Goal: Transaction & Acquisition: Purchase product/service

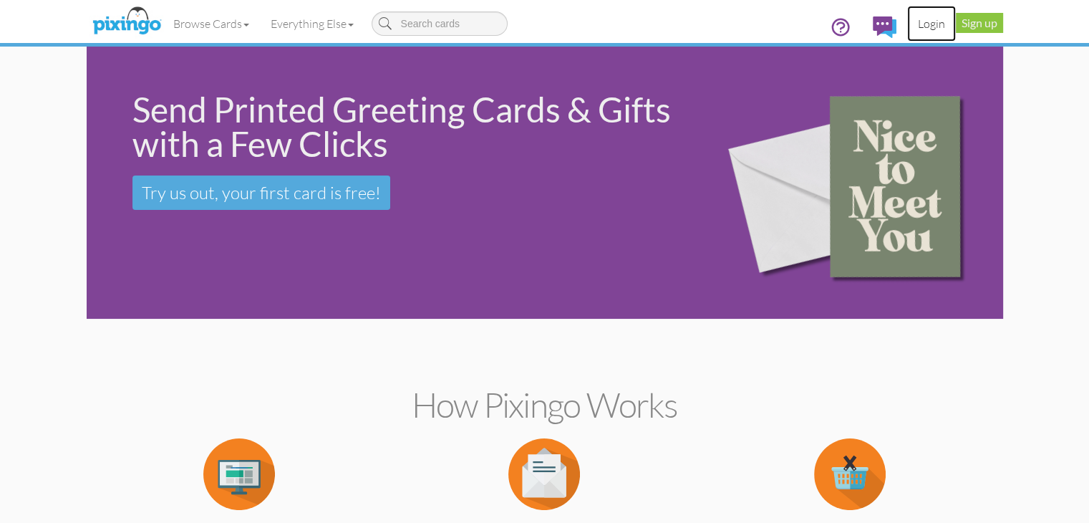
click at [956, 26] on link "Login" at bounding box center [931, 24] width 49 height 36
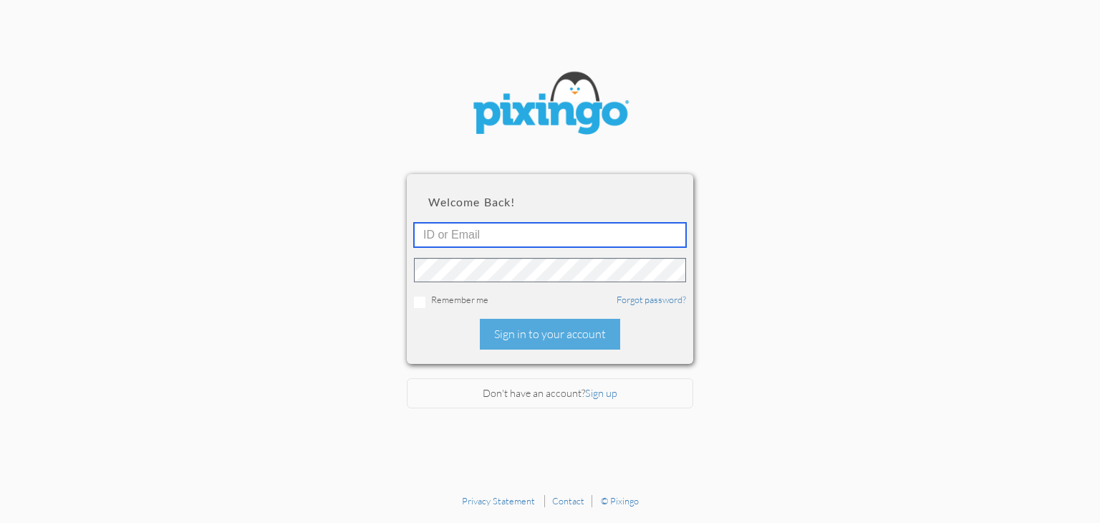
type input "[EMAIL_ADDRESS][DOMAIN_NAME]"
click at [425, 298] on div "Remember me Forgot password?" at bounding box center [550, 300] width 272 height 15
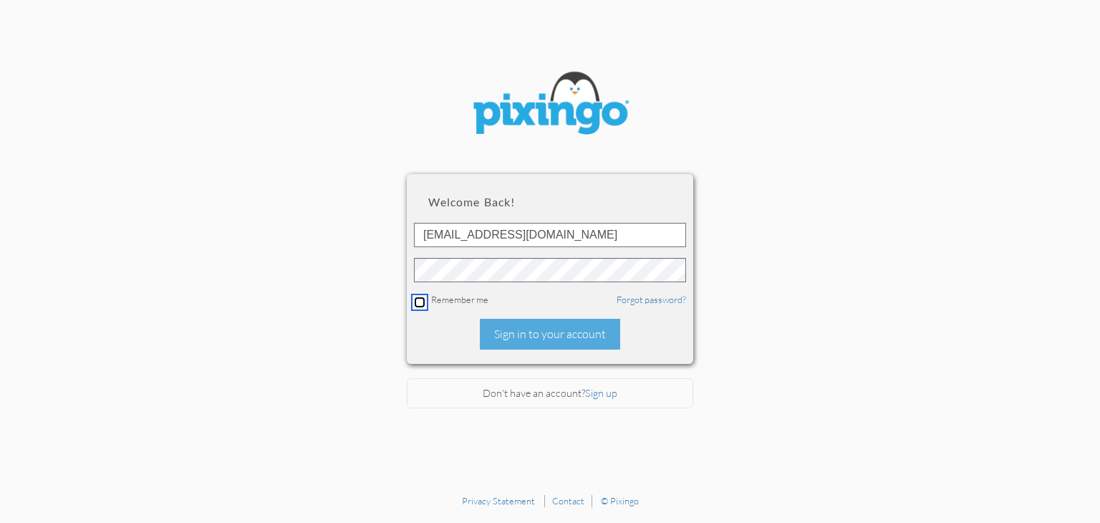
click at [416, 298] on input "checkbox" at bounding box center [419, 301] width 11 height 11
checkbox input "true"
drag, startPoint x: 526, startPoint y: 329, endPoint x: 536, endPoint y: 319, distance: 14.2
click at [529, 324] on div "Sign in to your account" at bounding box center [550, 334] width 140 height 31
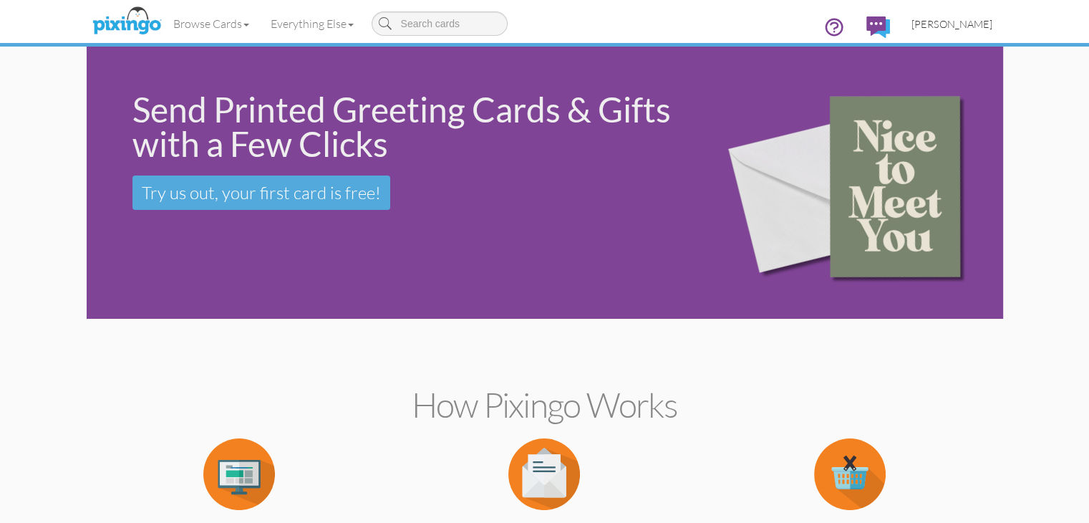
click at [993, 28] on span "[PERSON_NAME]" at bounding box center [952, 24] width 81 height 12
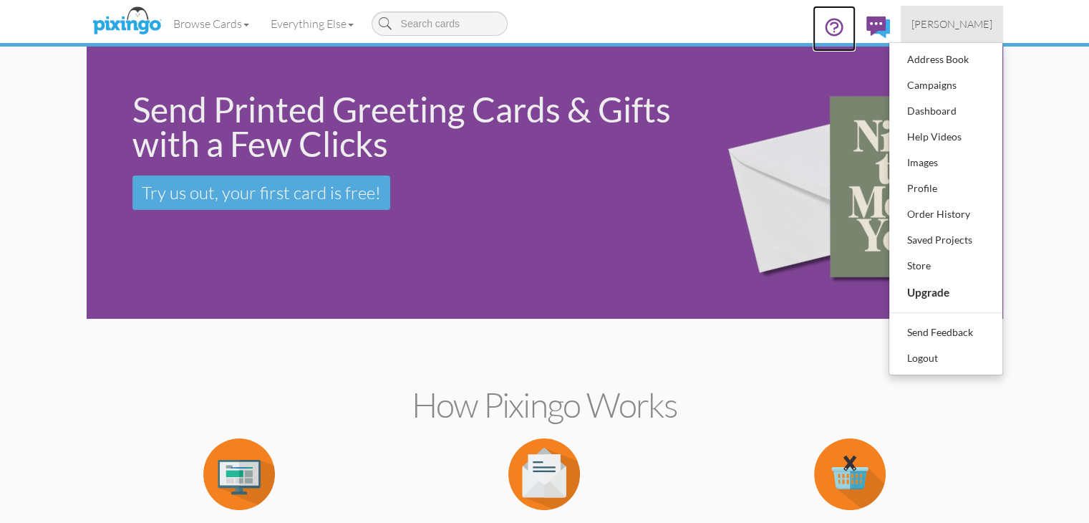
click at [845, 25] on icon at bounding box center [834, 26] width 21 height 21
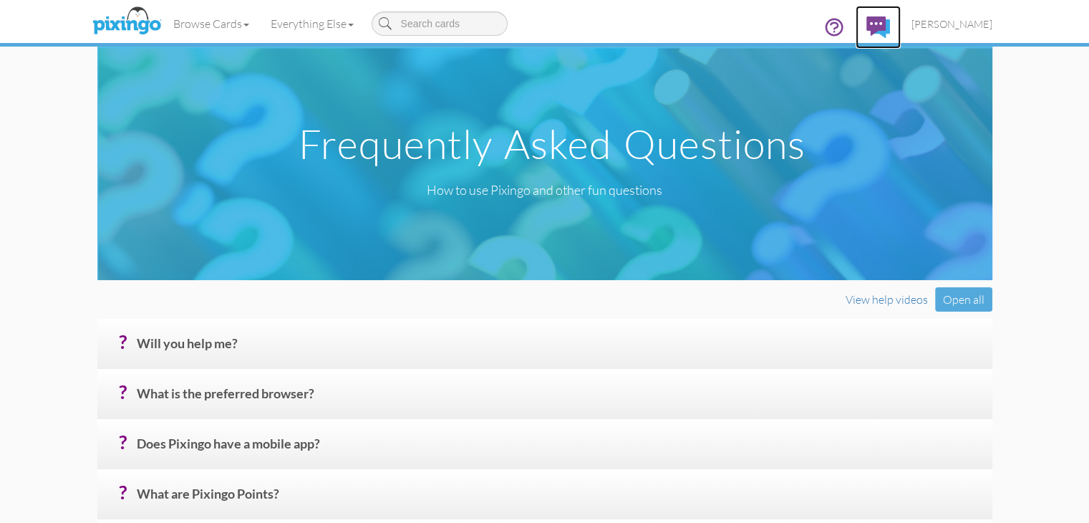
click at [890, 24] on img at bounding box center [879, 26] width 24 height 21
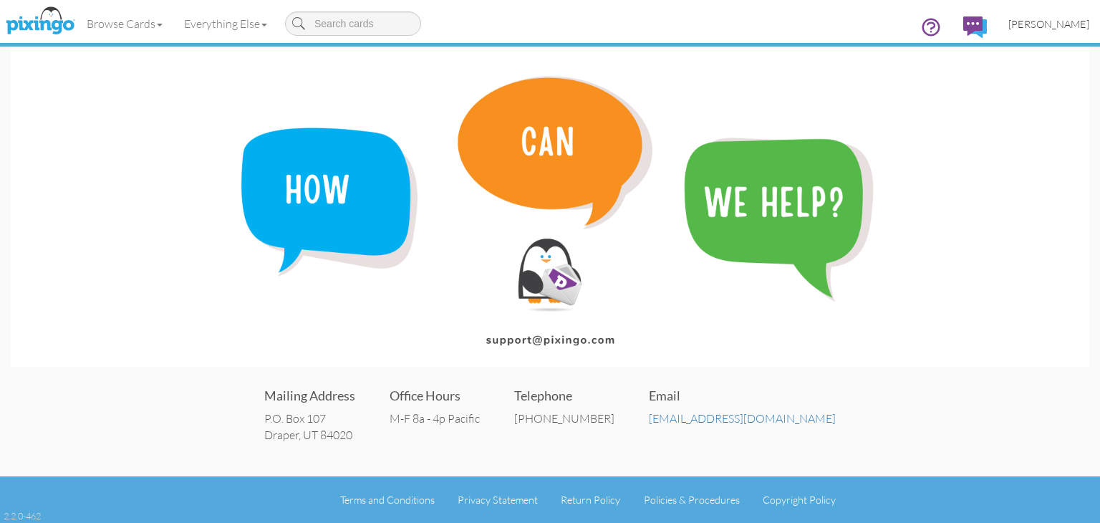
click at [1054, 24] on span "[PERSON_NAME]" at bounding box center [1048, 24] width 81 height 12
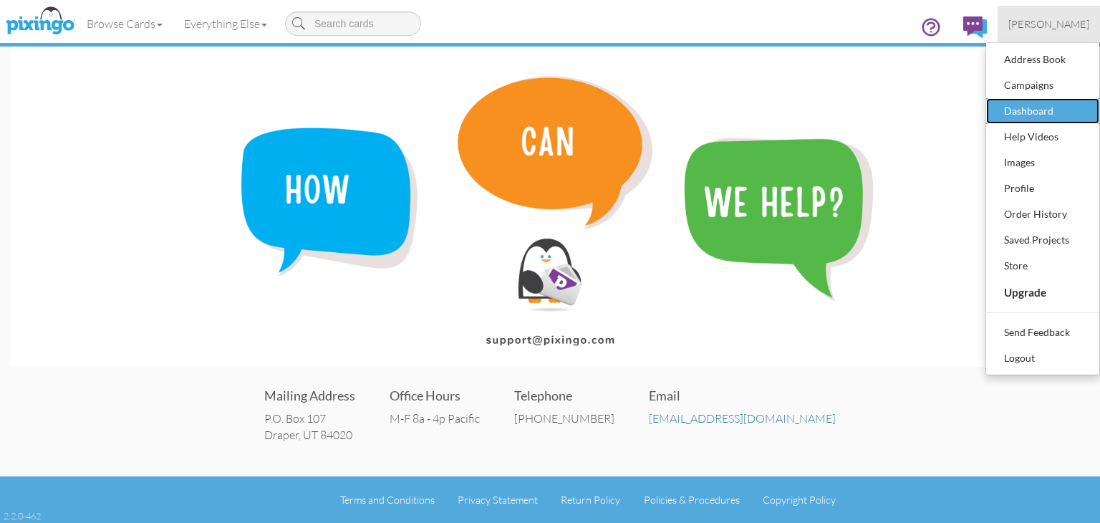
click at [1028, 104] on div "Dashboard" at bounding box center [1042, 110] width 85 height 21
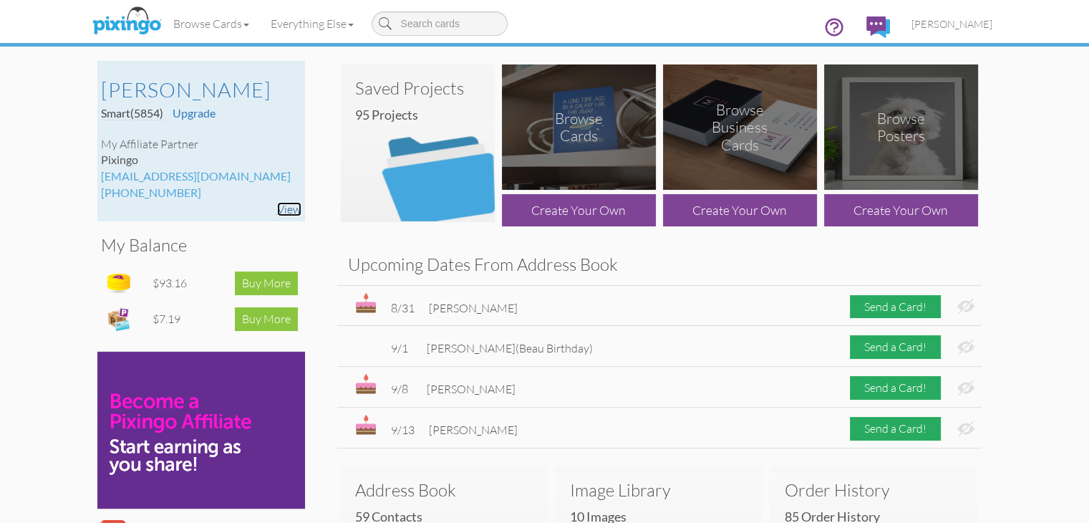
click at [277, 206] on link "View" at bounding box center [289, 209] width 24 height 14
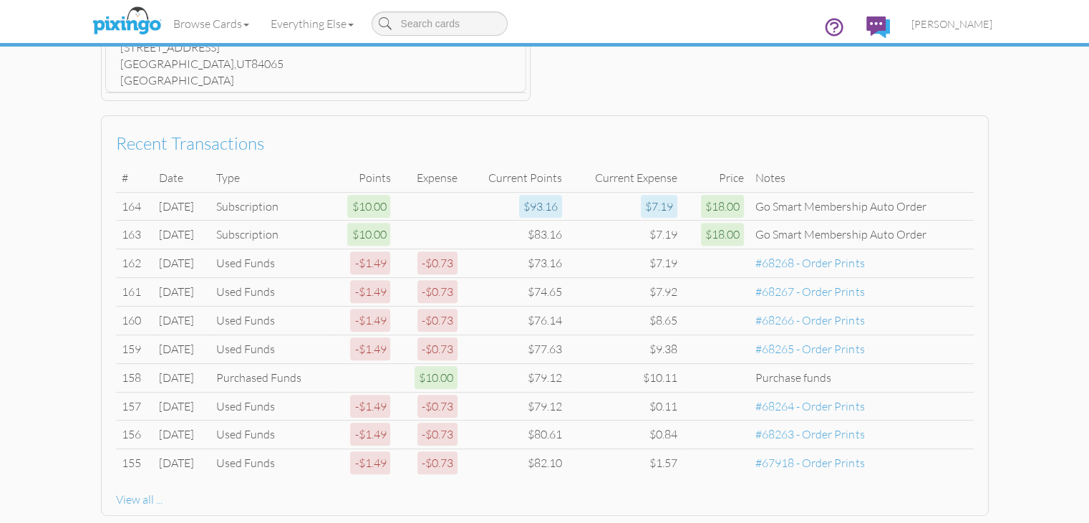
scroll to position [559, 0]
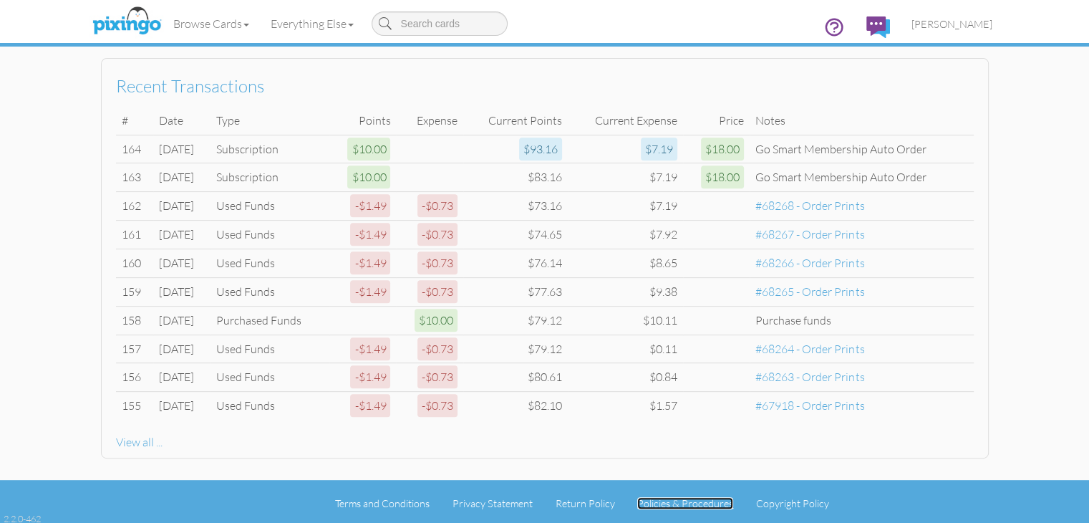
click at [707, 499] on link "Policies & Procedures" at bounding box center [685, 503] width 96 height 12
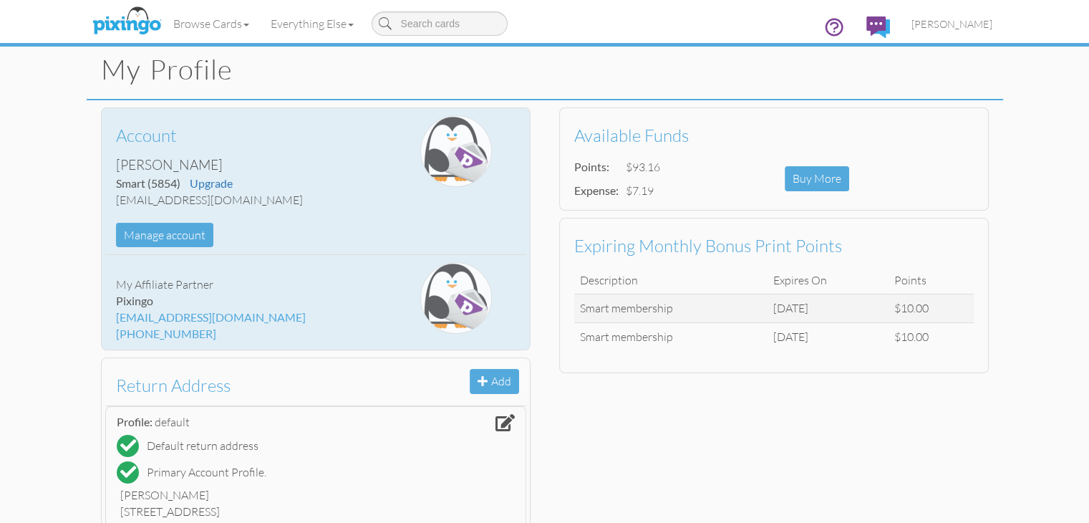
scroll to position [0, 0]
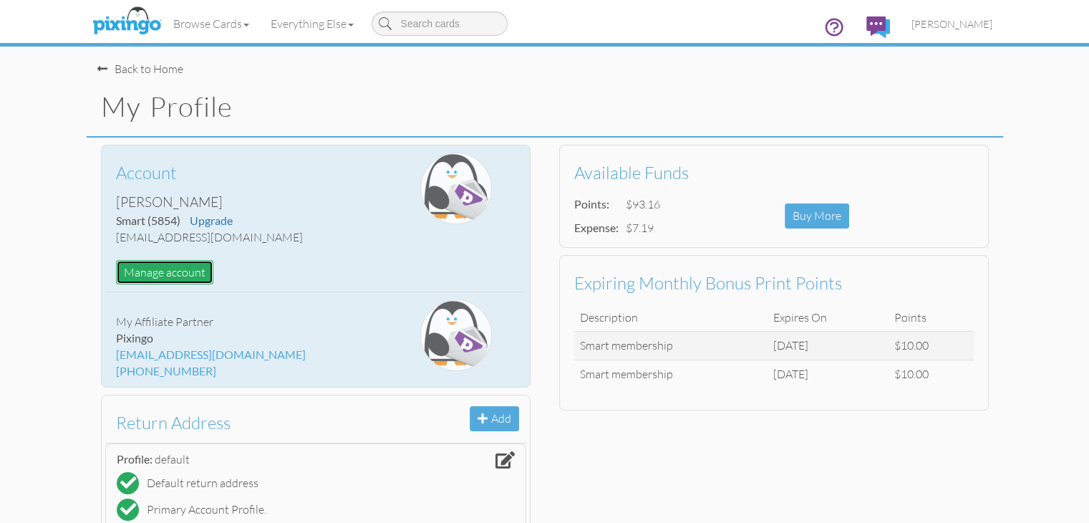
click at [116, 276] on button "Manage account" at bounding box center [164, 272] width 97 height 25
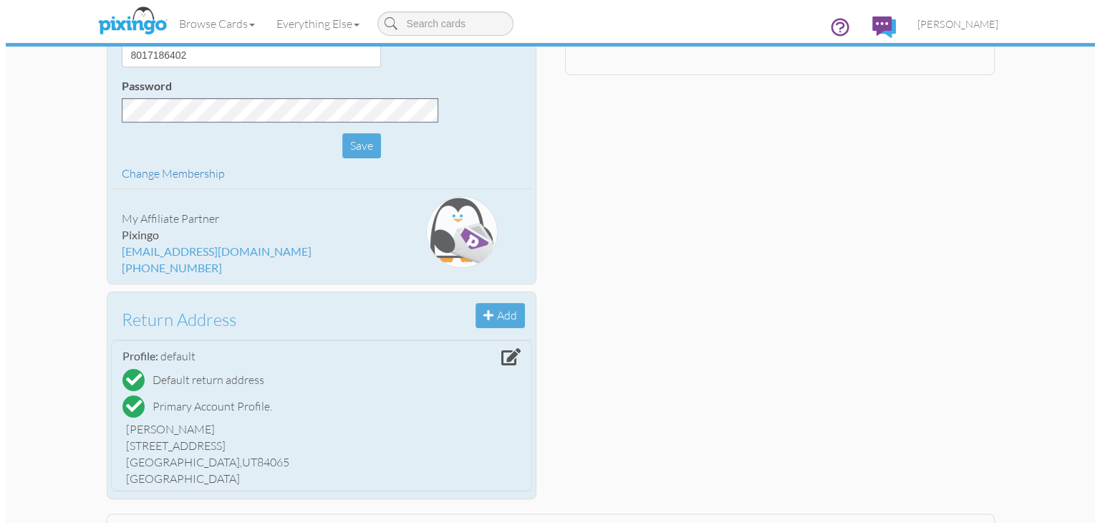
scroll to position [286, 0]
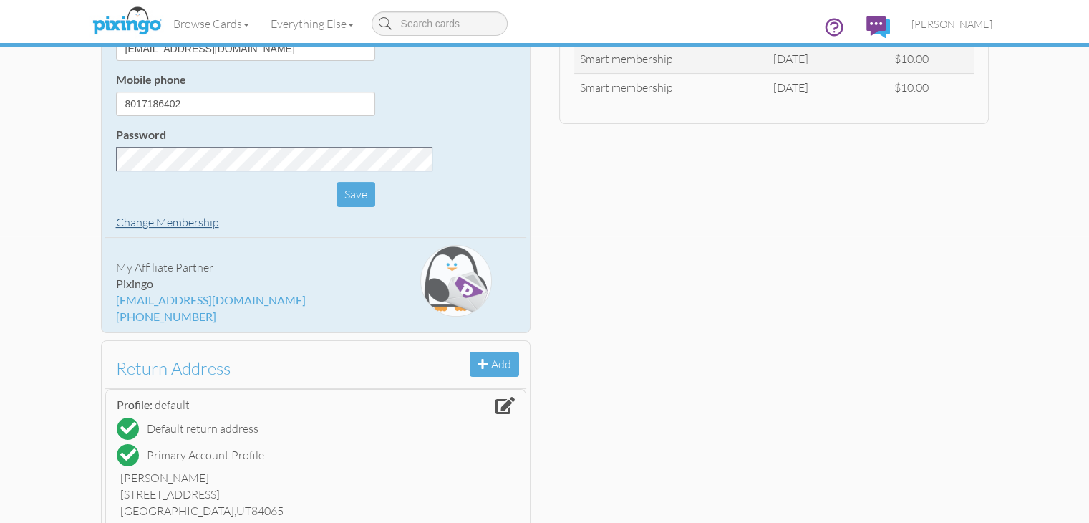
click at [116, 218] on link "Change Membership" at bounding box center [167, 222] width 103 height 14
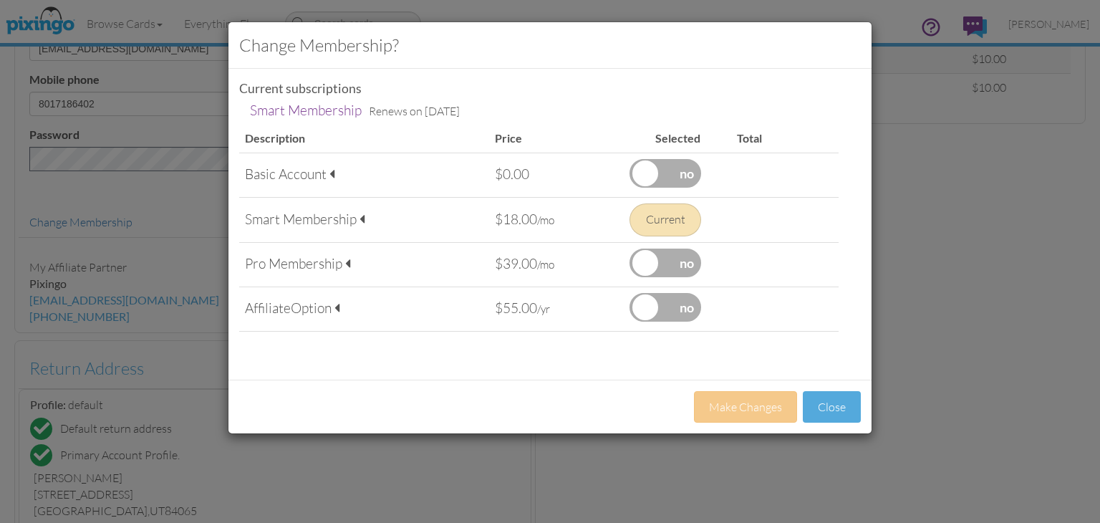
click at [649, 180] on label at bounding box center [665, 173] width 72 height 29
click at [0, 0] on input "checkbox" at bounding box center [0, 0] width 0 height 0
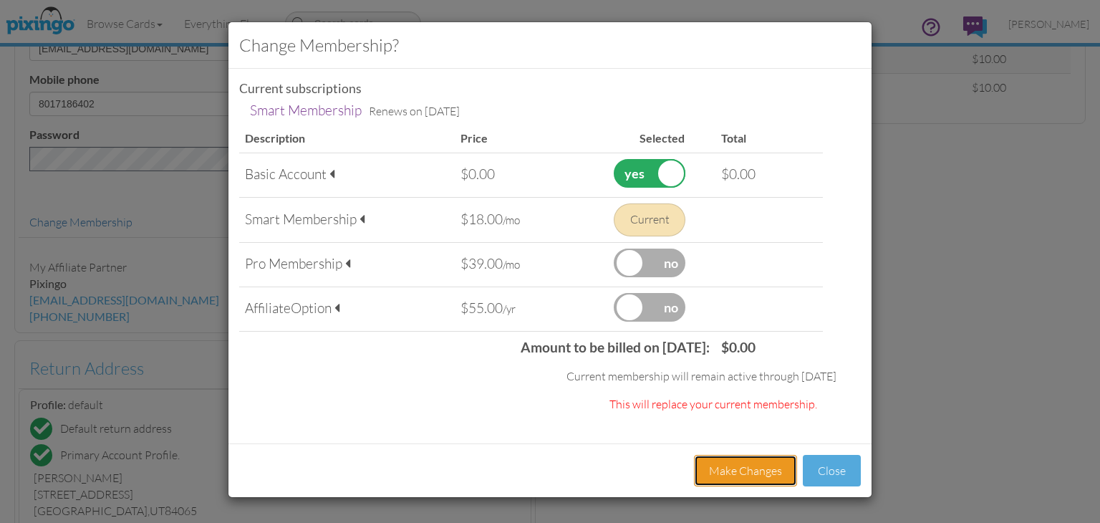
click at [759, 470] on button "Make Changes" at bounding box center [745, 471] width 103 height 32
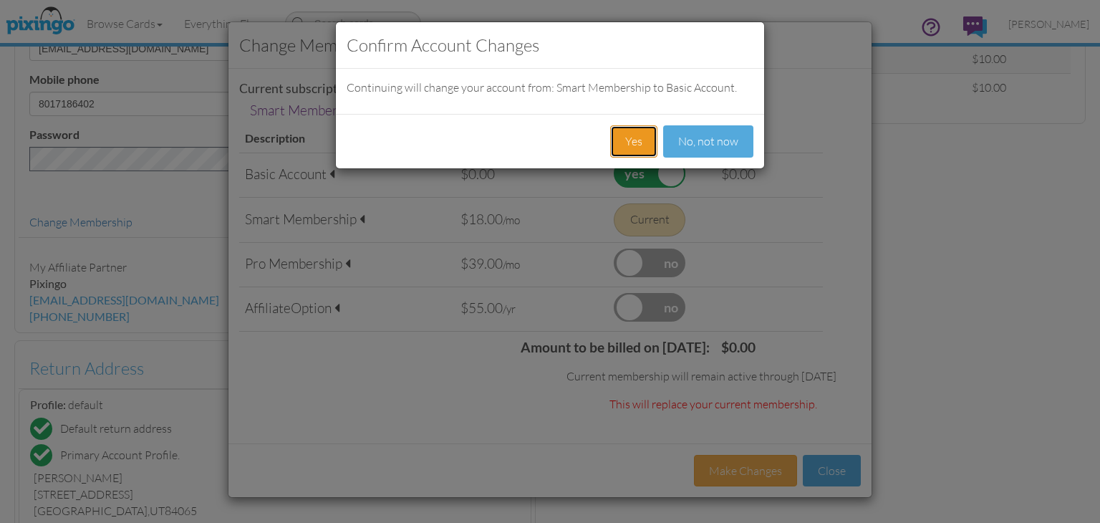
click at [631, 129] on button "Yes" at bounding box center [633, 141] width 47 height 32
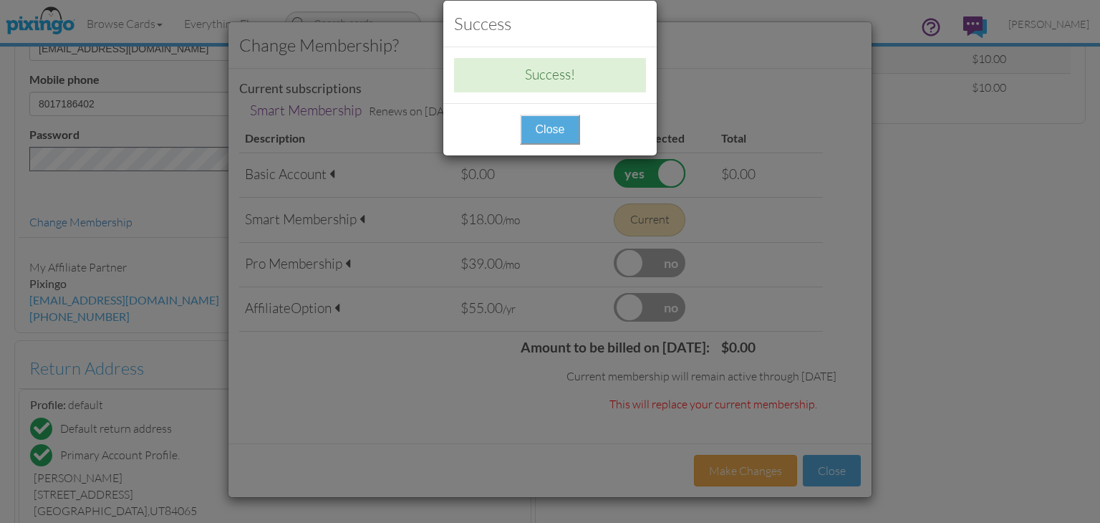
click at [537, 125] on button "Close" at bounding box center [550, 130] width 61 height 30
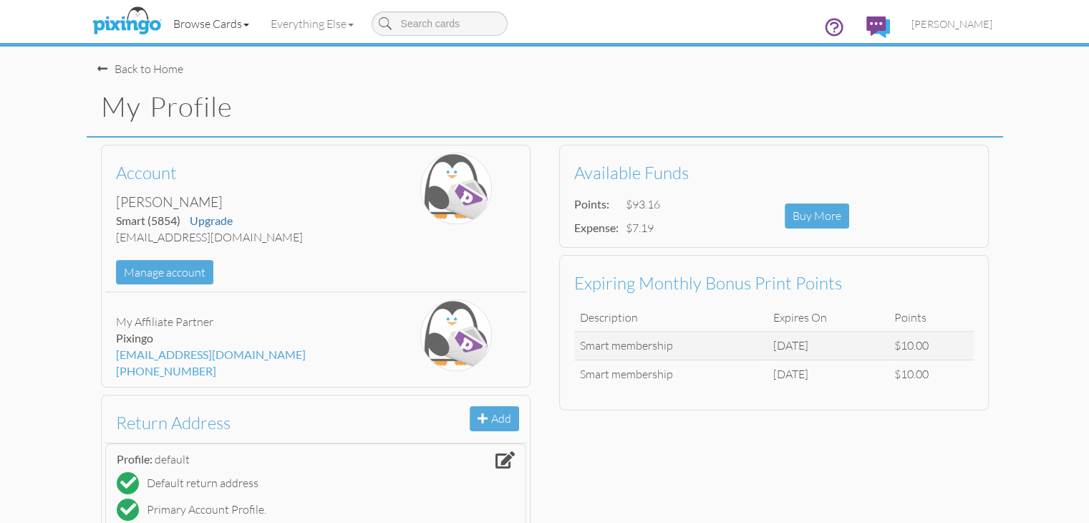
click at [163, 26] on link "Browse Cards" at bounding box center [211, 24] width 97 height 36
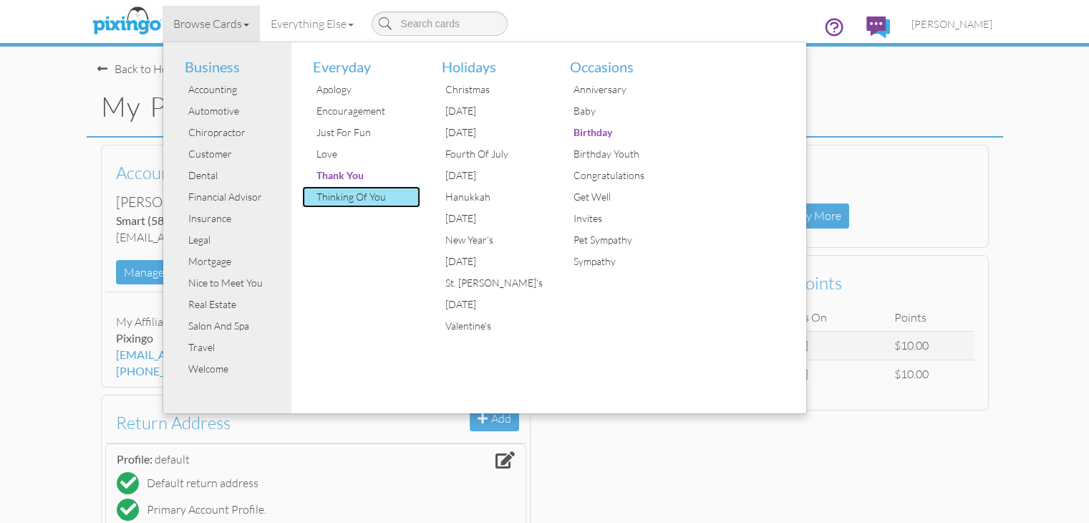
click at [313, 189] on div "Thinking Of You" at bounding box center [366, 196] width 107 height 21
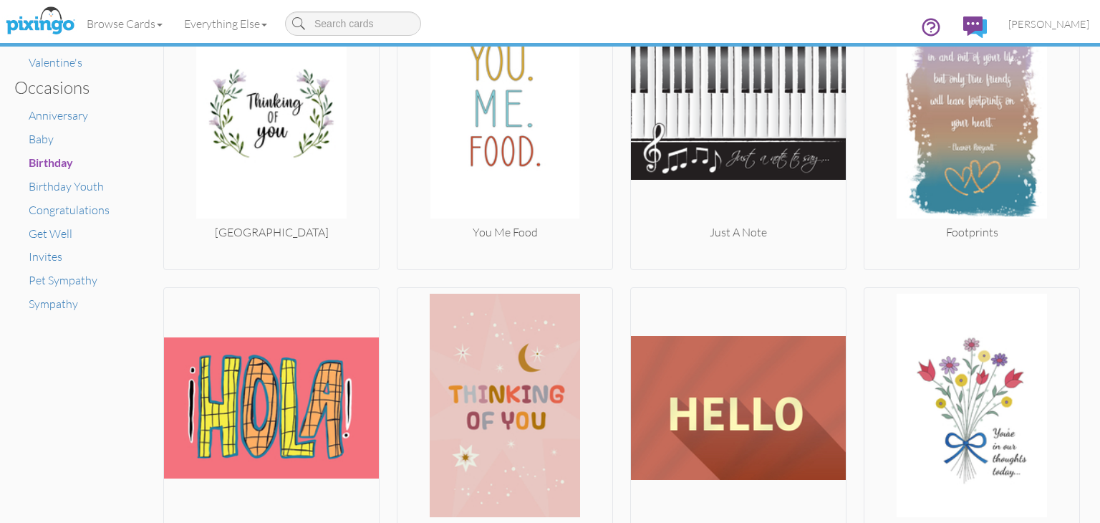
scroll to position [774, 0]
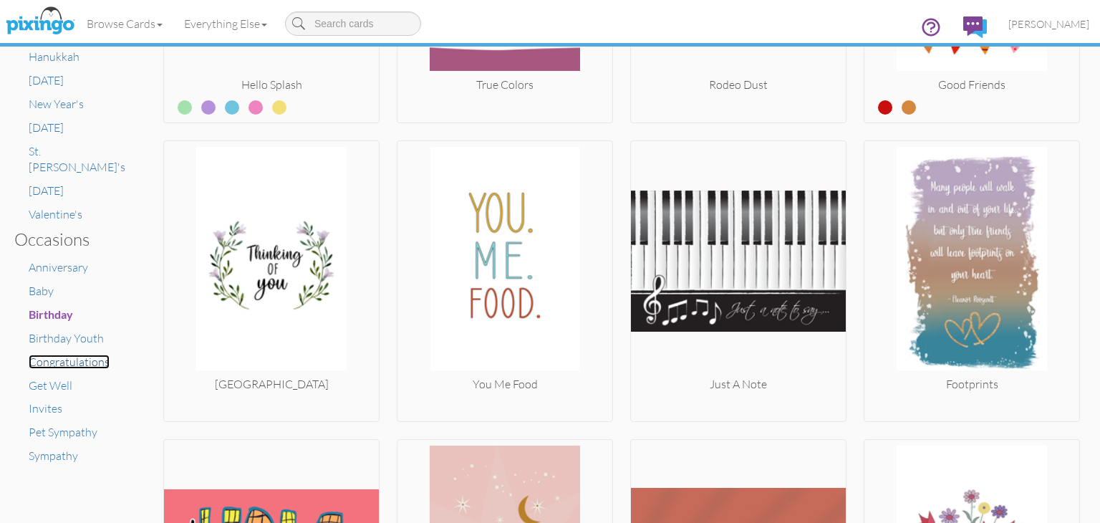
click at [72, 354] on span "Congratulations" at bounding box center [69, 361] width 81 height 14
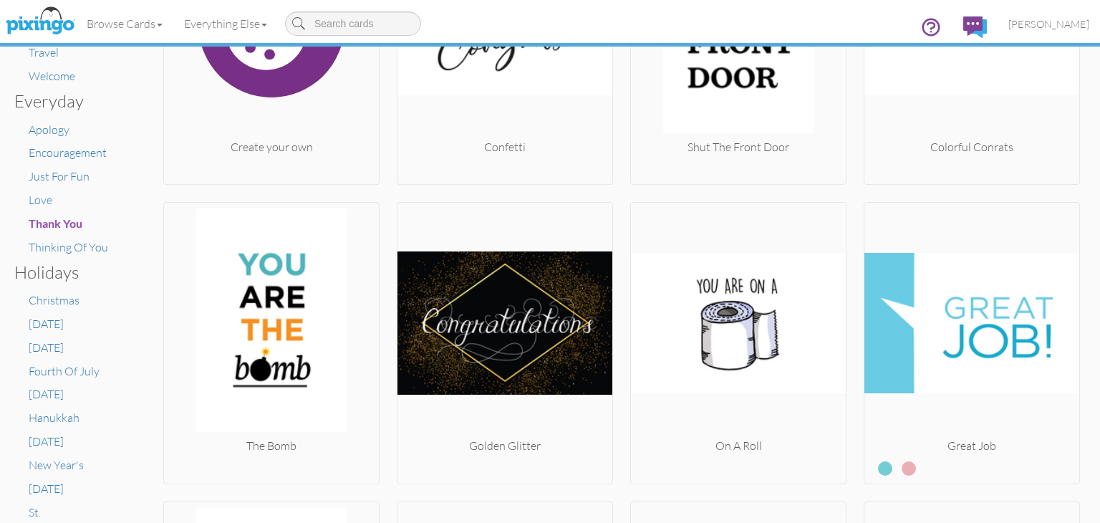
scroll to position [430, 0]
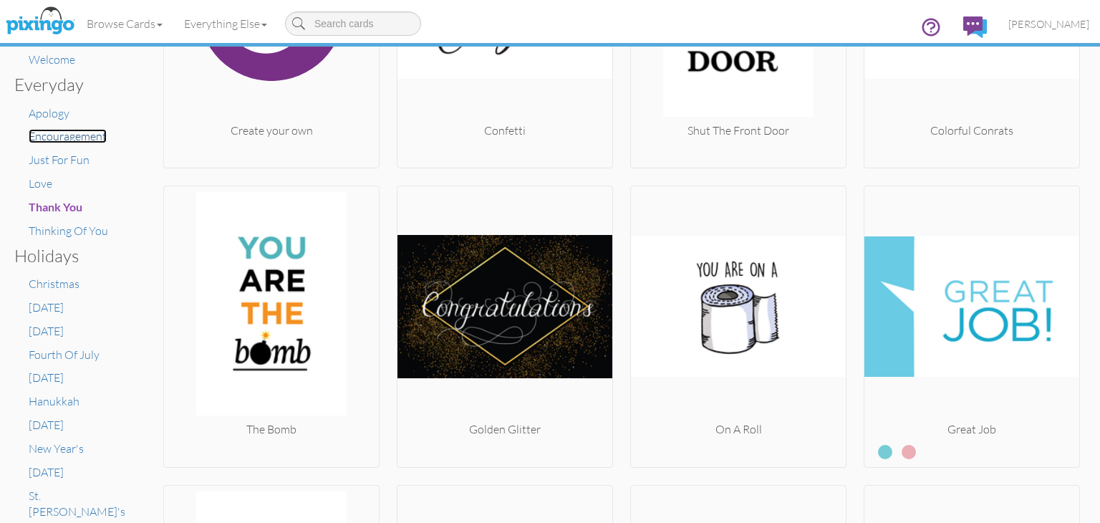
click at [92, 134] on span "Encouragement" at bounding box center [68, 136] width 78 height 14
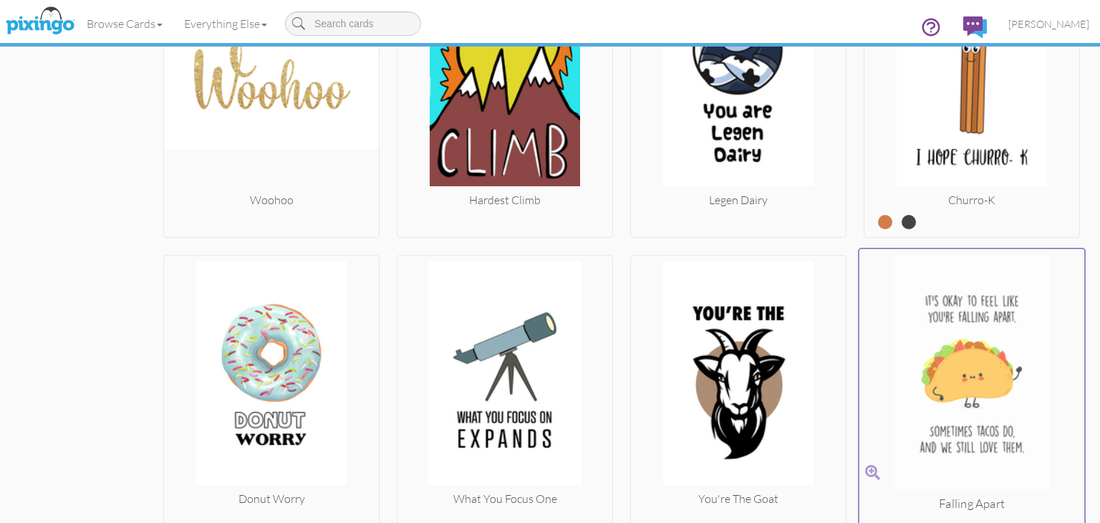
scroll to position [2350, 0]
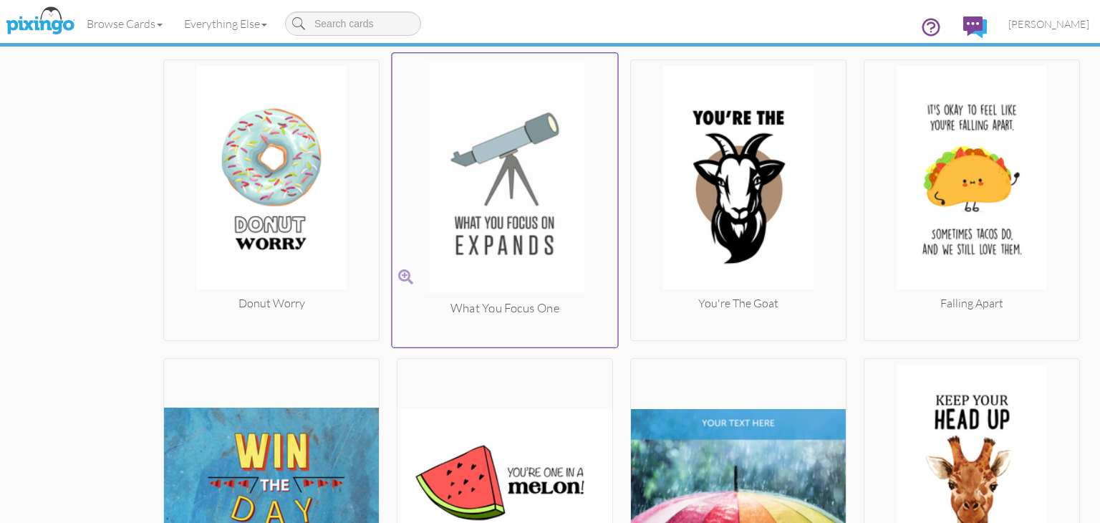
click at [505, 207] on img at bounding box center [505, 179] width 226 height 241
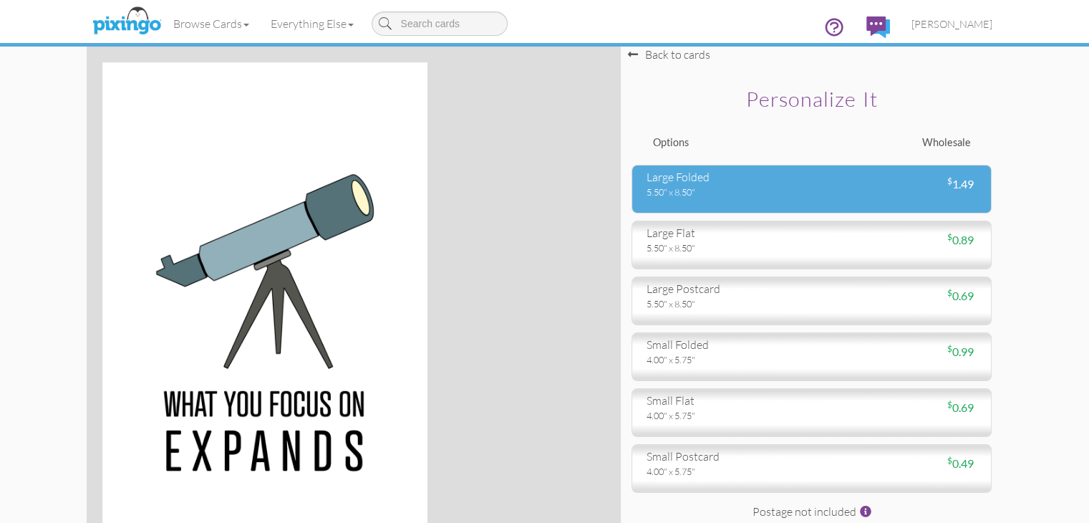
click at [992, 200] on div "large folded 5.50" x 8.50" $ 1.49" at bounding box center [812, 189] width 360 height 49
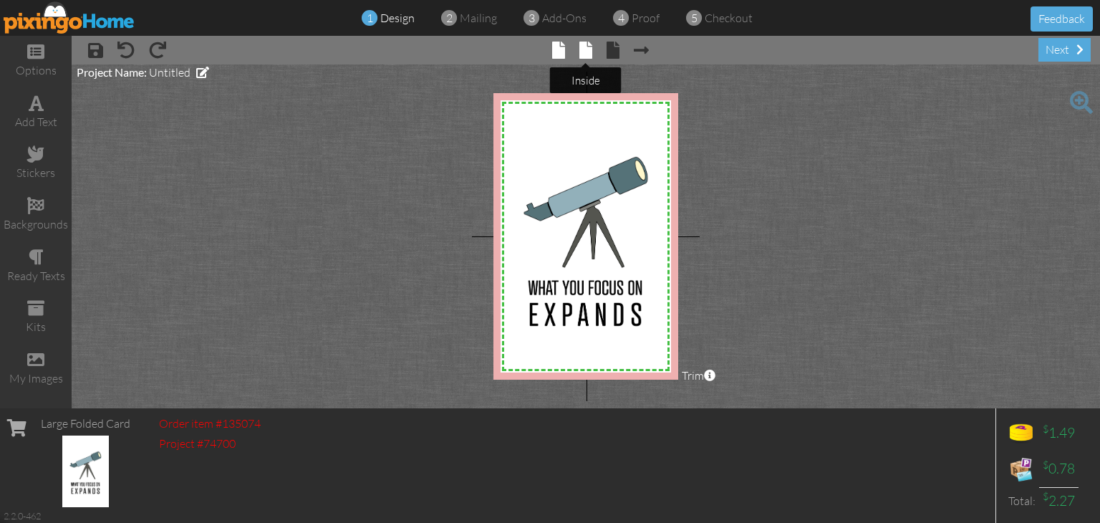
click at [587, 48] on span at bounding box center [585, 50] width 13 height 17
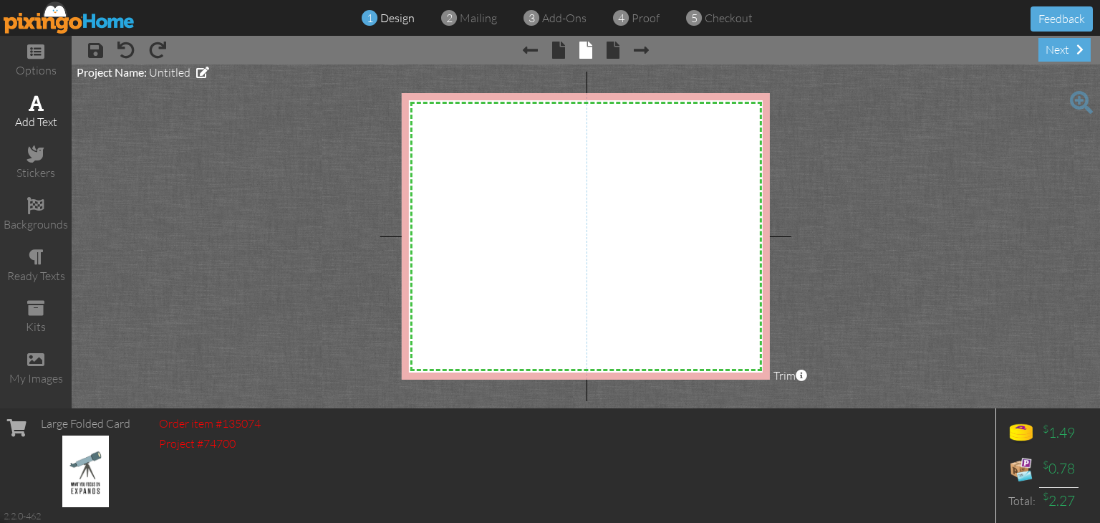
click at [18, 107] on div "add text" at bounding box center [36, 112] width 72 height 50
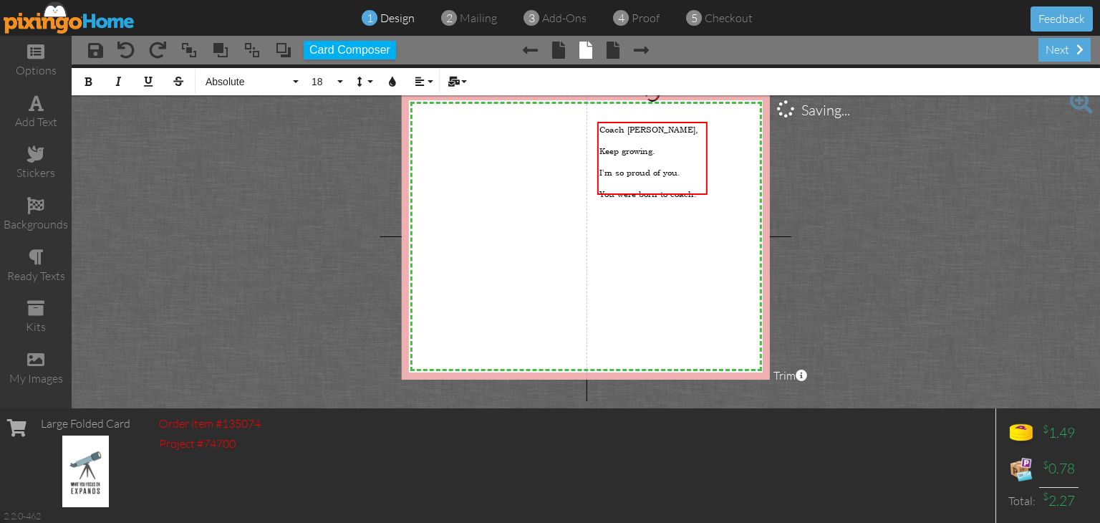
drag, startPoint x: 703, startPoint y: 185, endPoint x: 589, endPoint y: 130, distance: 125.9
click at [589, 130] on div "X X X X X X X X X X X X X X X X X X X X X X X X X X X X X X X X X X X X X X X X…" at bounding box center [586, 236] width 368 height 286
click at [335, 84] on button "18" at bounding box center [325, 81] width 42 height 27
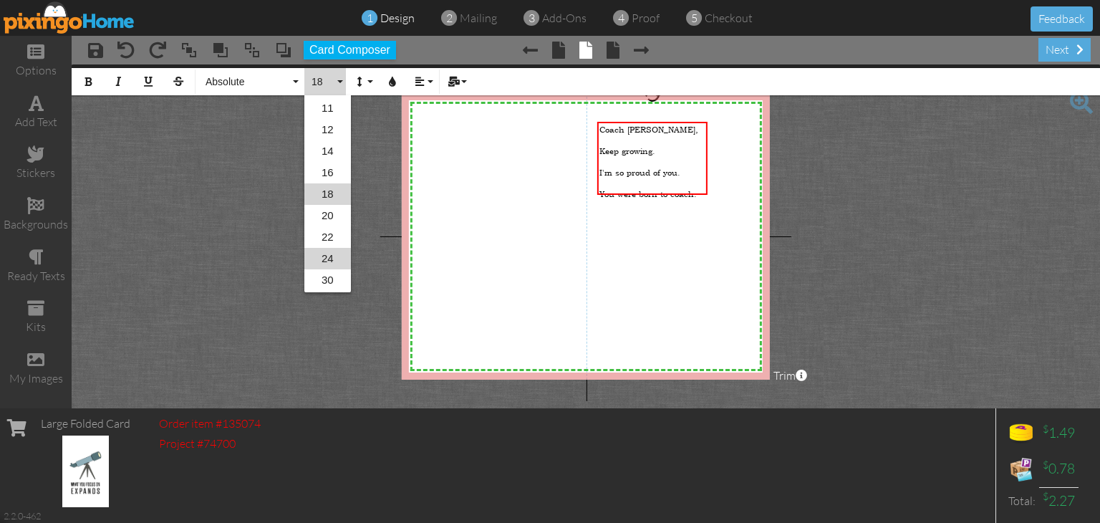
click at [327, 261] on link "24" at bounding box center [327, 258] width 47 height 21
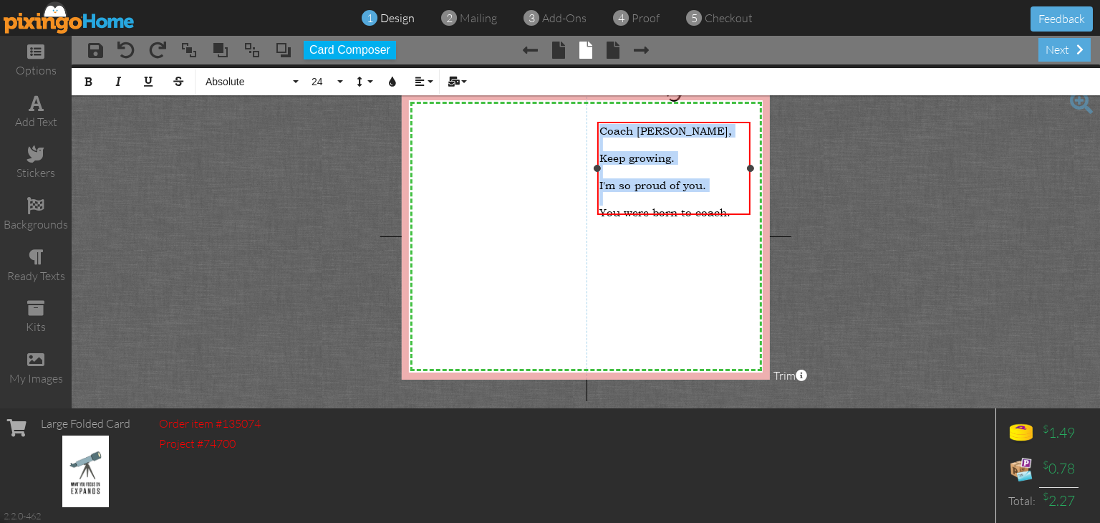
drag, startPoint x: 708, startPoint y: 179, endPoint x: 750, endPoint y: 180, distance: 43.0
click at [750, 180] on div "Coach Morris, ​ Keep growing. ​ I'm so proud of you. ​ You were born to coach. ×" at bounding box center [673, 168] width 153 height 93
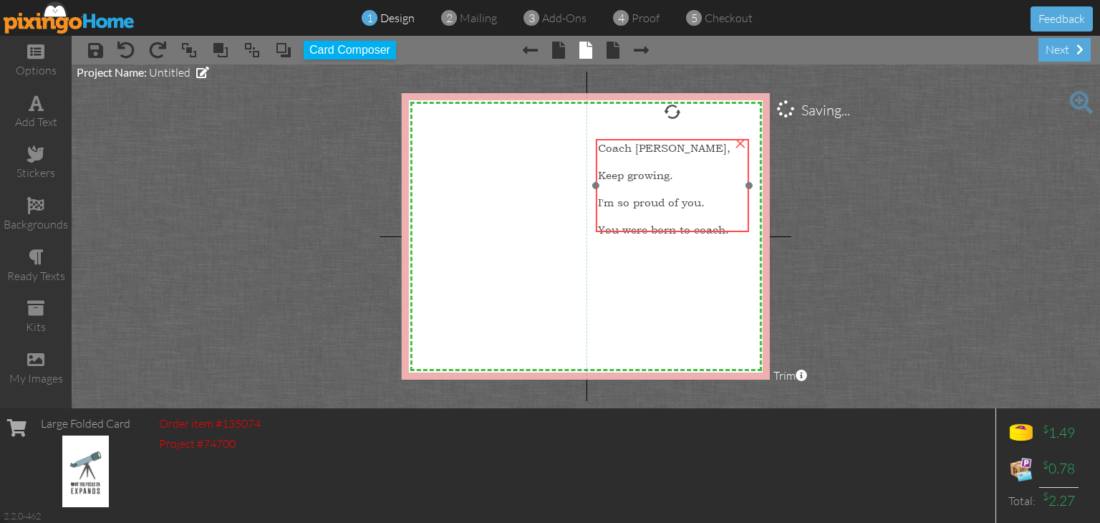
drag, startPoint x: 652, startPoint y: 196, endPoint x: 651, endPoint y: 213, distance: 17.2
click at [651, 213] on div at bounding box center [672, 216] width 149 height 14
click at [725, 223] on span "You were born to coach." at bounding box center [663, 230] width 131 height 14
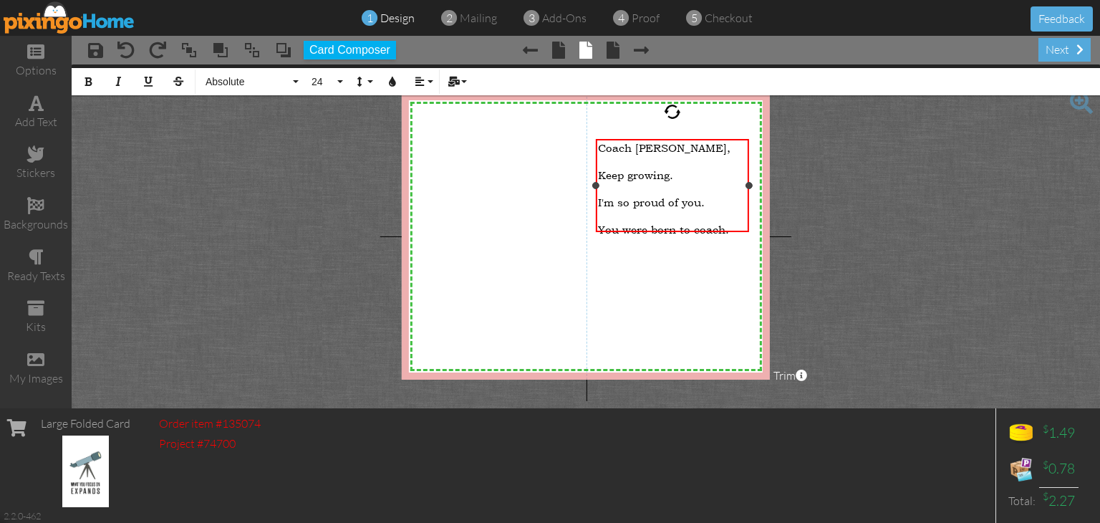
click at [735, 223] on div "You were born to coach." at bounding box center [672, 230] width 149 height 14
drag, startPoint x: 687, startPoint y: 176, endPoint x: 591, endPoint y: 175, distance: 96.7
click at [591, 175] on div "X X X X X X X X X X X X X X X X X X X X X X X X X X X X X X X X X X X X X X X X…" at bounding box center [586, 236] width 368 height 286
drag, startPoint x: 617, startPoint y: 223, endPoint x: 590, endPoint y: 224, distance: 26.5
click at [590, 224] on div "X X X X X X X X X X X X X X X X X X X X X X X X X X X X X X X X X X X X X X X X…" at bounding box center [586, 236] width 368 height 286
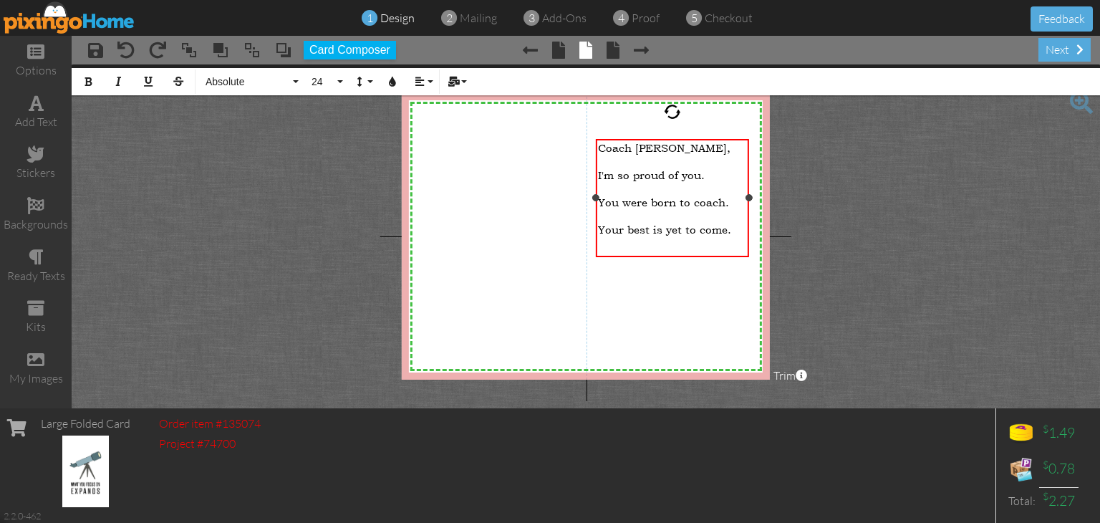
click at [740, 223] on div "Your best is yet to come." at bounding box center [672, 230] width 149 height 14
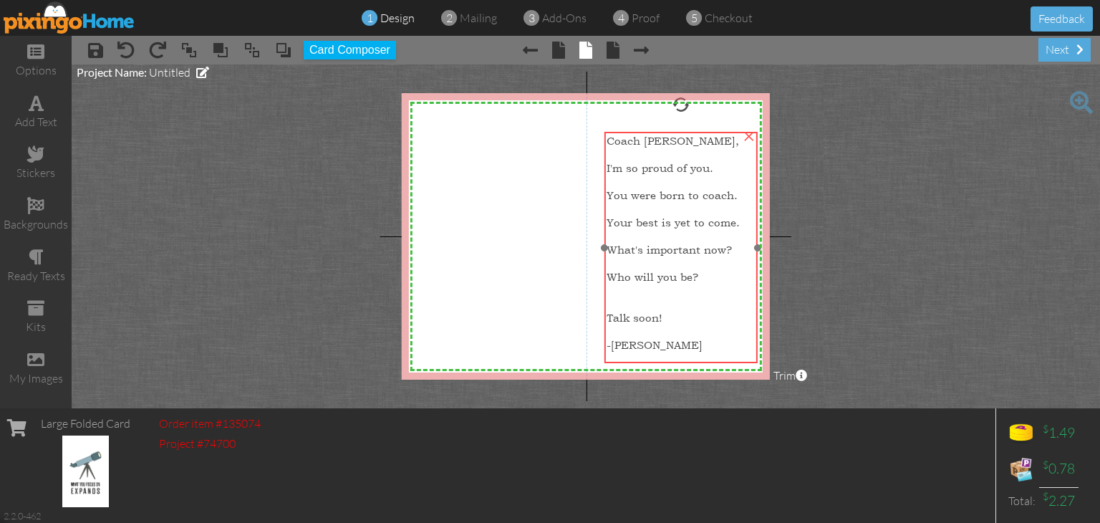
drag, startPoint x: 653, startPoint y: 216, endPoint x: 662, endPoint y: 208, distance: 11.2
click at [662, 208] on div "Coach Morris, I'm so proud of you. You were born to coach. Your best is yet to …" at bounding box center [680, 255] width 153 height 246
click at [672, 270] on span "Who will you be?" at bounding box center [653, 277] width 92 height 14
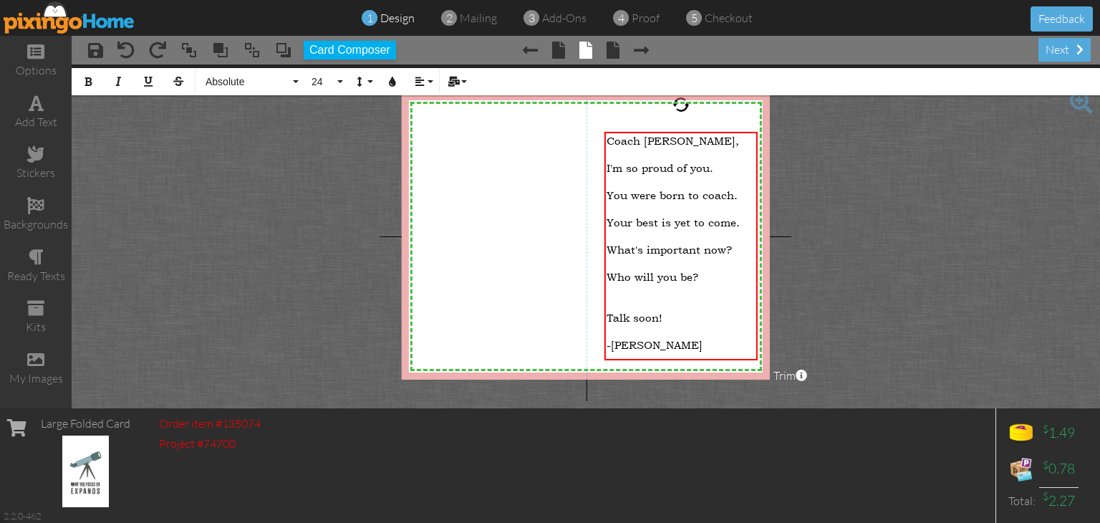
drag, startPoint x: 716, startPoint y: 268, endPoint x: 567, endPoint y: 258, distance: 149.3
click at [567, 258] on div "X X X X X X X X X X X X X X X X X X X X X X X X X X X X X X X X X X X X X X X X…" at bounding box center [586, 236] width 368 height 286
drag, startPoint x: 649, startPoint y: 241, endPoint x: 672, endPoint y: 253, distance: 25.6
click at [663, 246] on span "What's important now?" at bounding box center [669, 250] width 125 height 14
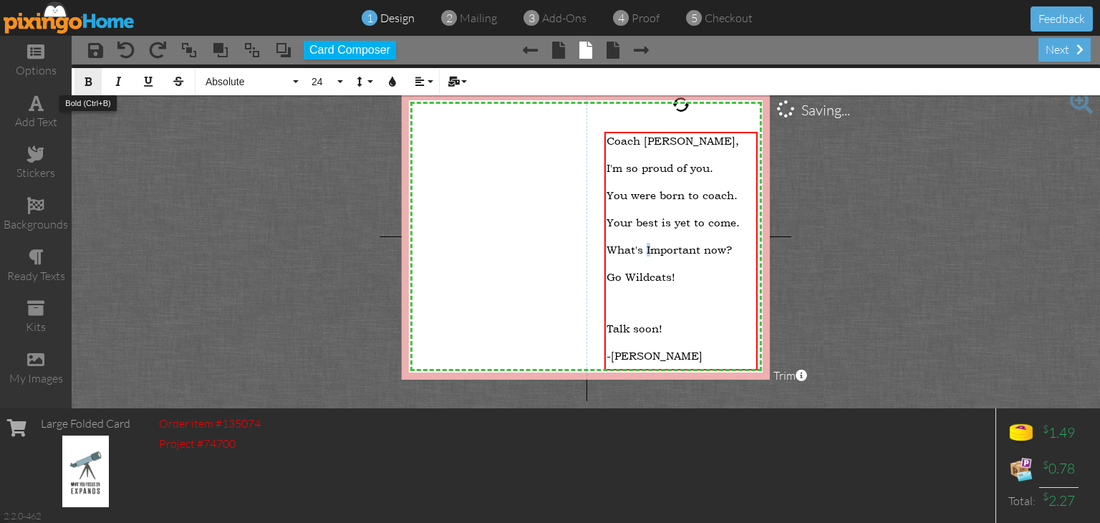
click at [83, 81] on icon "button" at bounding box center [88, 82] width 10 height 10
drag, startPoint x: 617, startPoint y: 244, endPoint x: 508, endPoint y: 439, distance: 223.1
click at [617, 244] on span "What's I mportant now?" at bounding box center [668, 250] width 122 height 14
click at [97, 78] on button "Bold" at bounding box center [87, 81] width 27 height 27
click at [710, 245] on span "W hat's I mportant now?" at bounding box center [668, 250] width 122 height 14
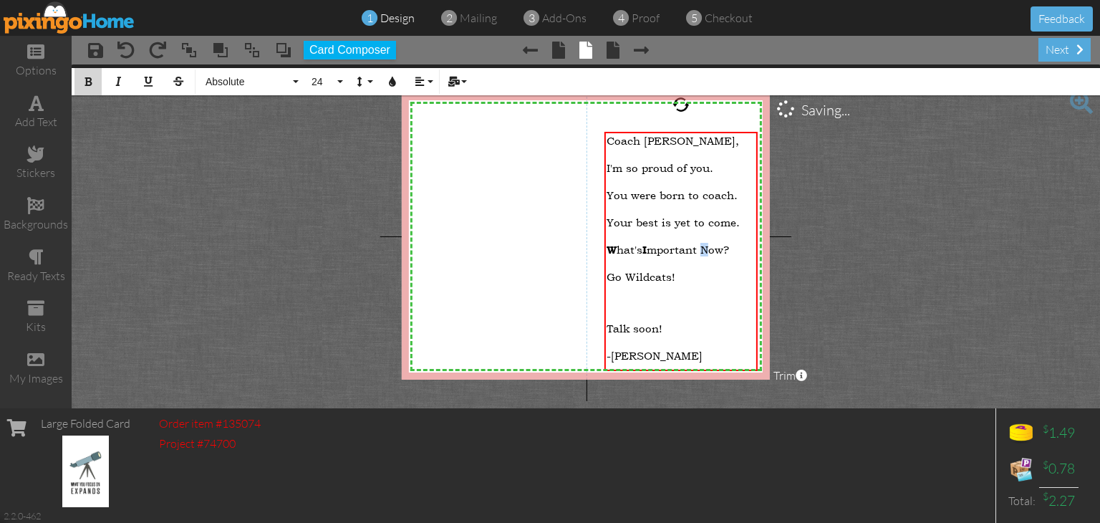
click at [90, 87] on button "Bold" at bounding box center [87, 81] width 27 height 27
click at [687, 362] on div at bounding box center [681, 369] width 149 height 14
click at [740, 243] on div "W hat's I mportant N ow?" at bounding box center [681, 250] width 149 height 14
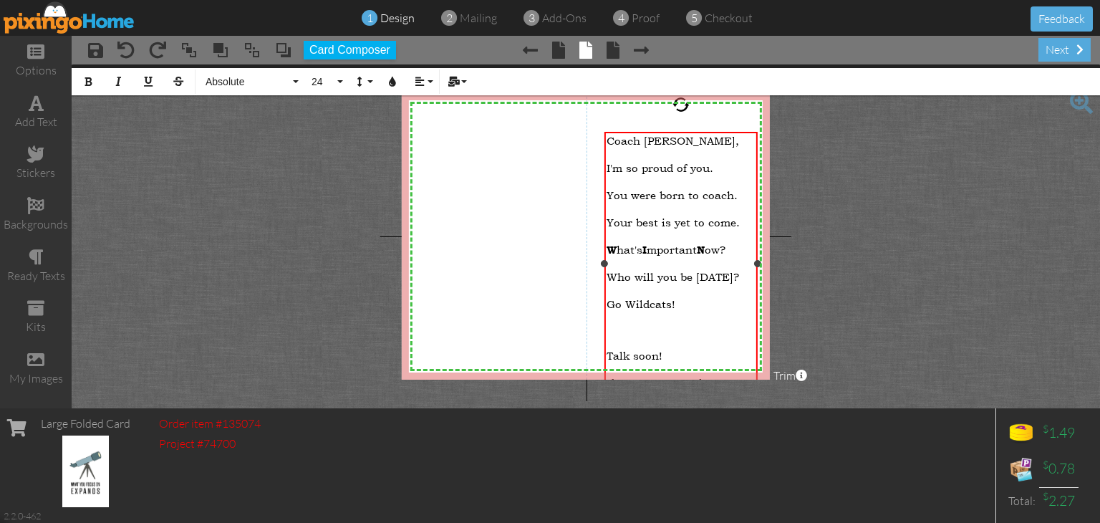
click at [663, 335] on div at bounding box center [681, 342] width 149 height 14
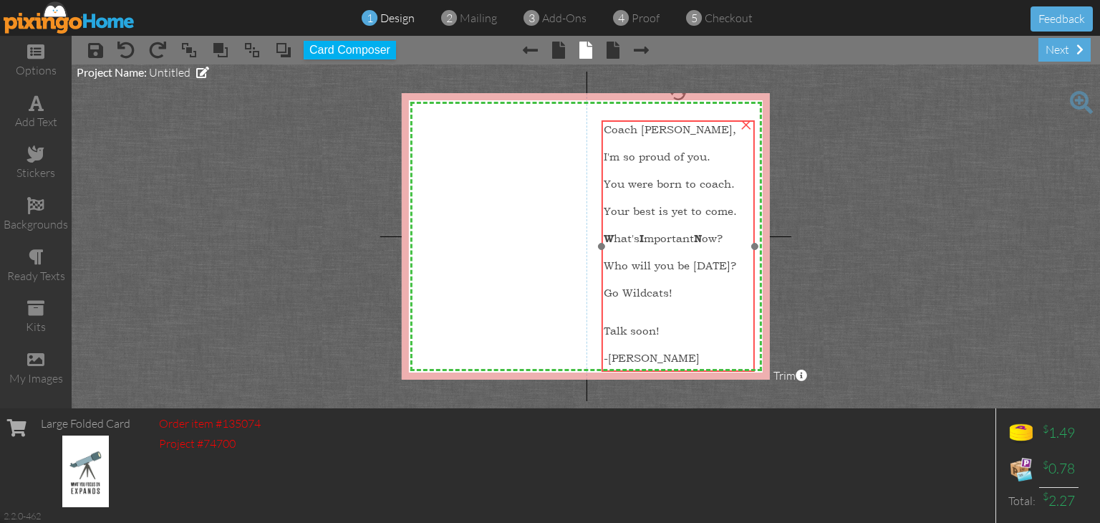
drag, startPoint x: 671, startPoint y: 292, endPoint x: 668, endPoint y: 281, distance: 11.8
click at [668, 286] on span "Go Wildcats!" at bounding box center [638, 293] width 69 height 14
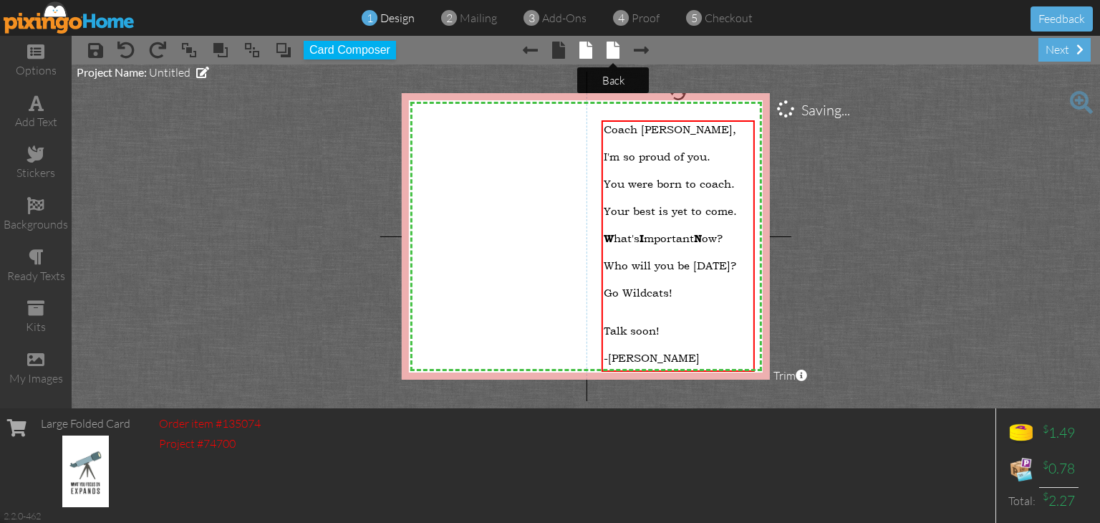
click at [612, 42] on span at bounding box center [613, 50] width 13 height 17
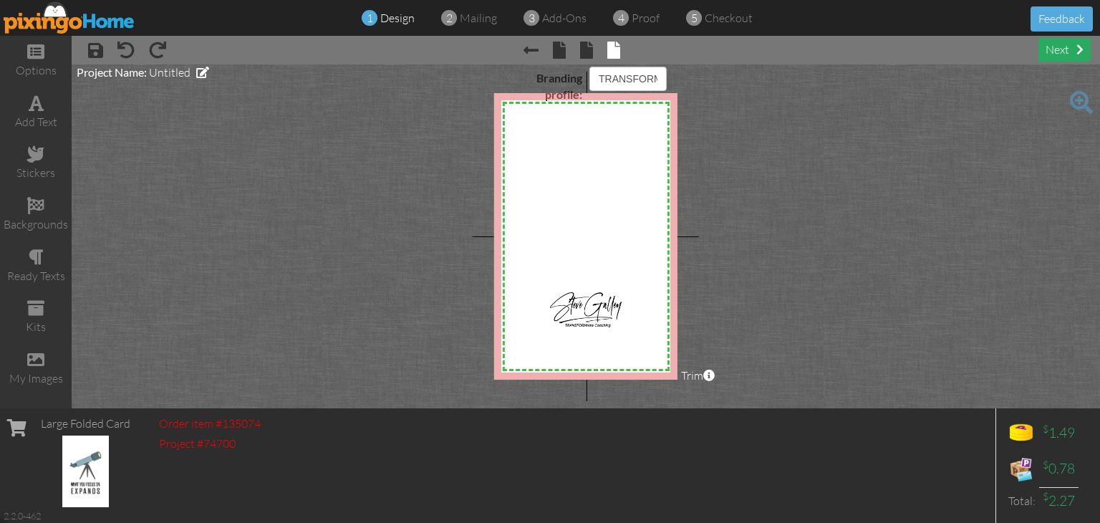
select select "object:2760"
click at [624, 74] on select "Pixingo Default Profile TRANSFORMnow Coaching" at bounding box center [627, 79] width 77 height 24
click at [589, 67] on select "Pixingo Default Profile TRANSFORMnow Coaching" at bounding box center [627, 79] width 77 height 24
click at [1065, 41] on div "next" at bounding box center [1064, 50] width 52 height 24
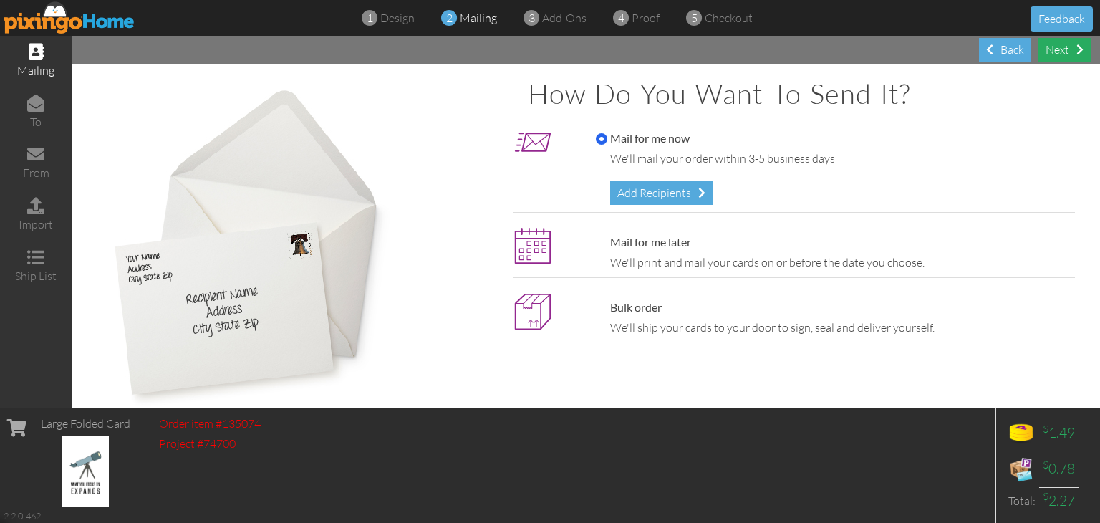
click at [1057, 49] on div "Next" at bounding box center [1064, 50] width 52 height 24
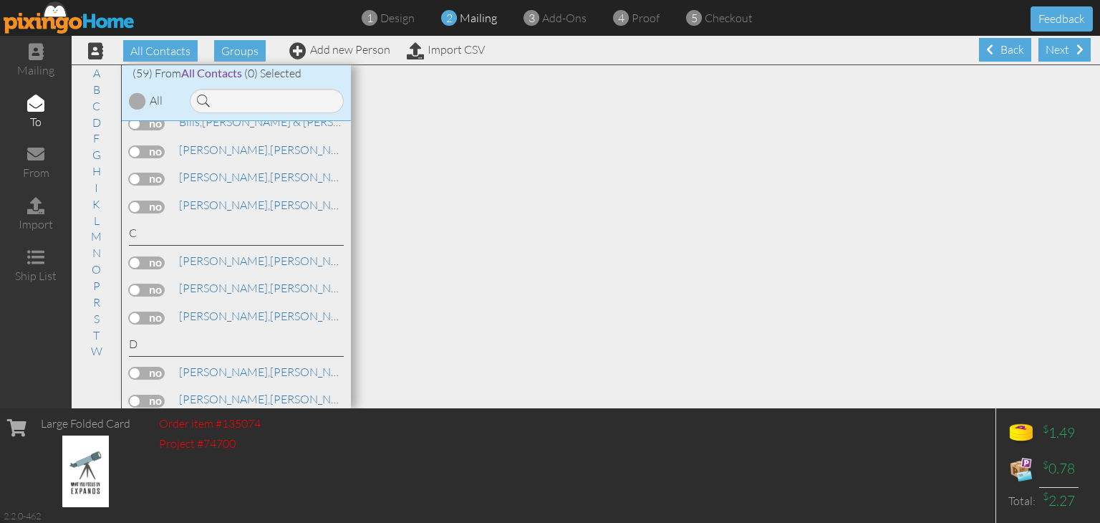
scroll to position [358, 0]
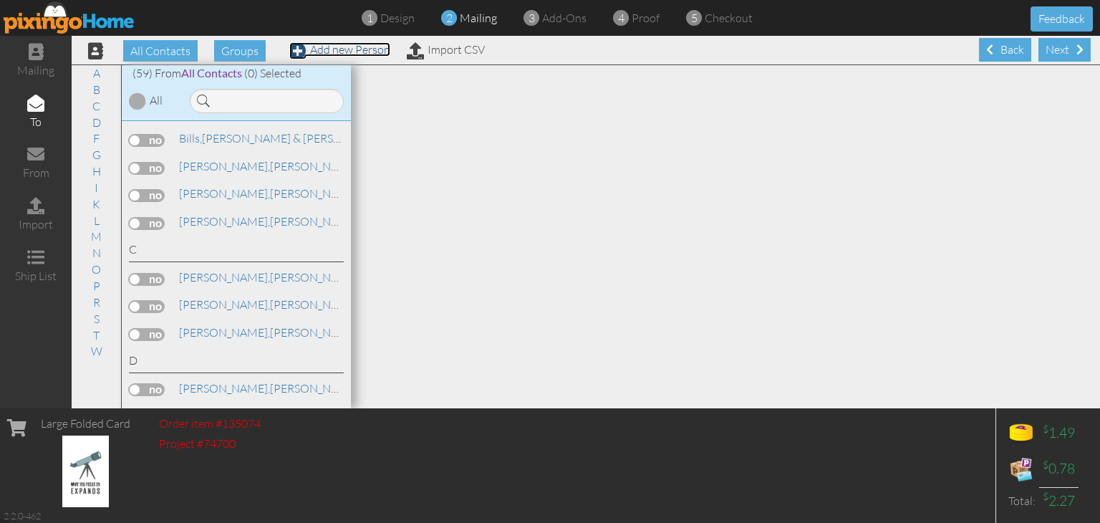
click at [353, 52] on link "Add new Person" at bounding box center [339, 49] width 101 height 14
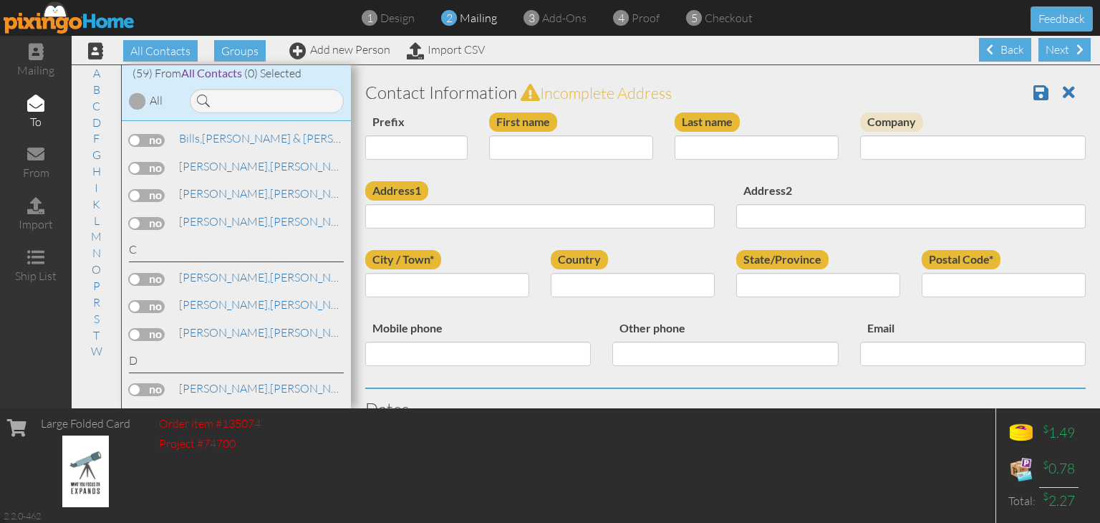
click at [537, 174] on div "Prefix Dr. Mr. Mrs. First name Last name Company" at bounding box center [725, 146] width 742 height 69
click at [550, 142] on input "First name" at bounding box center [571, 147] width 164 height 24
type input "[PERSON_NAME]"
type input "Morris"
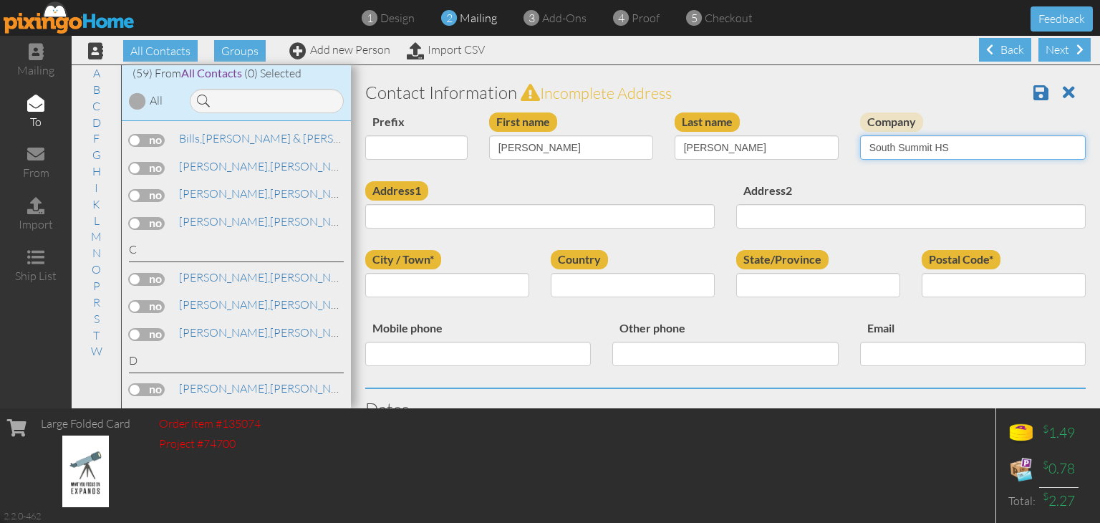
type input "South Summit HS"
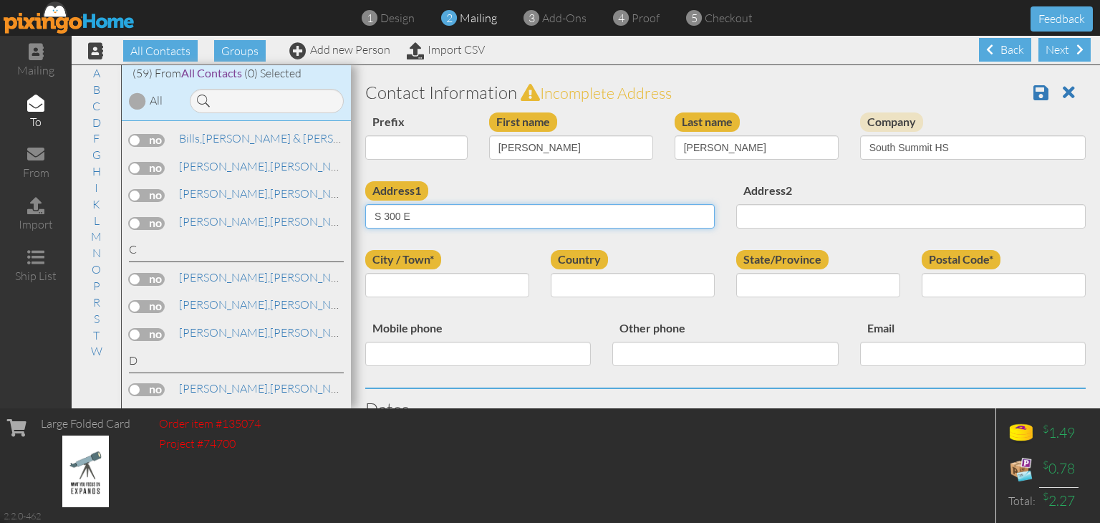
type input "S 300 E"
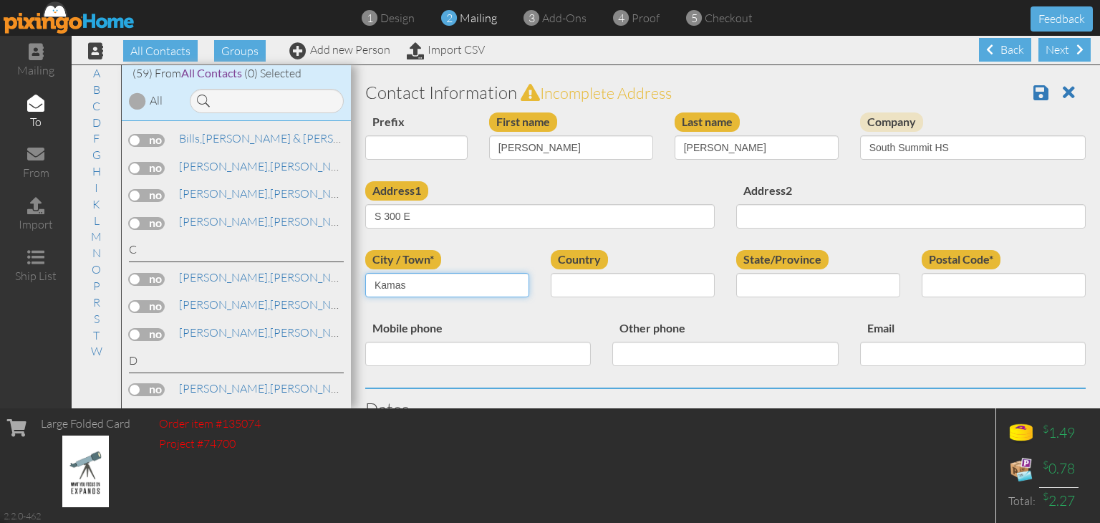
type input "Kamas"
select select "object:3055"
select select "object:3354"
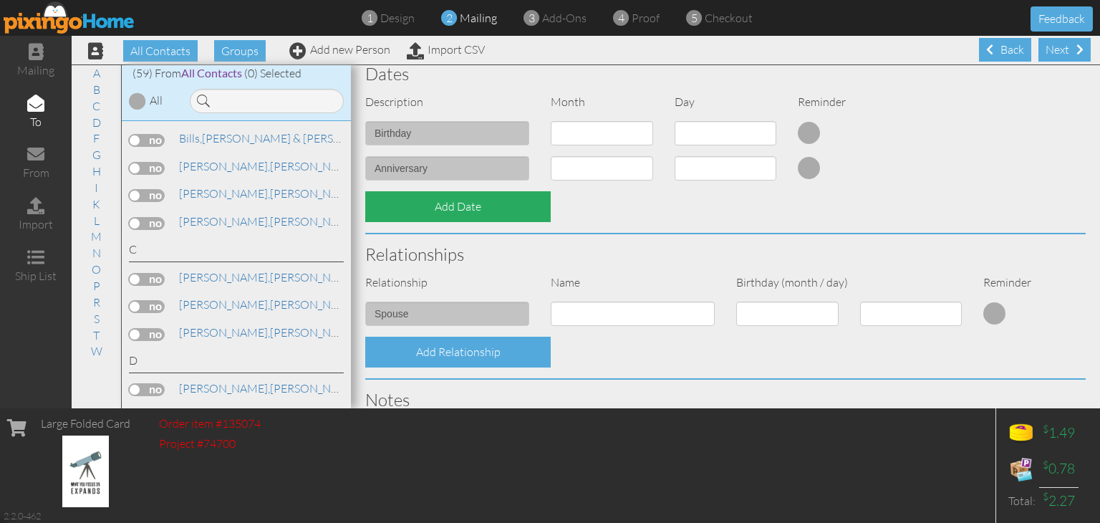
scroll to position [358, 0]
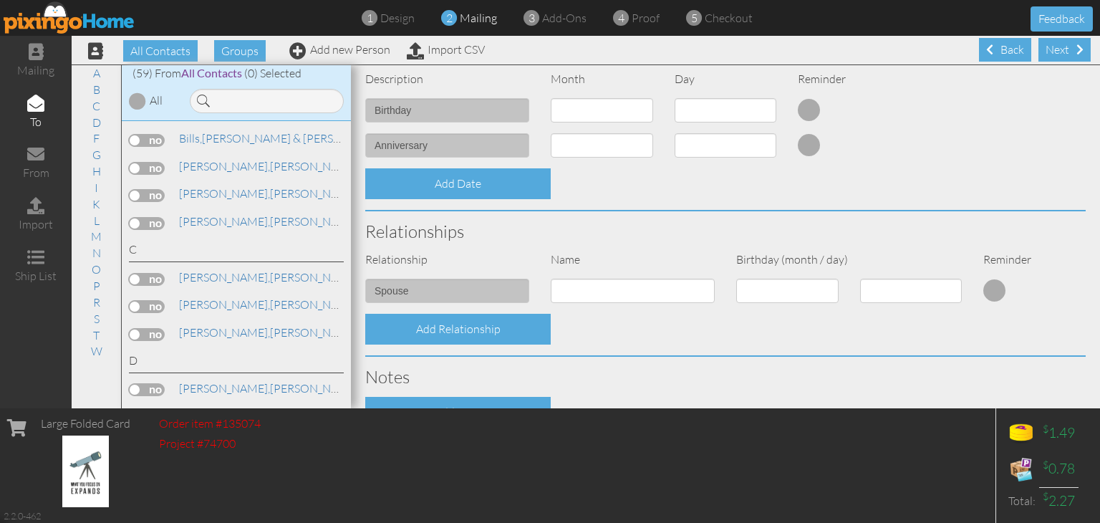
type input "84036"
click at [625, 298] on input at bounding box center [633, 291] width 164 height 24
type input "Kristen"
click at [656, 233] on h3 "Relationships" at bounding box center [725, 231] width 720 height 19
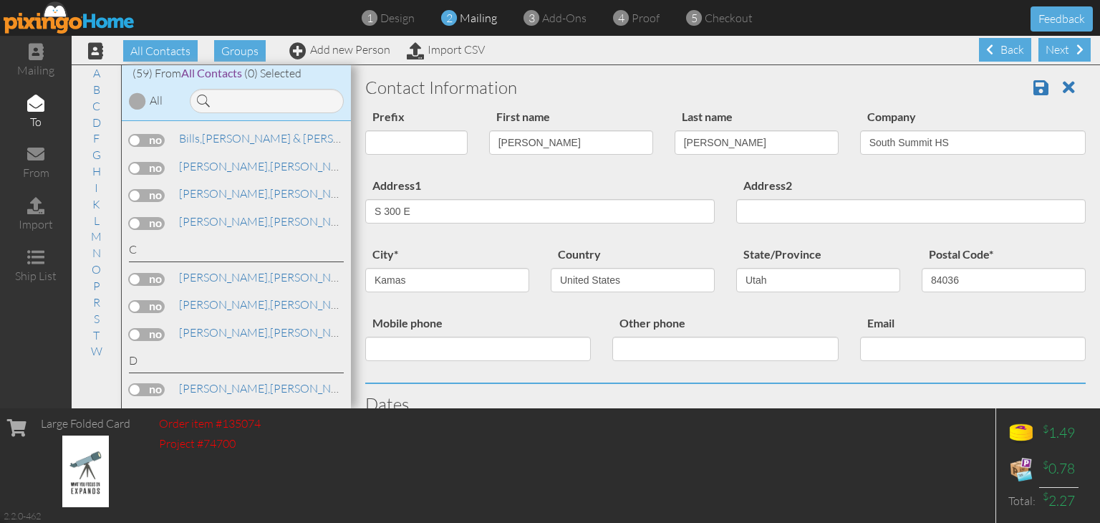
scroll to position [0, 0]
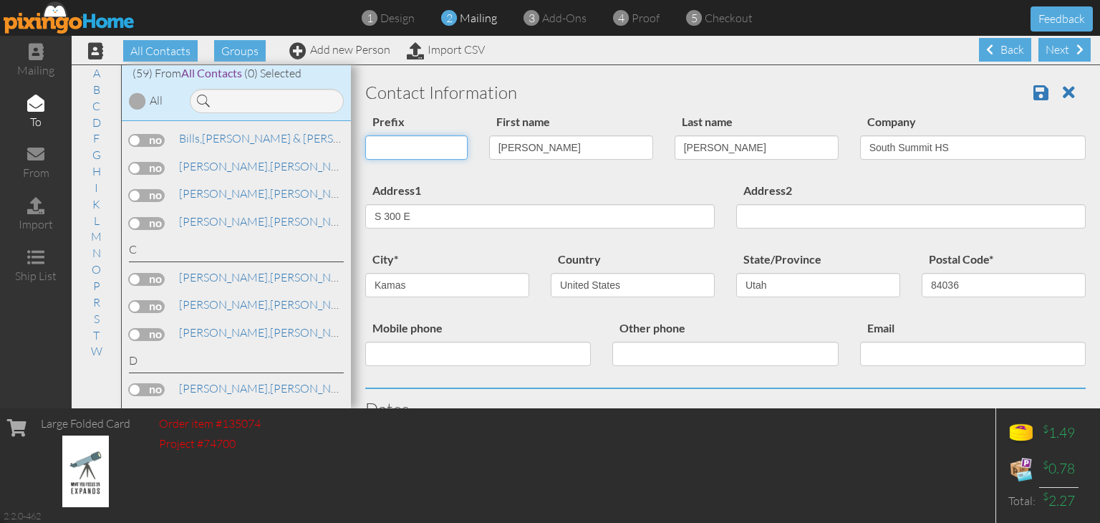
click at [432, 150] on select "Dr. Mr. Mrs." at bounding box center [416, 147] width 102 height 24
click at [1033, 94] on span at bounding box center [1040, 92] width 15 height 17
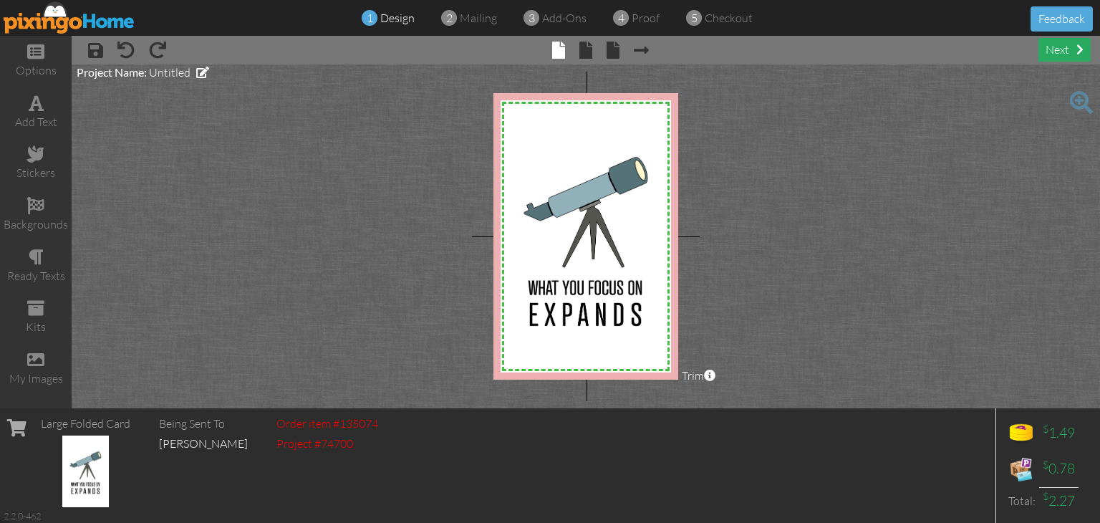
click at [1060, 52] on div "next" at bounding box center [1064, 50] width 52 height 24
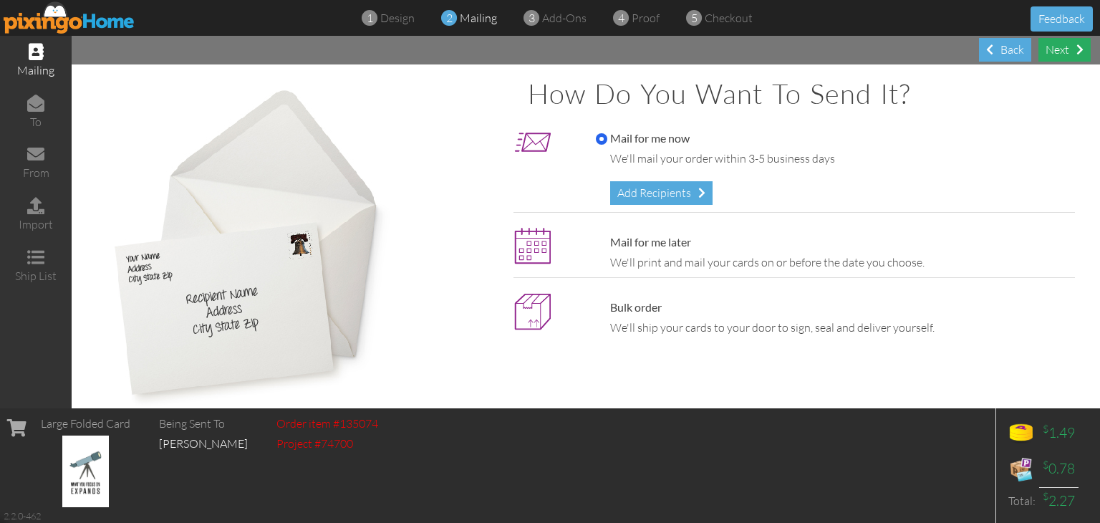
click at [1060, 52] on div "Next" at bounding box center [1064, 50] width 52 height 24
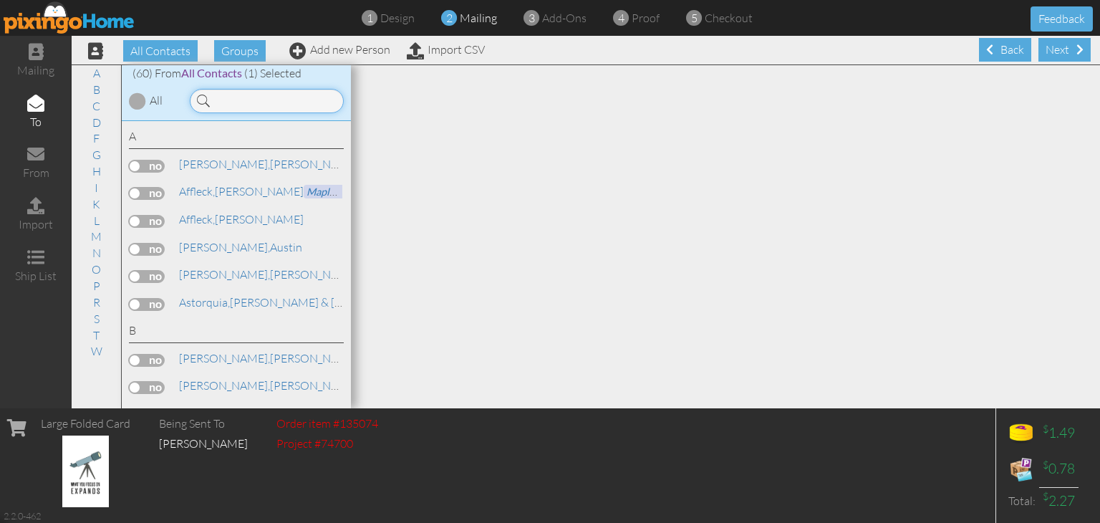
click at [246, 90] on input at bounding box center [267, 101] width 154 height 24
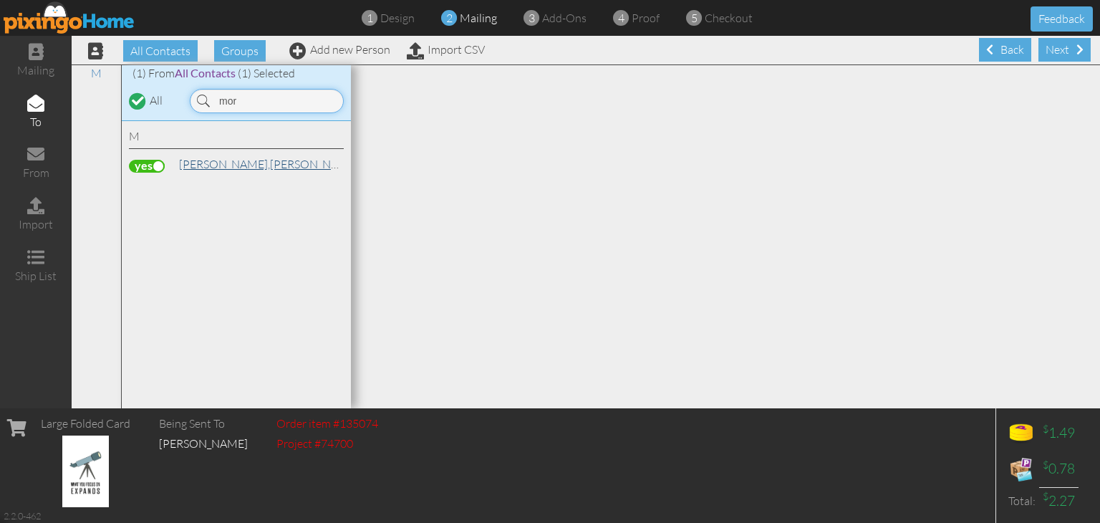
type input "mor"
click at [228, 159] on link "Morris, Craig South Summit HS" at bounding box center [312, 163] width 268 height 17
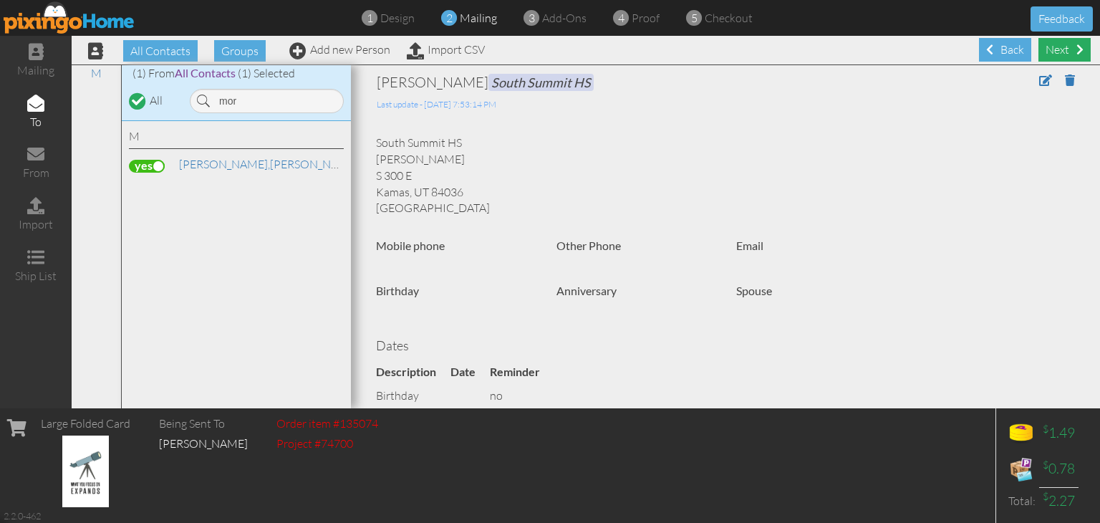
click at [1065, 50] on div "Next" at bounding box center [1064, 50] width 52 height 24
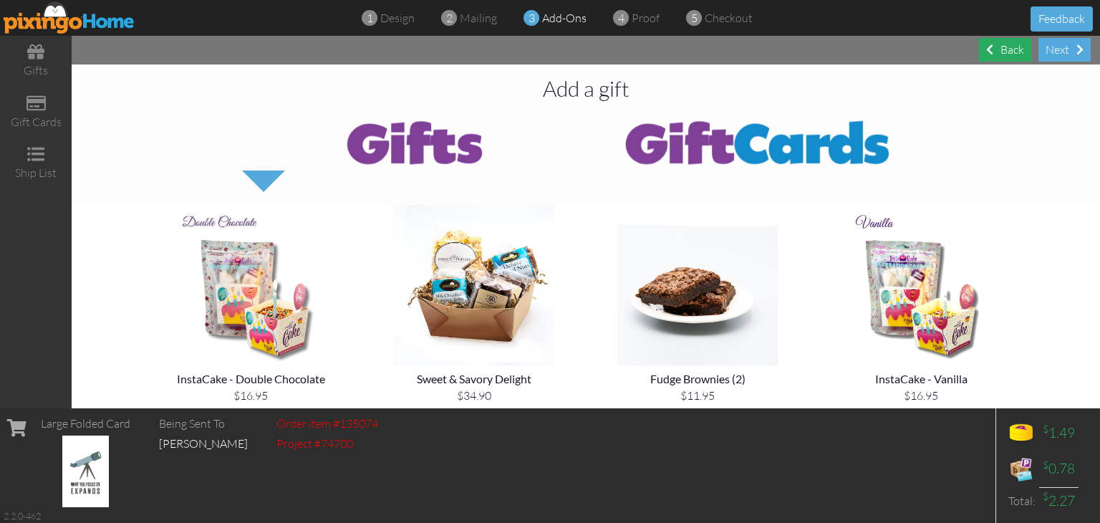
click at [1017, 42] on div "Back" at bounding box center [1005, 50] width 52 height 24
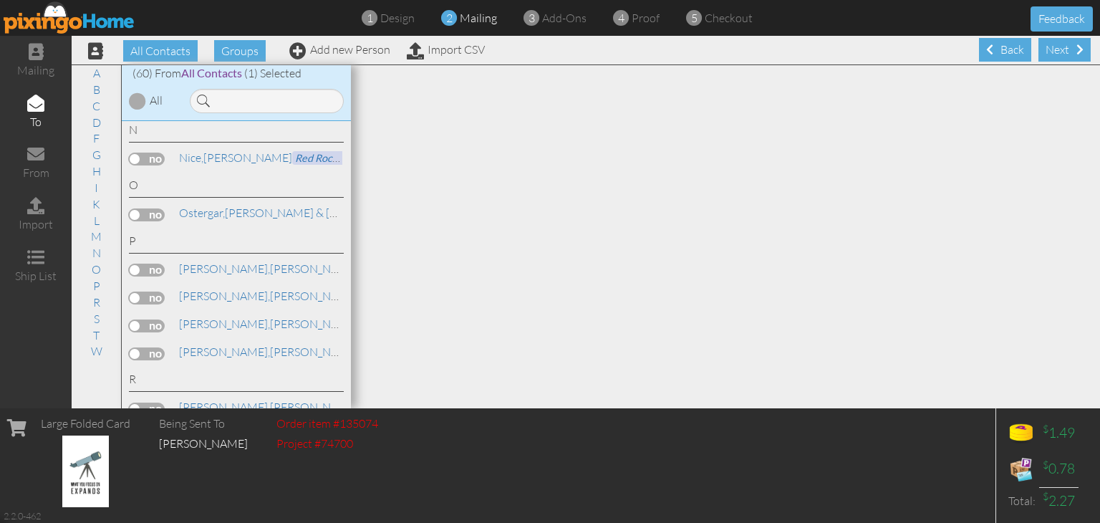
scroll to position [1289, 0]
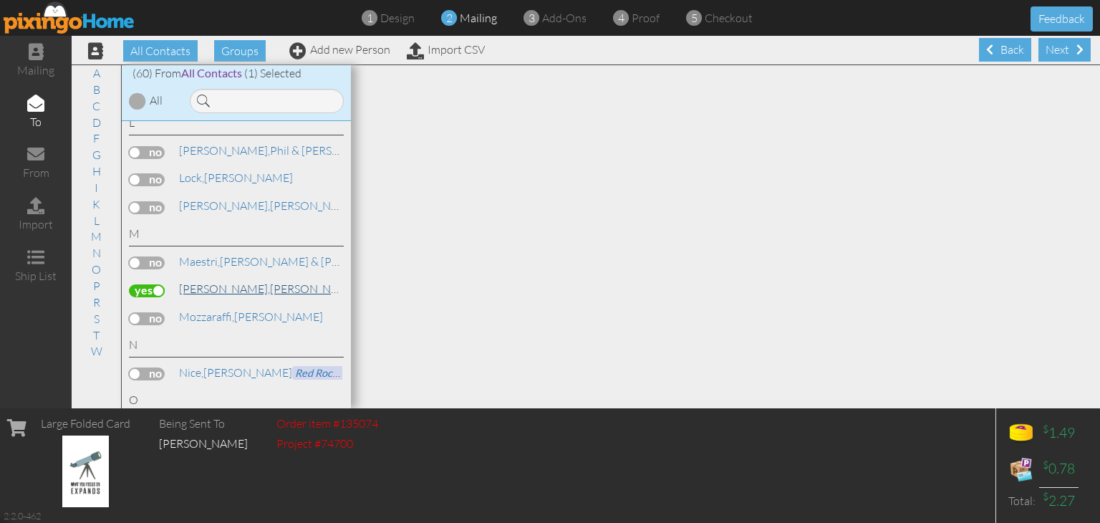
click at [224, 280] on link "Morris, Craig South Summit HS" at bounding box center [312, 288] width 268 height 17
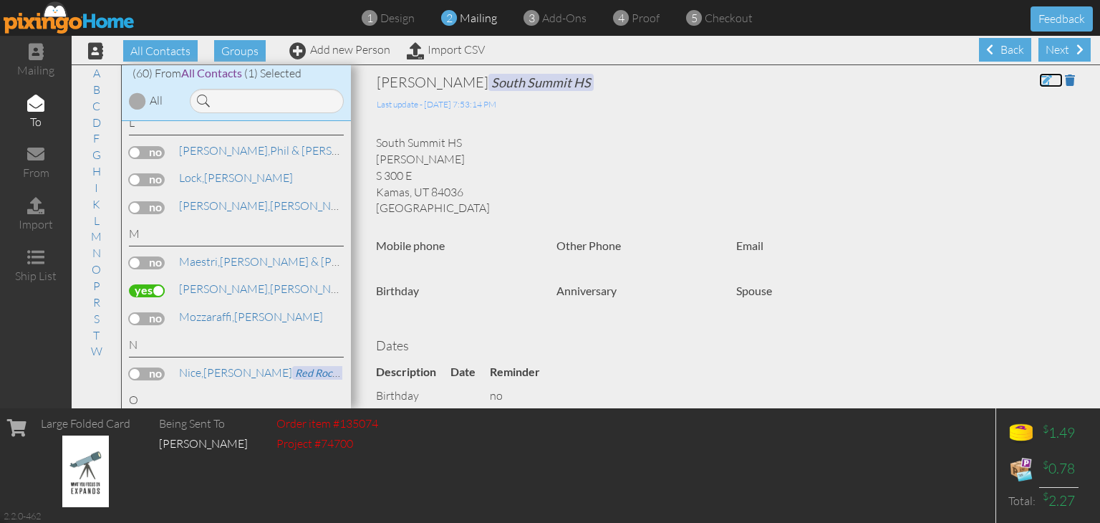
click at [1039, 79] on span at bounding box center [1045, 79] width 13 height 11
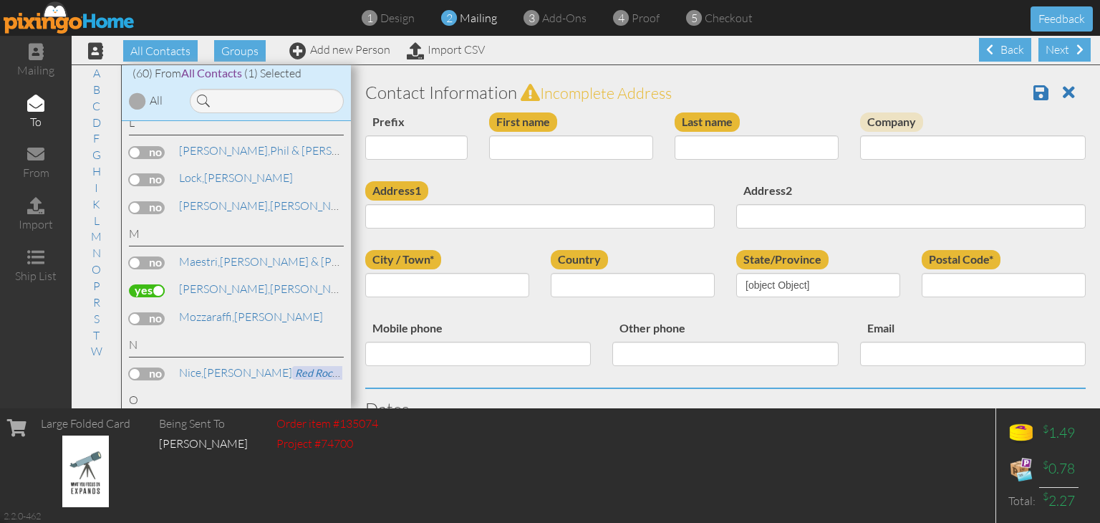
type input "[PERSON_NAME]"
type input "Morris"
type input "South Summit HS"
type input "S 300 E"
type input "Kamas"
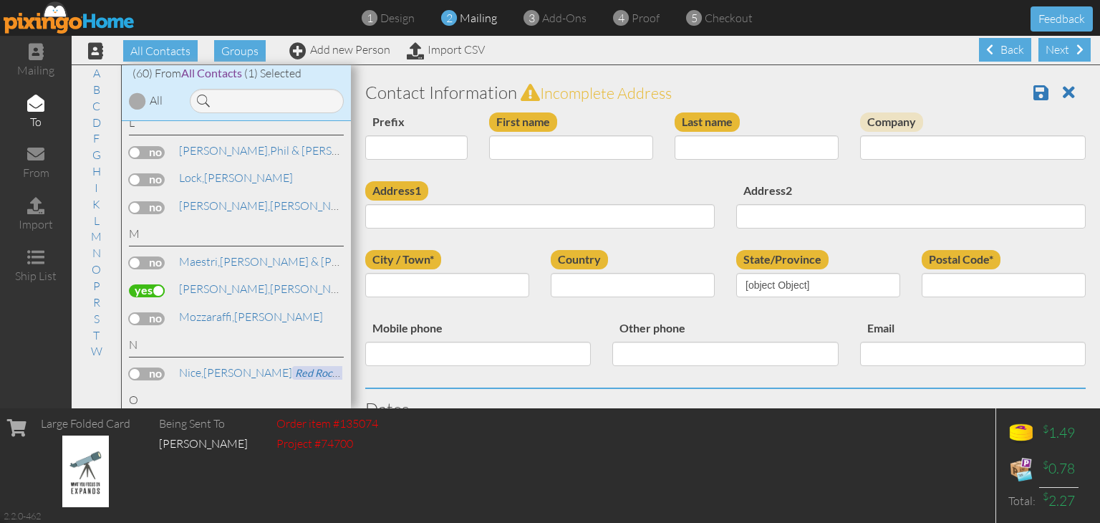
type input "84036"
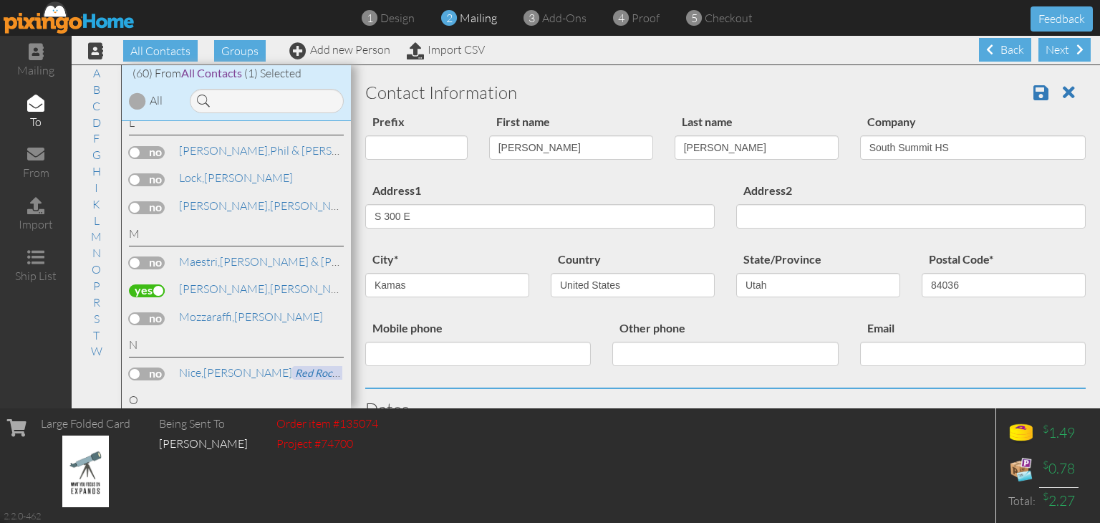
select select "object:749"
select select "object:994"
click at [377, 216] on input "S 300 E" at bounding box center [539, 216] width 349 height 24
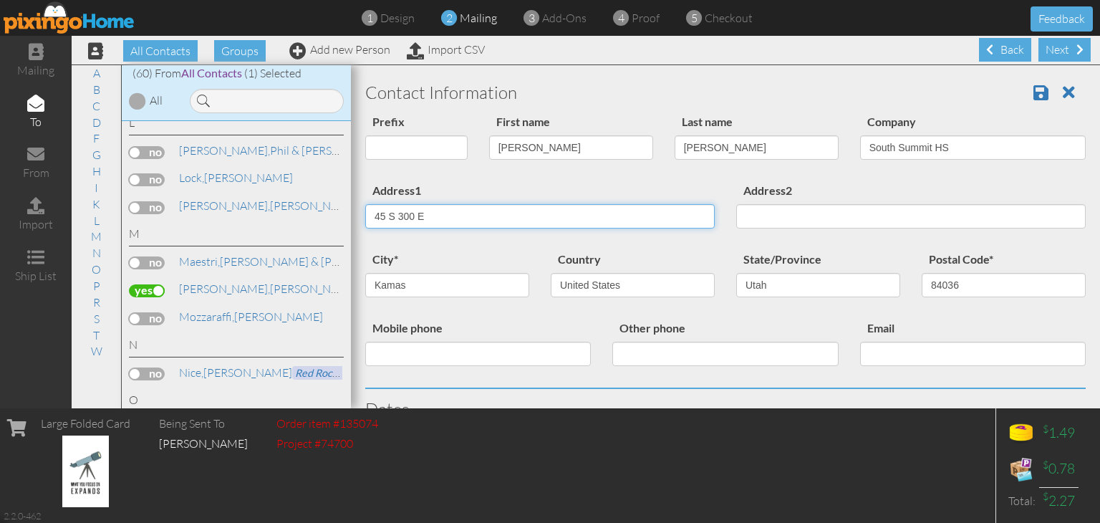
type input "45 S 300 E"
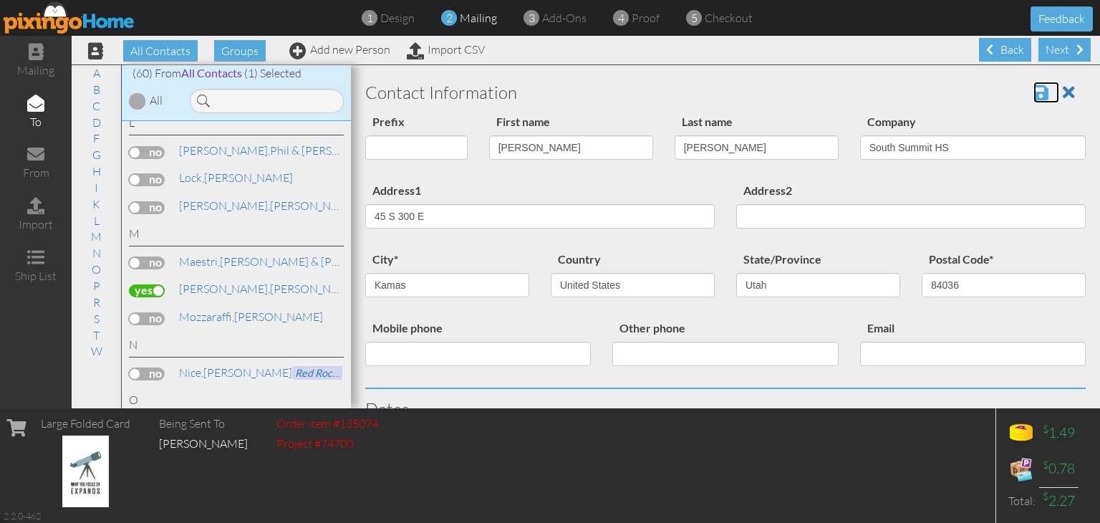
click at [1033, 98] on span at bounding box center [1040, 92] width 15 height 17
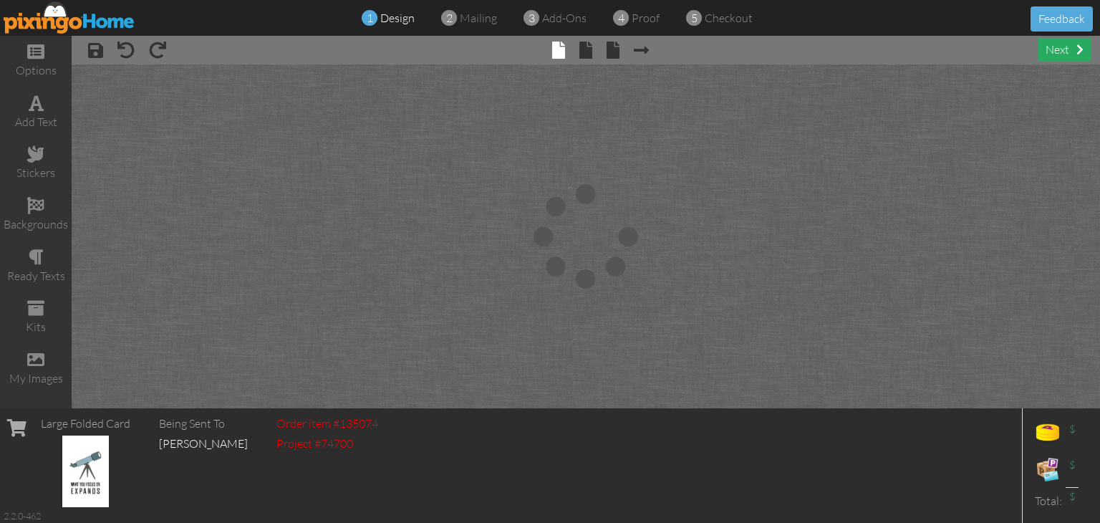
click at [1066, 50] on div "next" at bounding box center [1064, 50] width 52 height 24
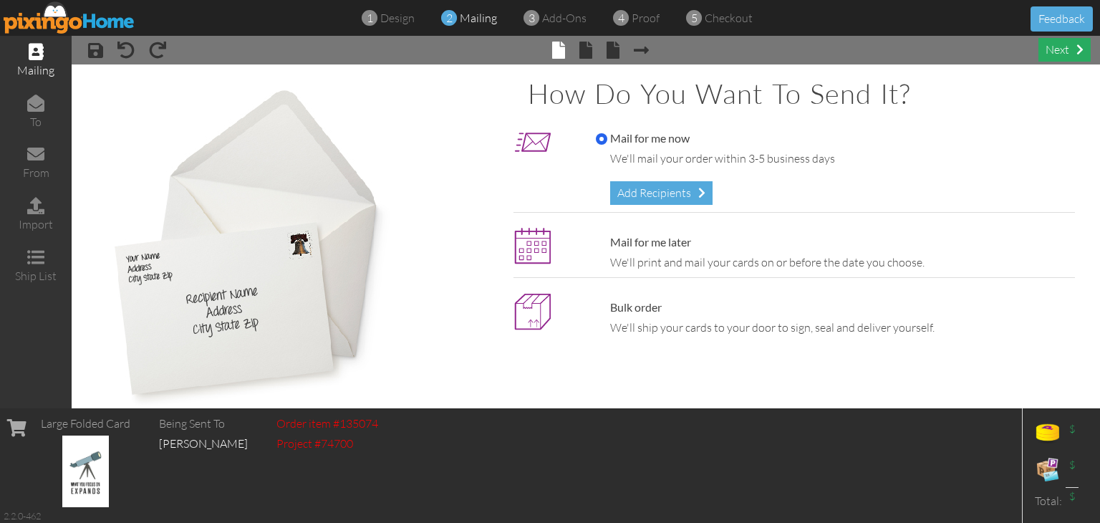
click at [1066, 50] on div "next" at bounding box center [1064, 50] width 52 height 24
click at [1053, 49] on div "next" at bounding box center [1064, 50] width 52 height 24
click at [664, 188] on div "Add Recipients" at bounding box center [661, 193] width 102 height 24
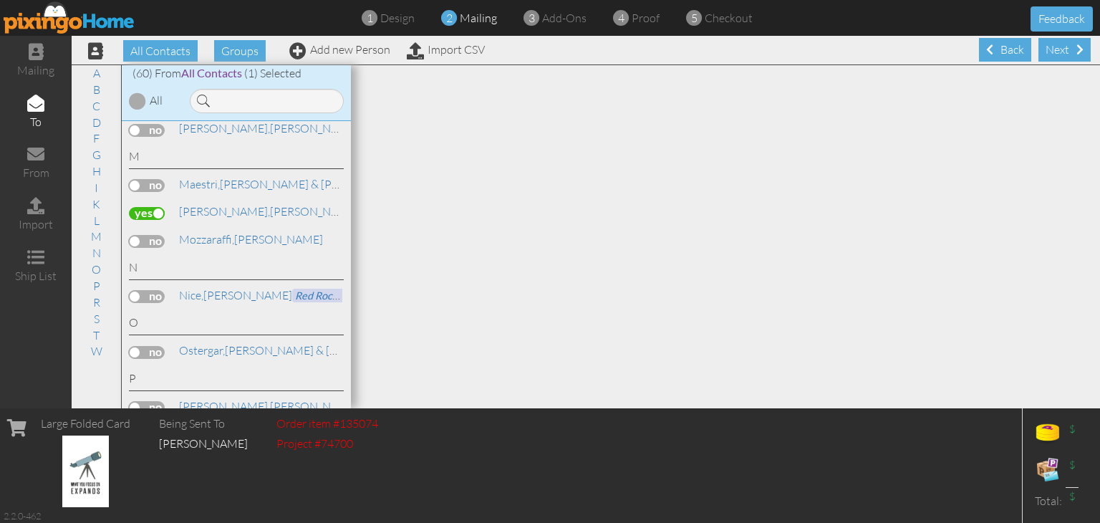
scroll to position [1217, 0]
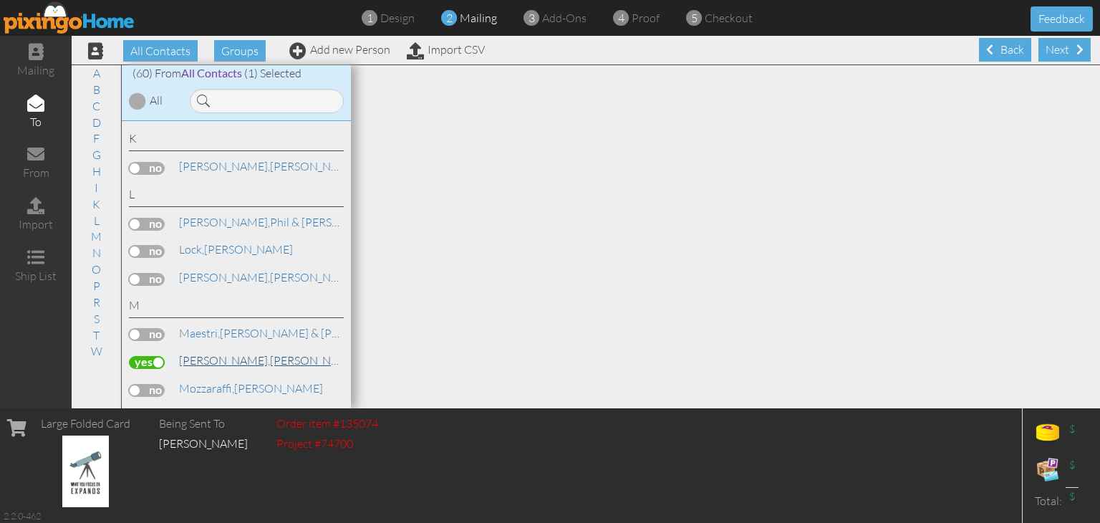
click at [211, 353] on span "[PERSON_NAME]," at bounding box center [224, 360] width 91 height 14
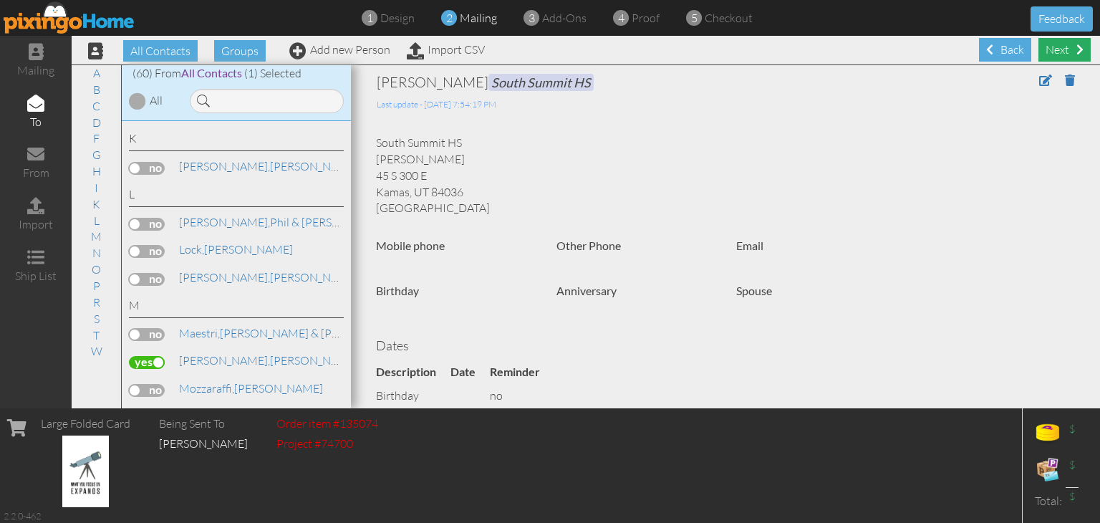
click at [1067, 43] on div "Next" at bounding box center [1064, 50] width 52 height 24
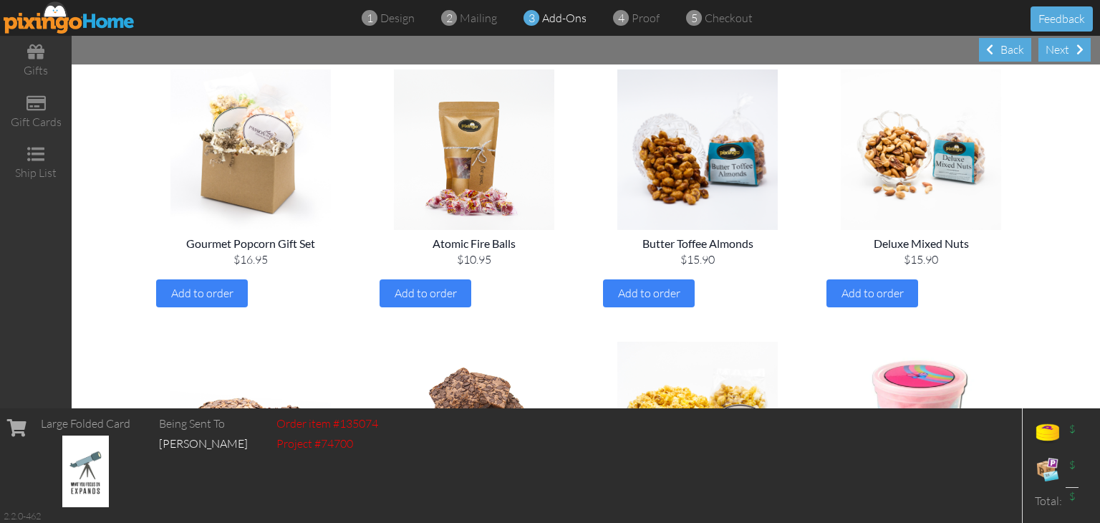
scroll to position [430, 0]
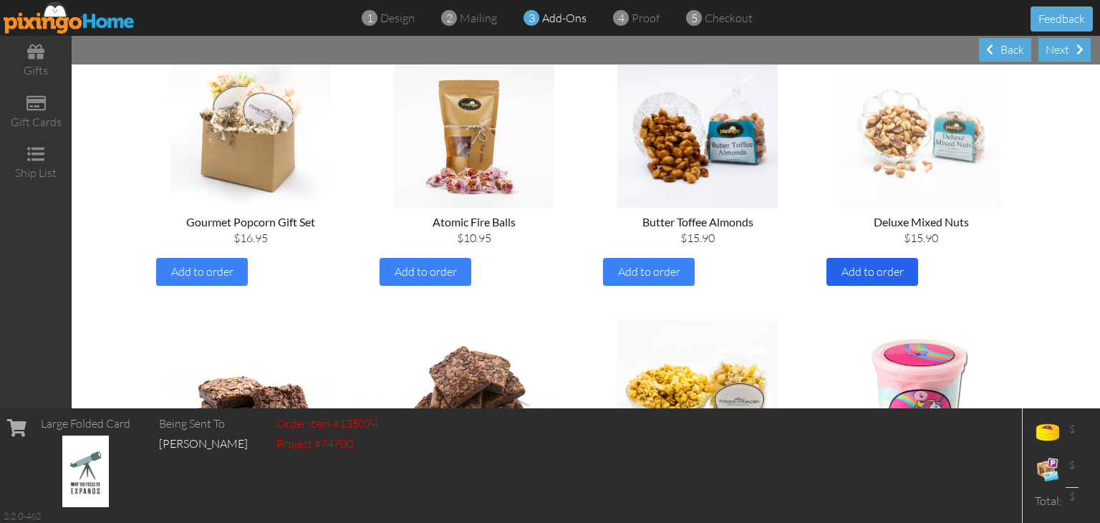
click at [871, 273] on span "Add to order" at bounding box center [872, 271] width 62 height 14
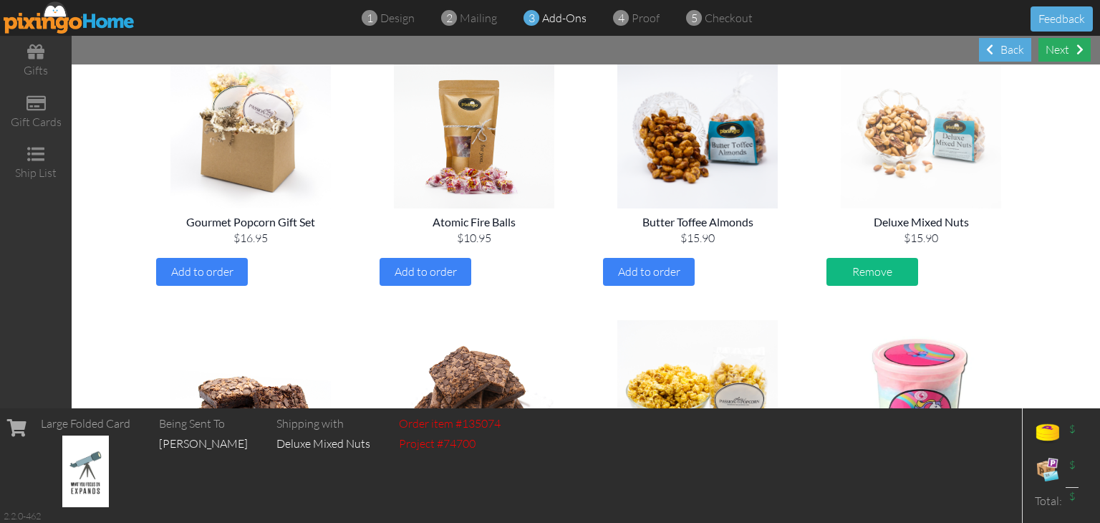
click at [1069, 58] on div "Next" at bounding box center [1064, 50] width 52 height 24
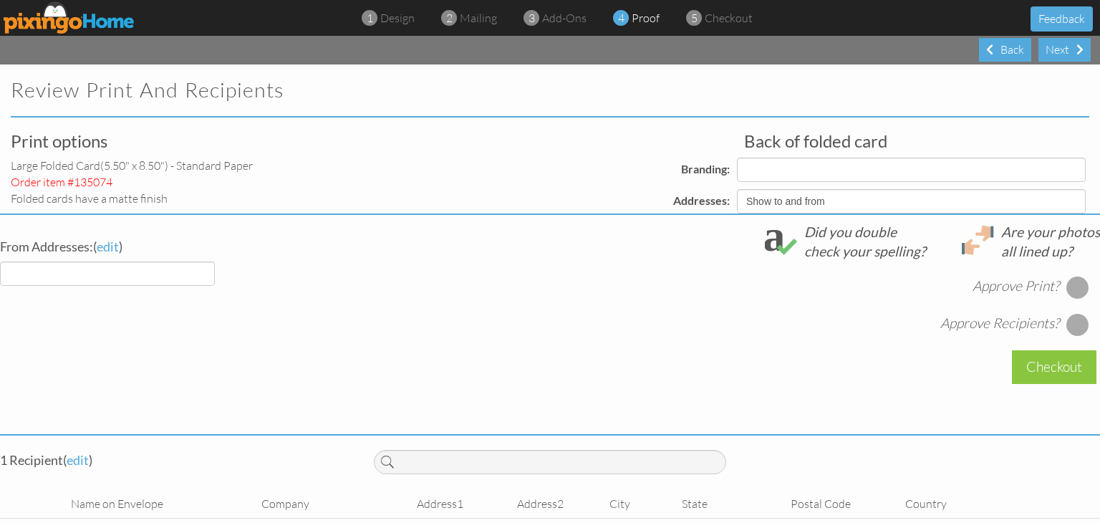
select select "object:551"
select select "object:550"
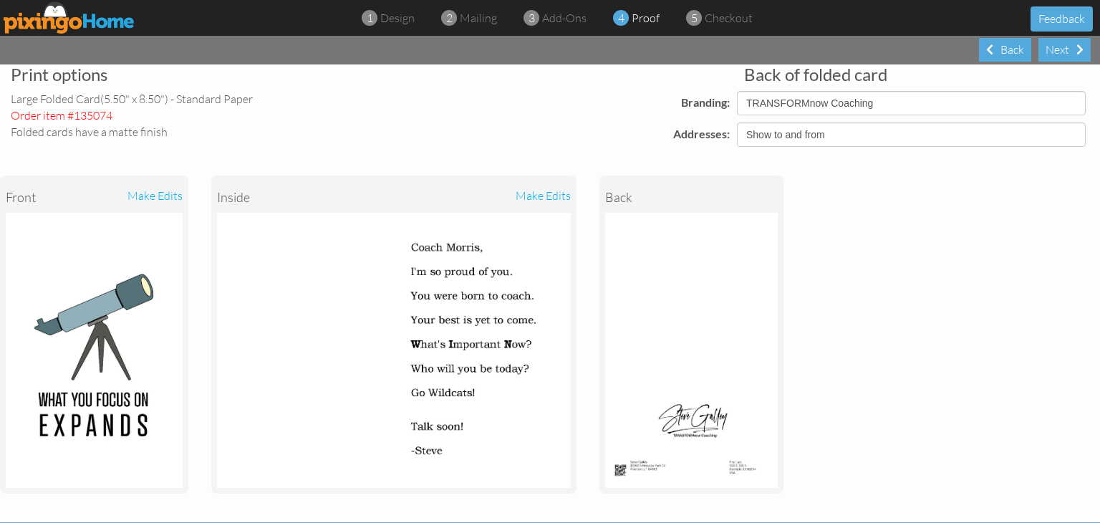
scroll to position [358, 0]
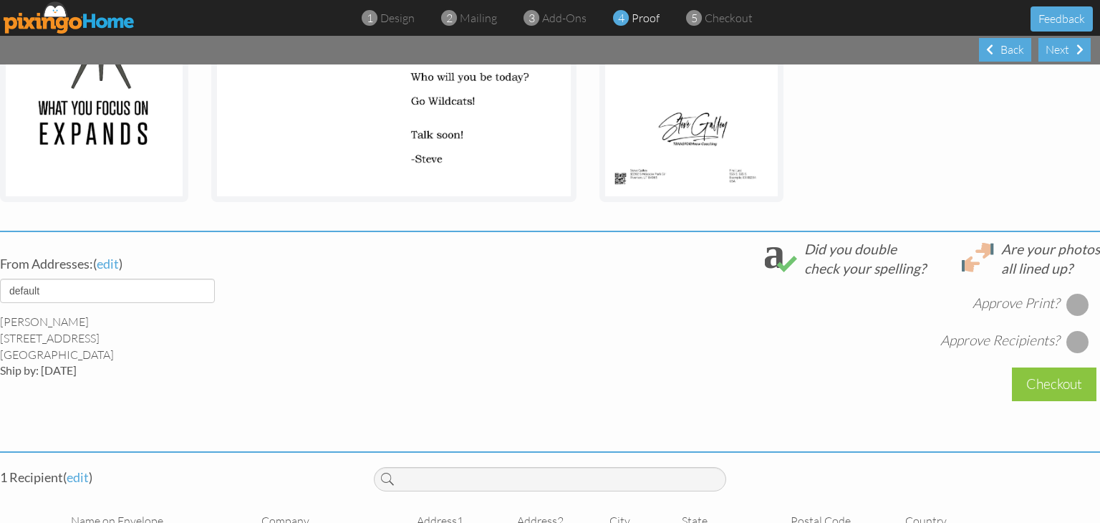
click at [1072, 304] on div at bounding box center [1077, 304] width 23 height 23
click at [1066, 337] on div at bounding box center [1077, 341] width 23 height 23
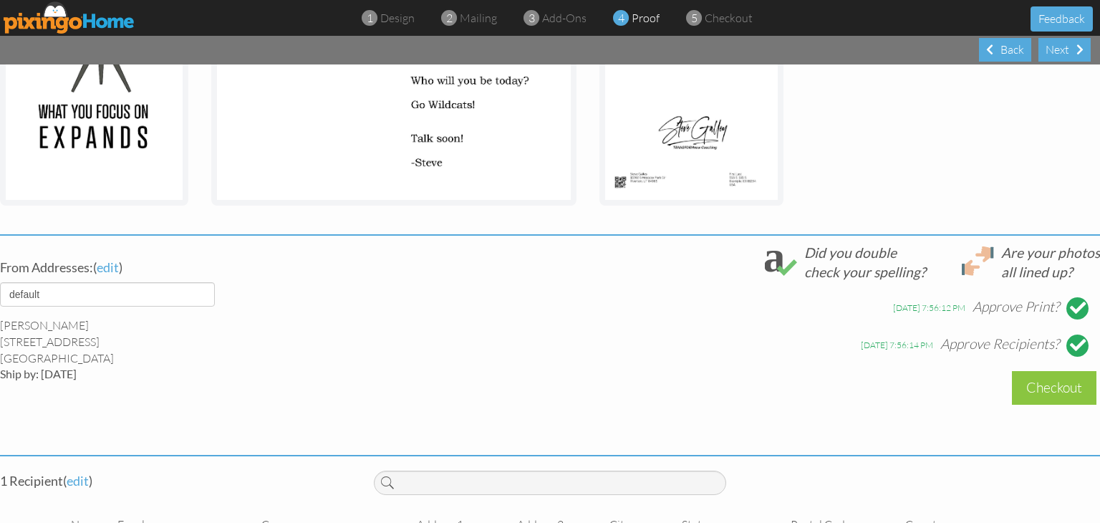
scroll to position [438, 0]
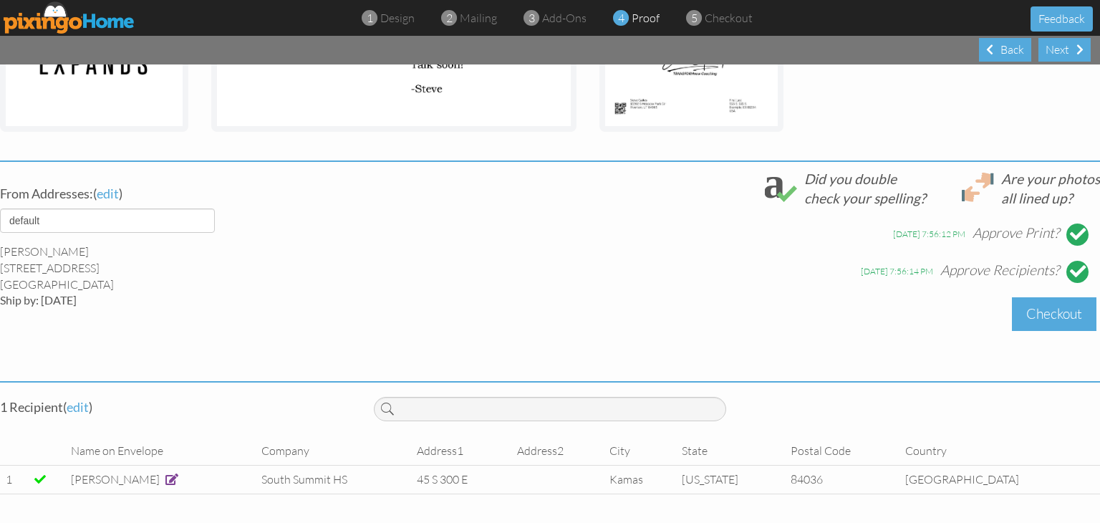
click at [1055, 310] on div "Checkout" at bounding box center [1054, 314] width 85 height 34
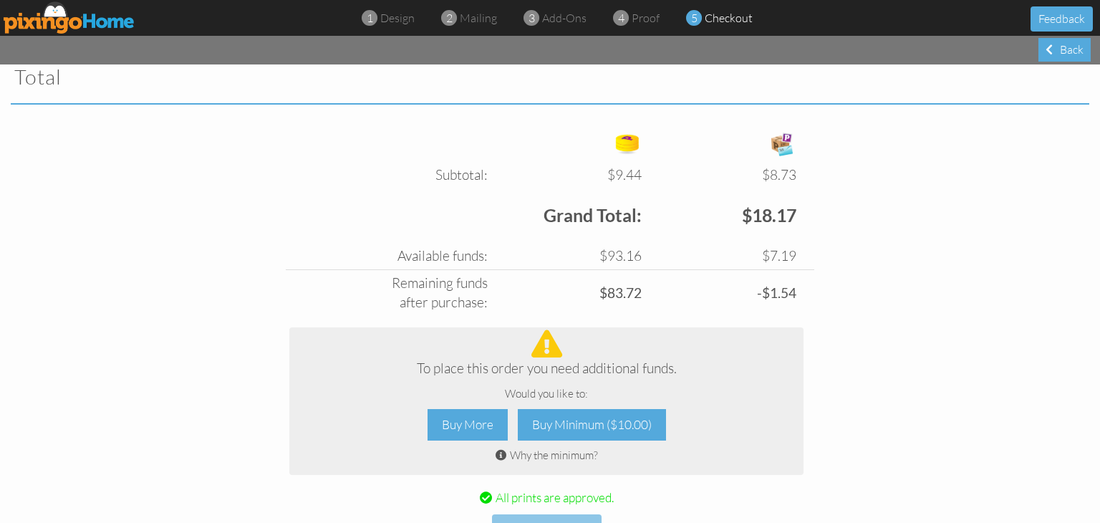
scroll to position [501, 0]
click at [550, 454] on div "Why the minimum?" at bounding box center [546, 454] width 491 height 16
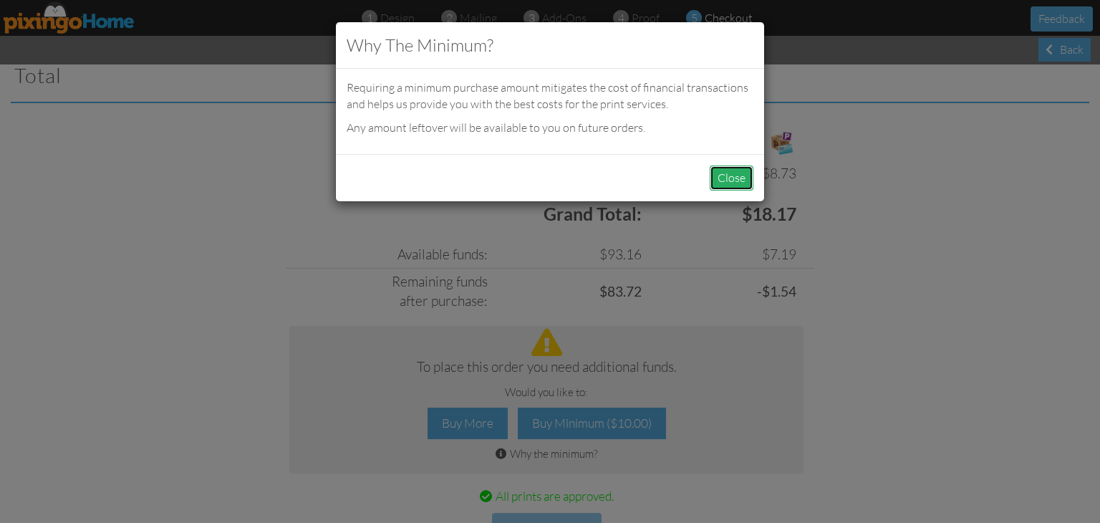
click at [743, 171] on button "Close" at bounding box center [732, 177] width 44 height 25
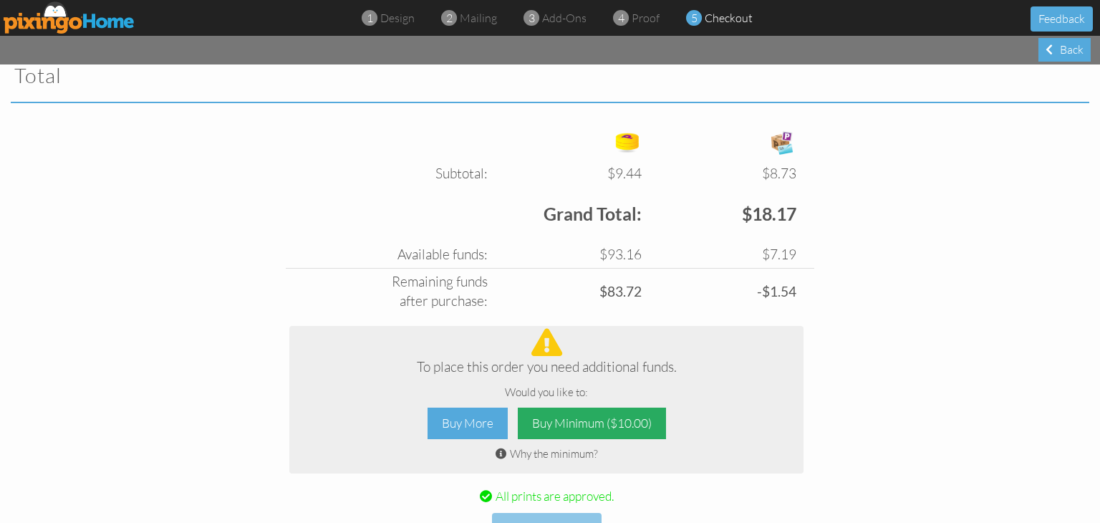
click at [568, 417] on div "Buy Minimum ($10.00)" at bounding box center [592, 423] width 148 height 32
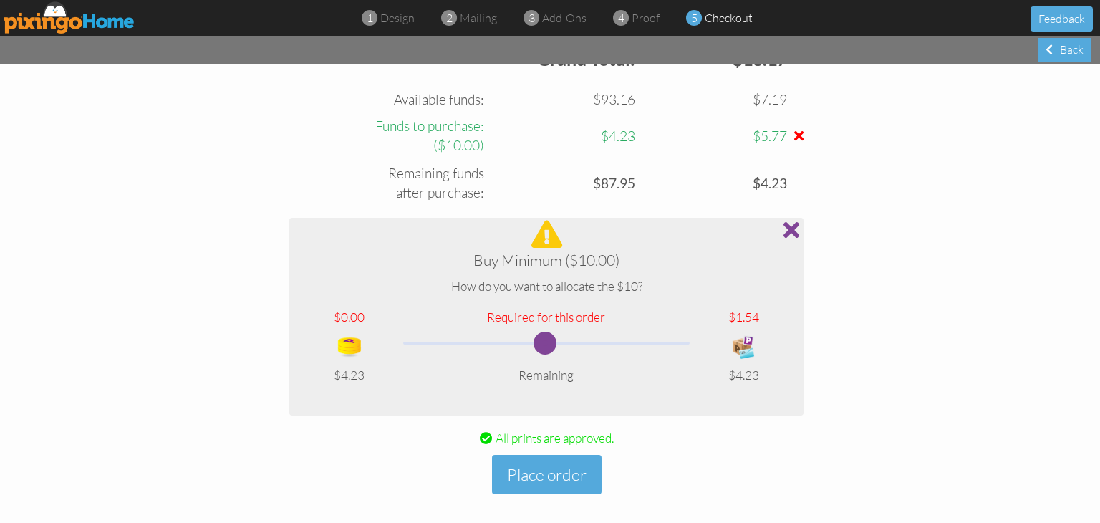
scroll to position [665, 0]
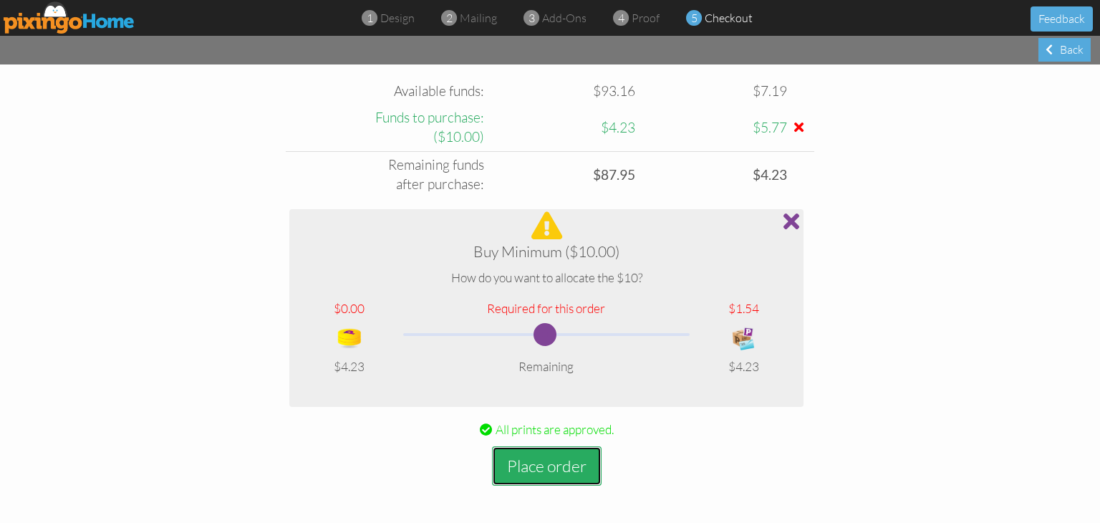
click at [559, 463] on button "Place order" at bounding box center [547, 465] width 110 height 39
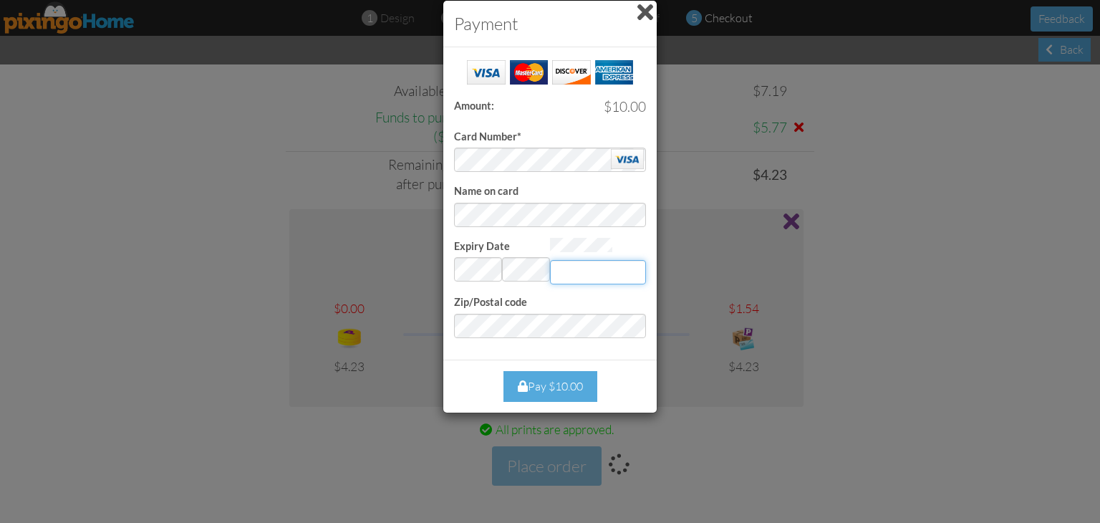
click at [600, 264] on input "Expiry Date" at bounding box center [598, 272] width 96 height 24
type input "003"
click at [564, 379] on div "Pay $10.00" at bounding box center [550, 386] width 94 height 31
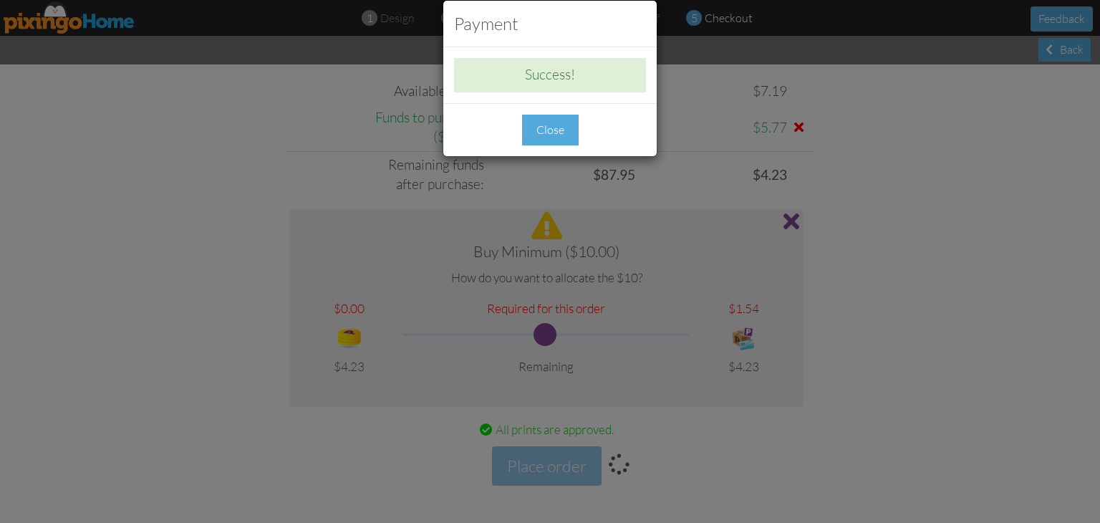
click at [548, 132] on div "Close" at bounding box center [550, 130] width 57 height 31
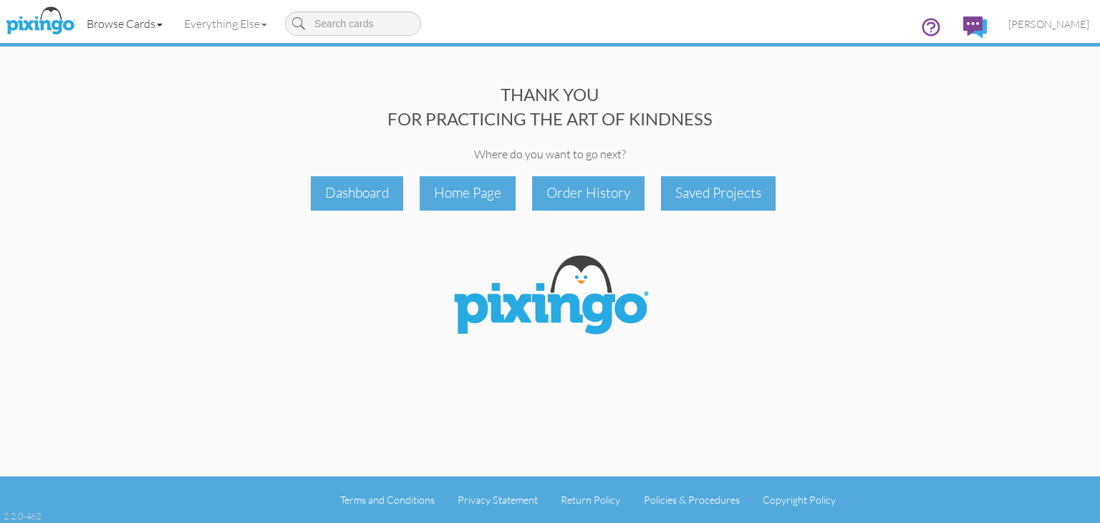
click at [135, 22] on link "Browse Cards" at bounding box center [124, 24] width 97 height 36
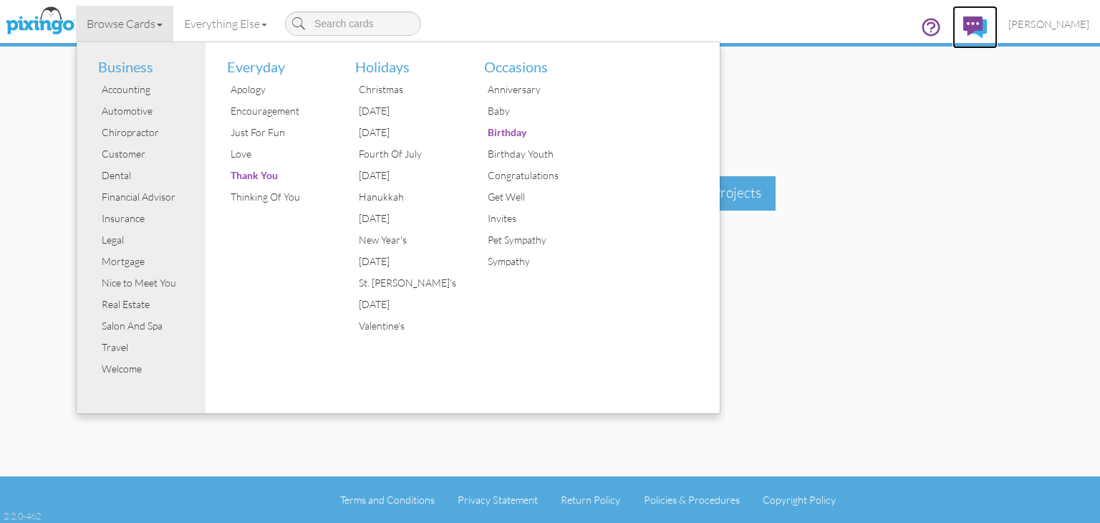
click at [987, 23] on img at bounding box center [975, 26] width 24 height 21
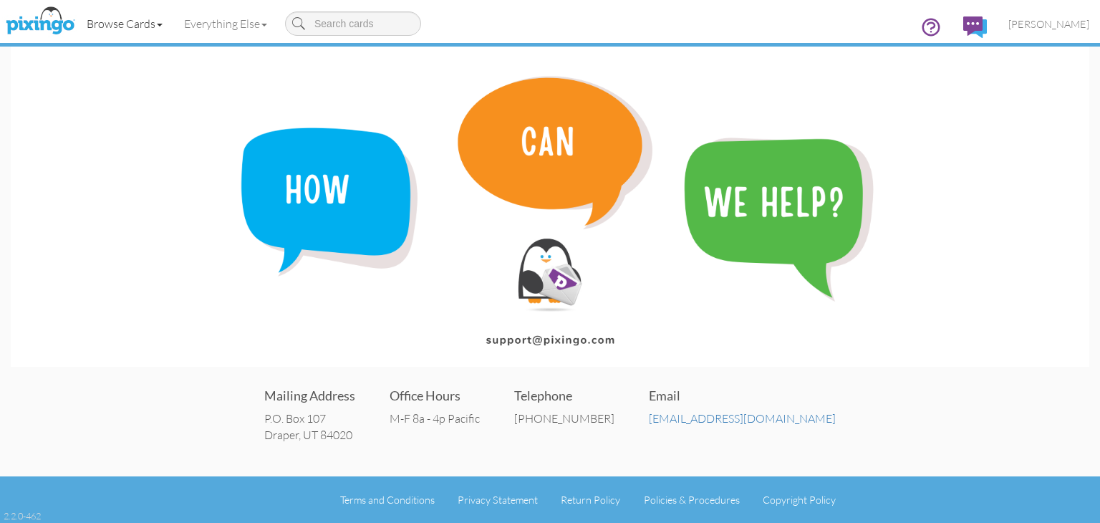
click at [140, 24] on link "Browse Cards" at bounding box center [124, 24] width 97 height 36
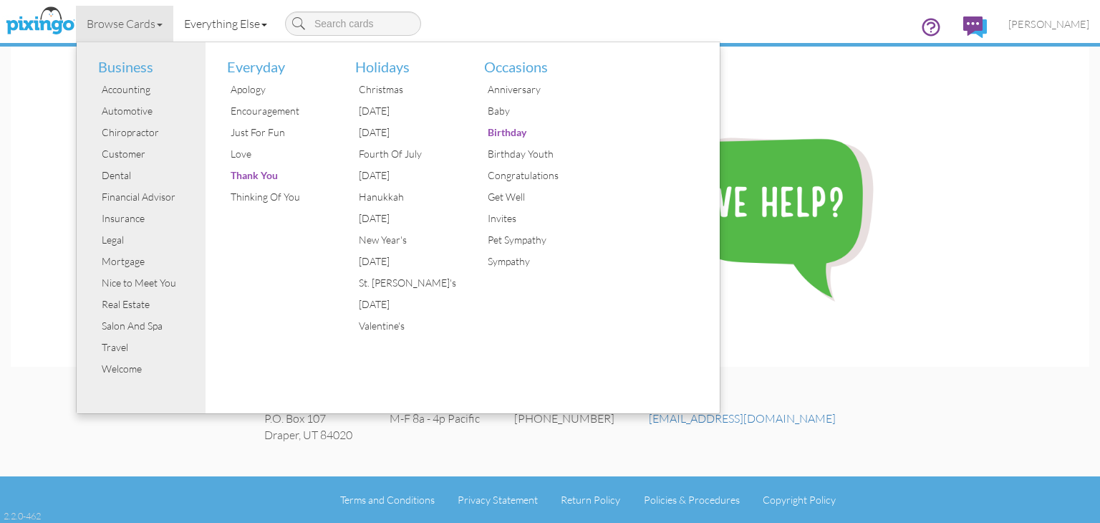
click at [239, 26] on link "Everything Else" at bounding box center [225, 24] width 105 height 36
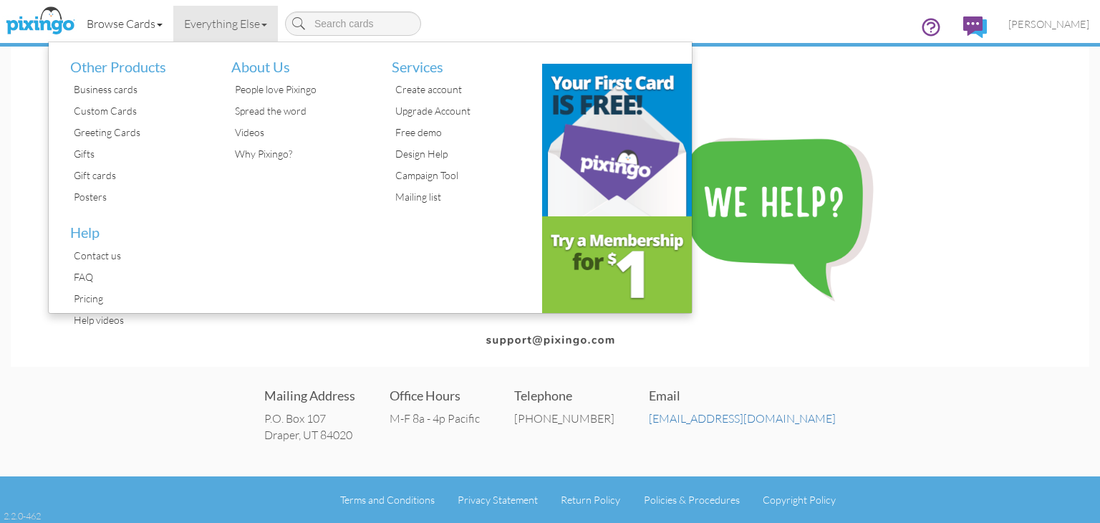
click at [151, 22] on link "Browse Cards" at bounding box center [124, 24] width 97 height 36
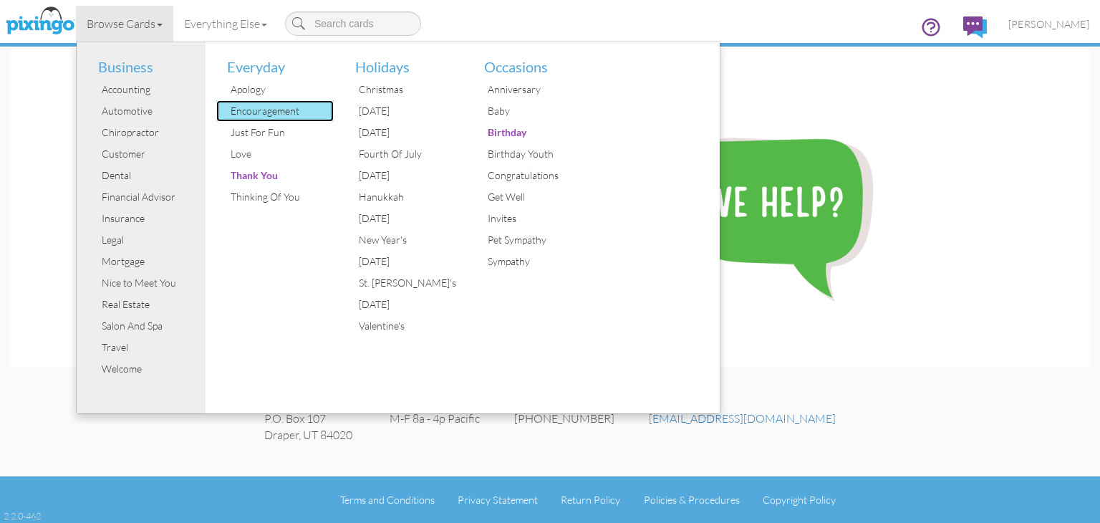
click at [258, 112] on div "Encouragement" at bounding box center [280, 110] width 107 height 21
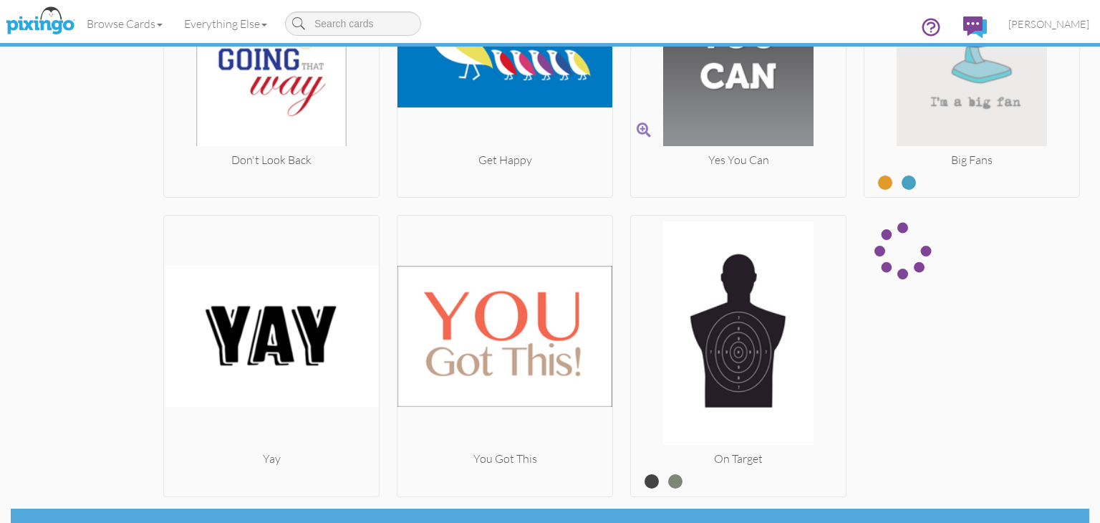
scroll to position [5798, 0]
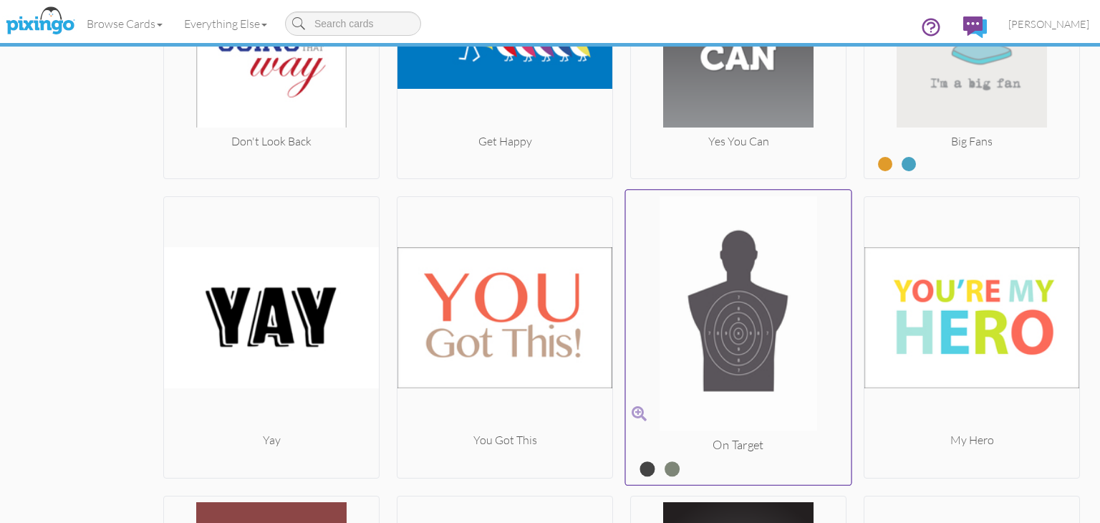
click at [736, 318] on img at bounding box center [739, 316] width 226 height 241
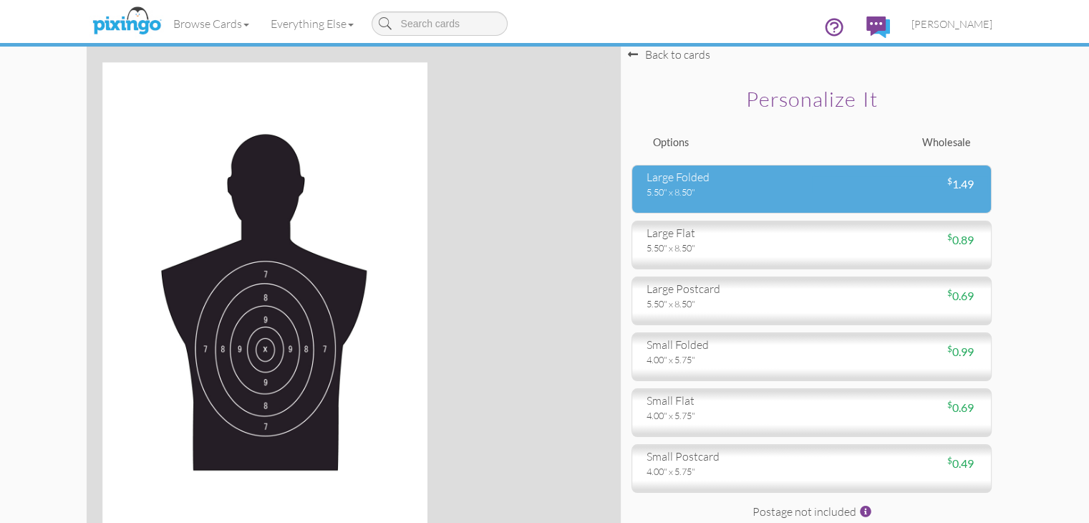
click at [738, 185] on div "large folded" at bounding box center [724, 177] width 155 height 16
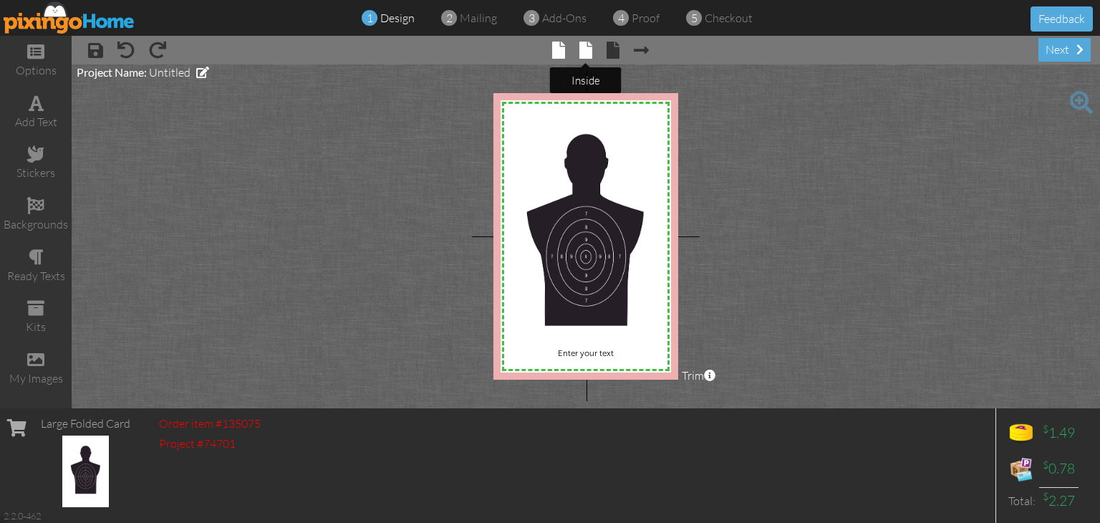
click at [584, 51] on span at bounding box center [585, 50] width 13 height 17
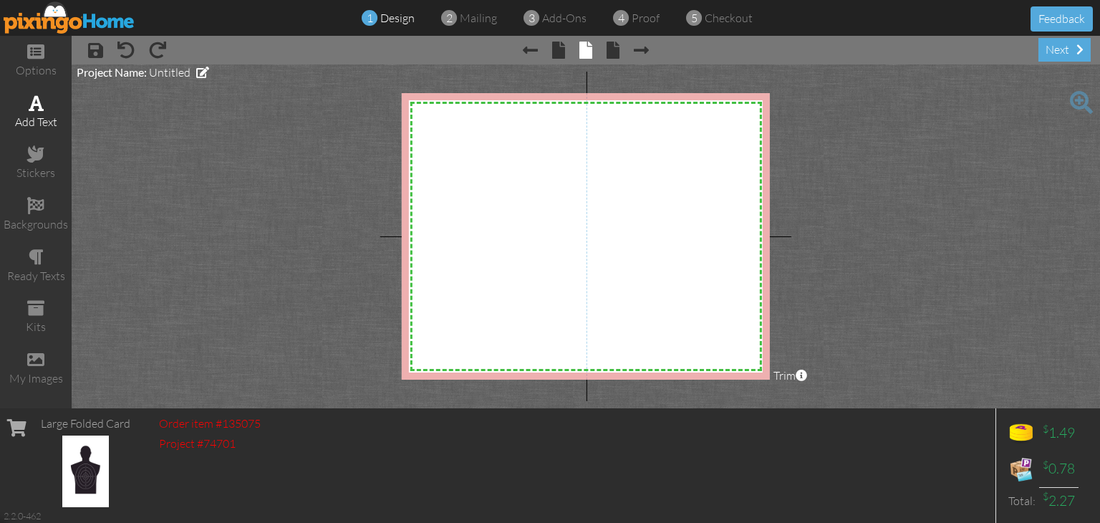
click at [44, 106] on div "add text" at bounding box center [36, 112] width 72 height 50
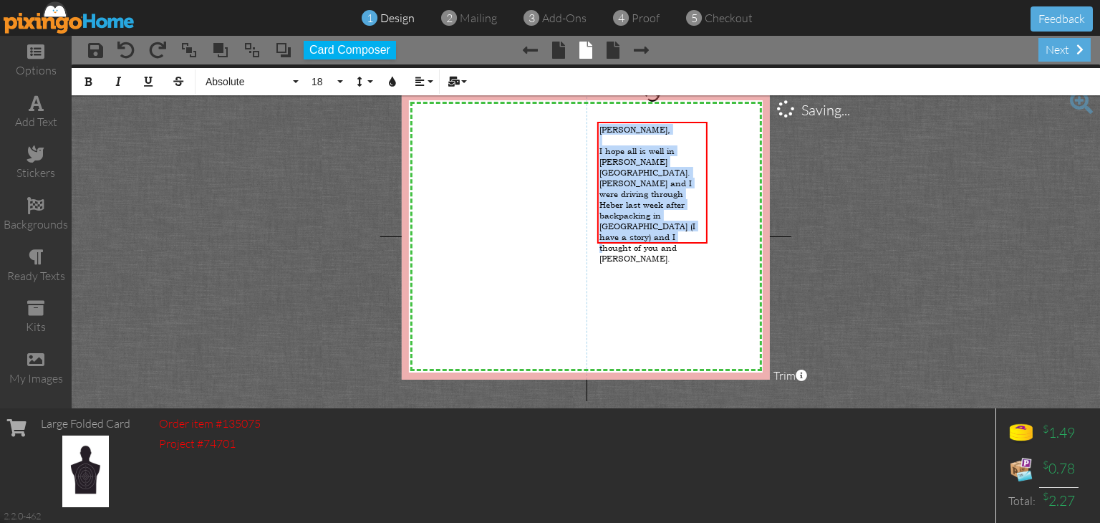
drag, startPoint x: 636, startPoint y: 218, endPoint x: 579, endPoint y: 88, distance: 142.4
click at [579, 88] on project-studio-wrapper "X X X X X X X X X X X X X X X X X X X X X X X X X X X X X X X X X X X X X X X X…" at bounding box center [586, 236] width 1028 height 344
click at [337, 81] on button "18" at bounding box center [325, 81] width 42 height 27
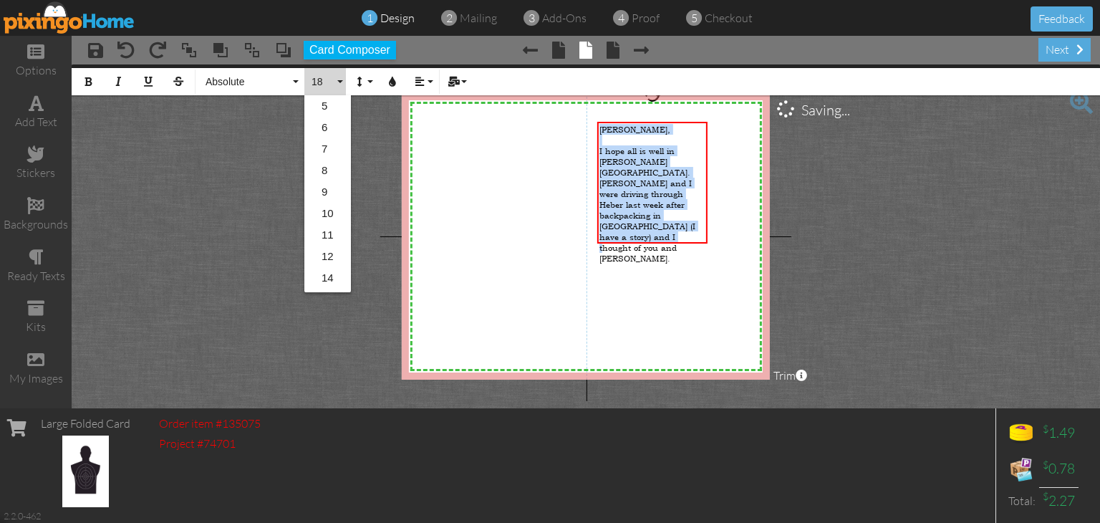
scroll to position [127, 0]
click at [335, 231] on link "22" at bounding box center [327, 236] width 47 height 21
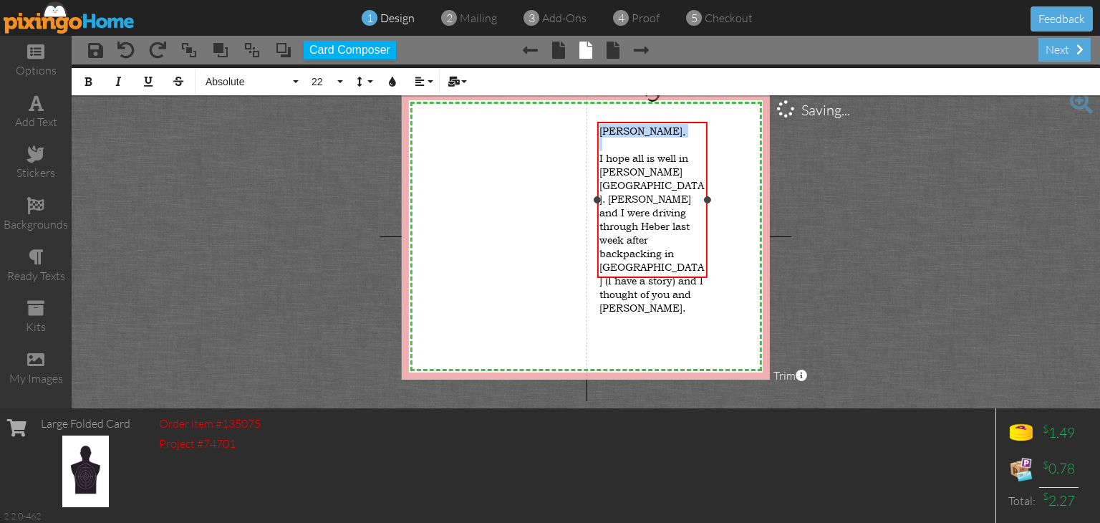
click at [698, 247] on div "I hope all is well in Dearden territory. Steven and I were driving through Hebe…" at bounding box center [652, 232] width 106 height 163
click at [694, 250] on div "I hope all is well in Dearden territory. Steven and I were driving through Hebe…" at bounding box center [652, 232] width 106 height 163
click at [630, 216] on span "I hope all is well in Dearden territory. Steven and I were driving through Hebe…" at bounding box center [651, 232] width 105 height 163
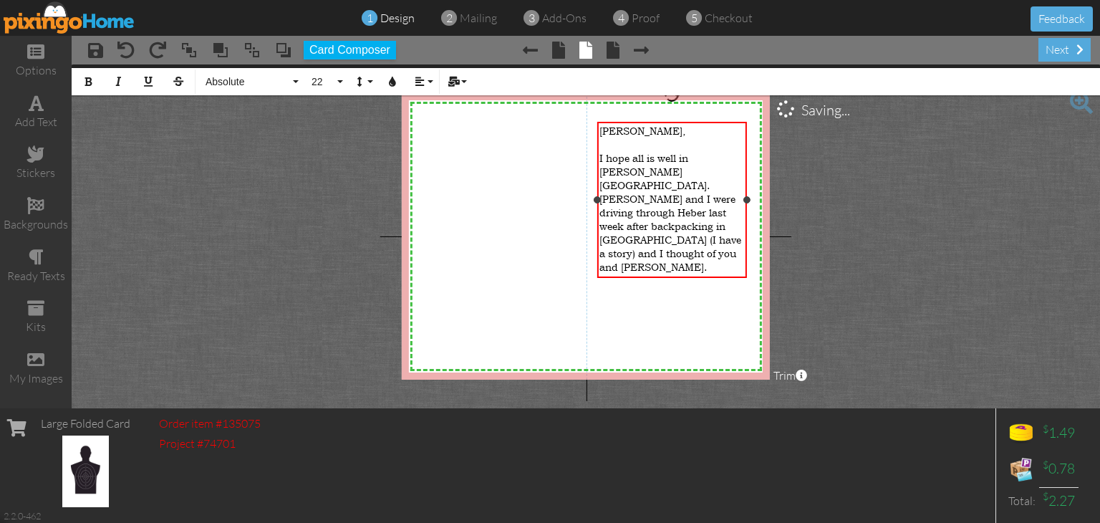
drag, startPoint x: 708, startPoint y: 213, endPoint x: 748, endPoint y: 213, distance: 39.4
click at [746, 213] on div "DAN, ​ I hope all is well in Dearden territory. Steven and I were driving throu…" at bounding box center [672, 200] width 150 height 156
click at [647, 287] on div at bounding box center [671, 294] width 145 height 14
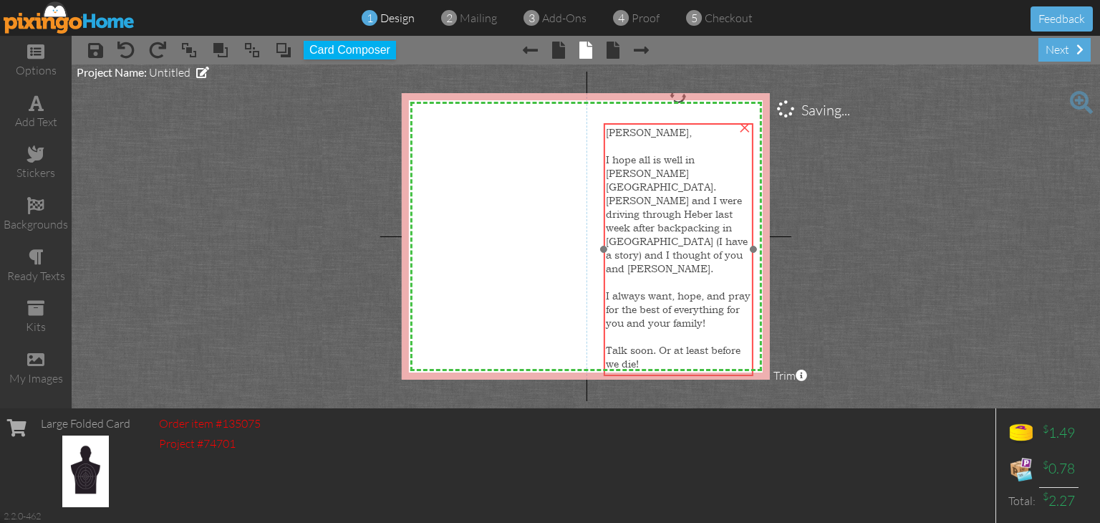
click at [647, 222] on div "I hope all is well in Dearden territory. Steven and I were driving through Hebe…" at bounding box center [678, 214] width 145 height 122
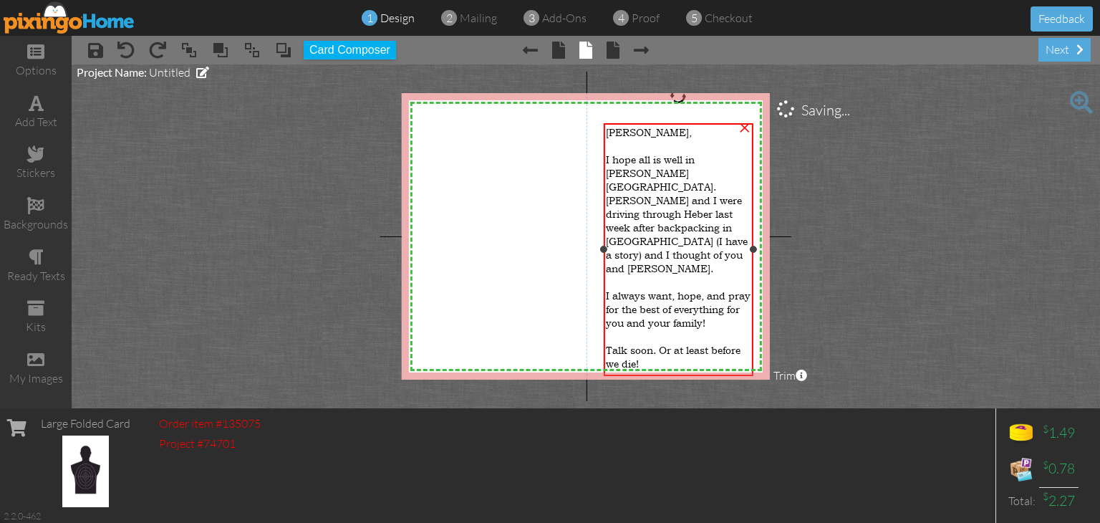
click at [652, 163] on span "I hope all is well in Dearden territory. Steven and I were driving through Hebe…" at bounding box center [677, 214] width 142 height 122
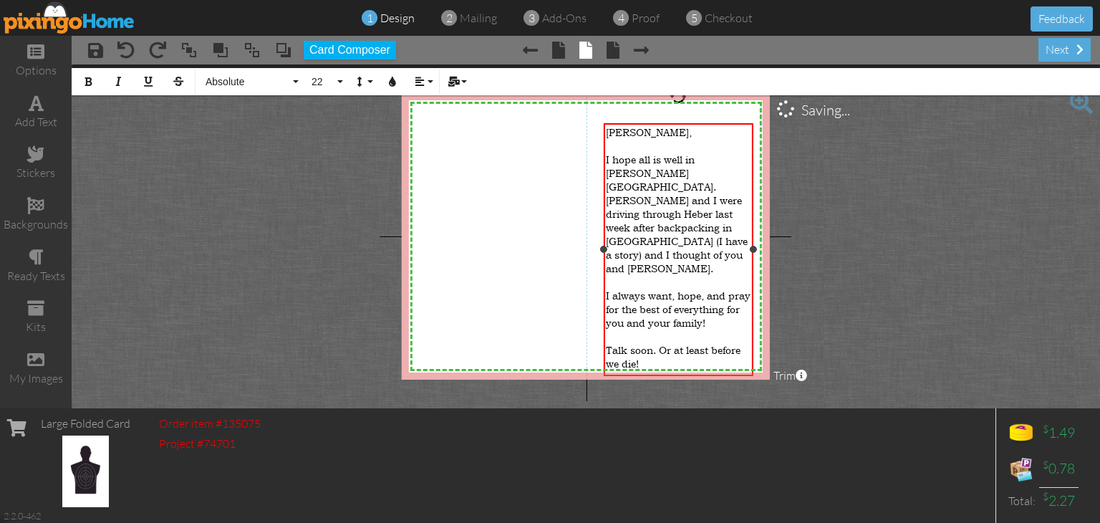
click at [643, 166] on span "I hope all is well in Dearden territory. Steven and I were driving through Hebe…" at bounding box center [677, 214] width 142 height 122
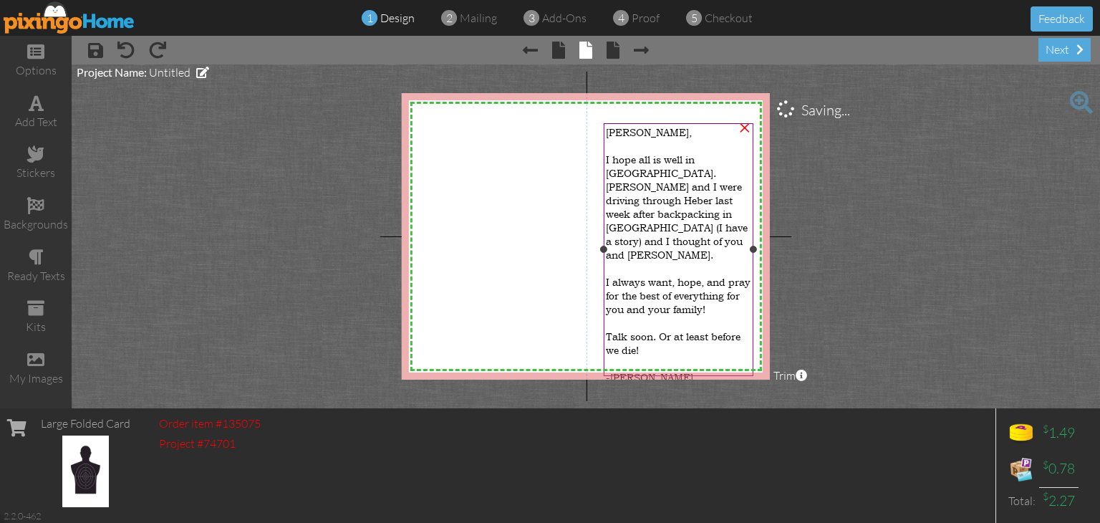
click at [622, 275] on span "I always want, hope, and pray for the best of everything for you and your famil…" at bounding box center [678, 295] width 145 height 41
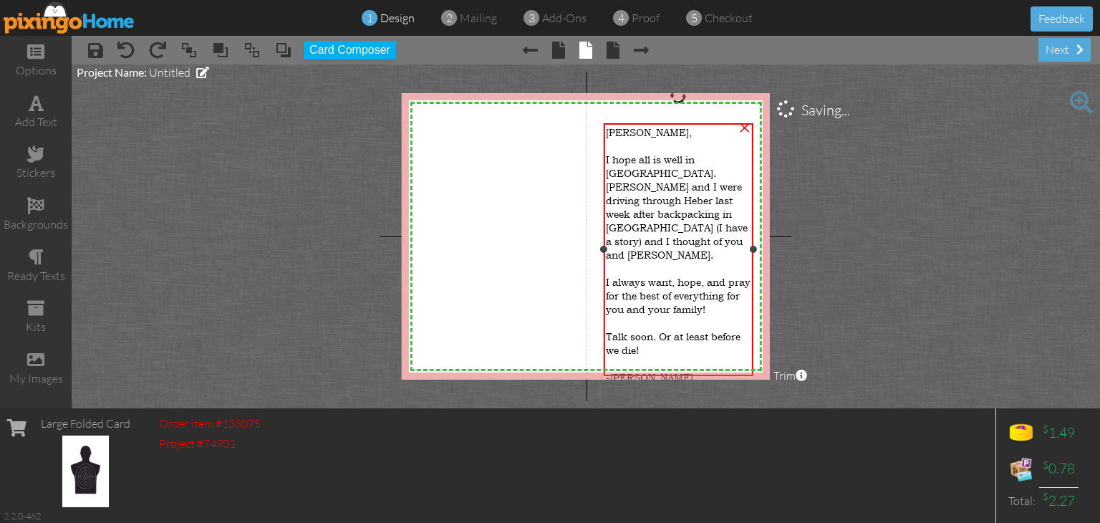
click at [622, 275] on span "I always want, hope, and pray for the best of everything for you and your famil…" at bounding box center [678, 295] width 145 height 41
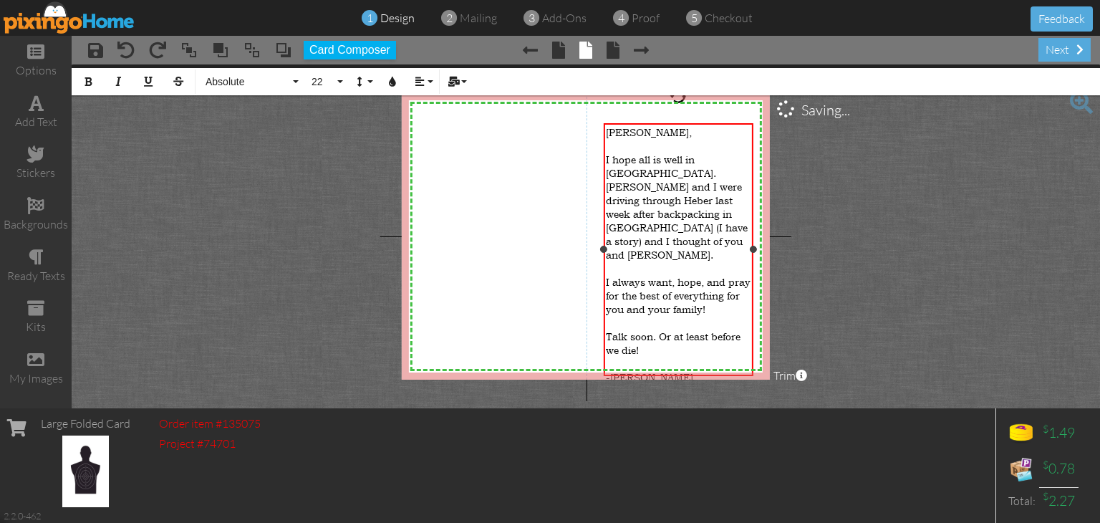
click at [610, 275] on span "I always want, hope, and pray for the best of everything for you and your famil…" at bounding box center [678, 295] width 145 height 41
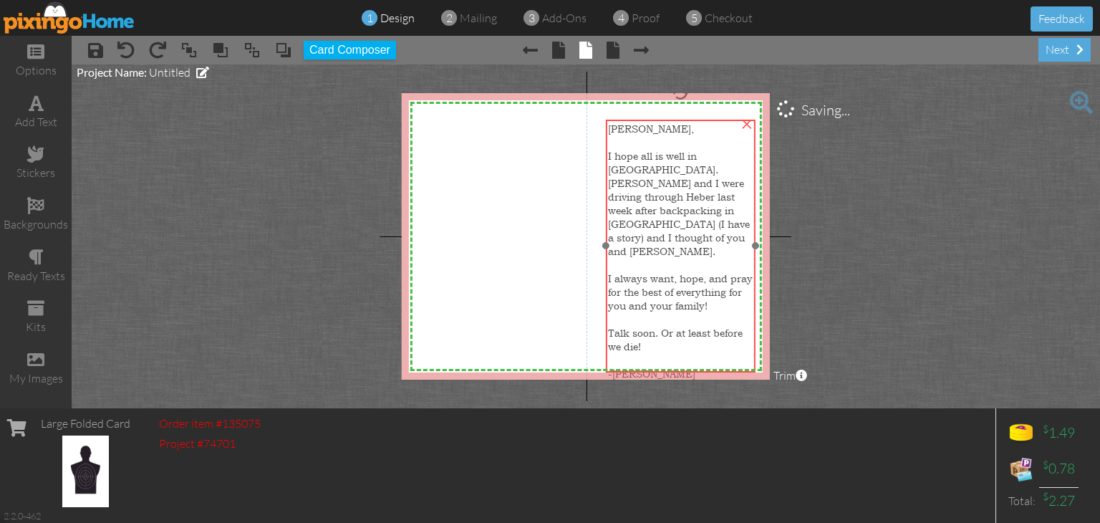
click at [678, 271] on span "I always want, hope, and pray for the best of everything for you and your famil…" at bounding box center [680, 291] width 145 height 41
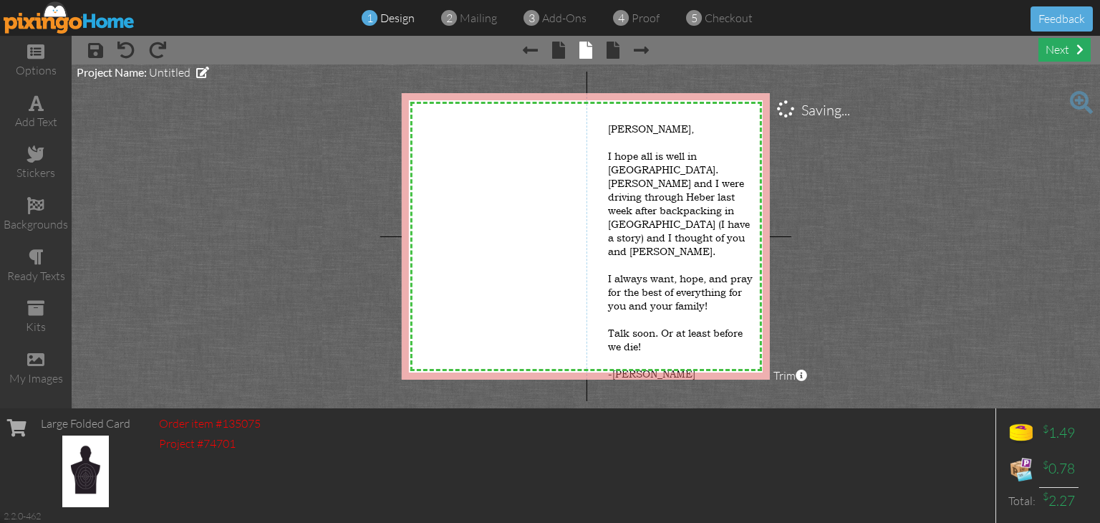
click at [1069, 49] on div "next" at bounding box center [1064, 50] width 52 height 24
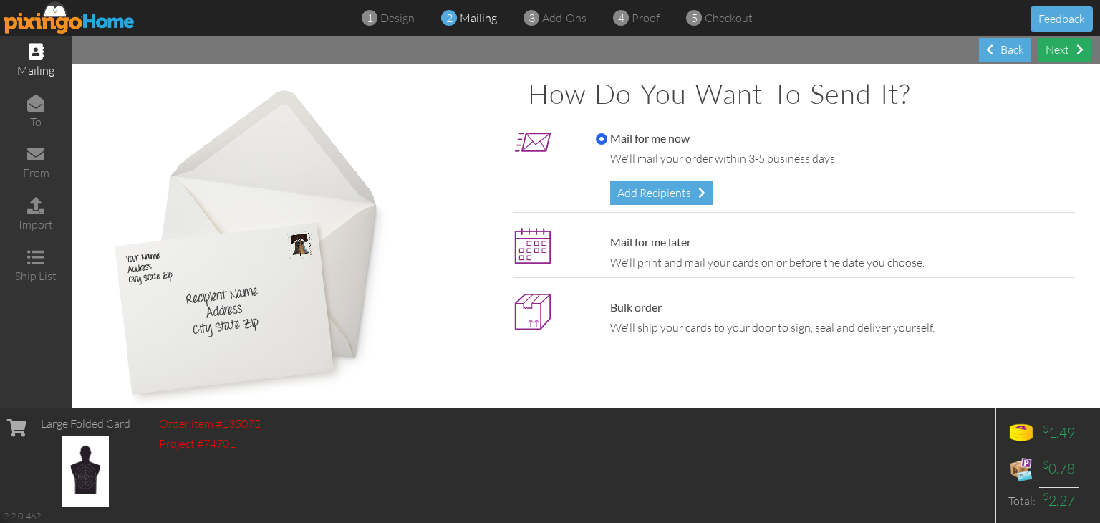
click at [1060, 39] on div "Next" at bounding box center [1064, 50] width 52 height 24
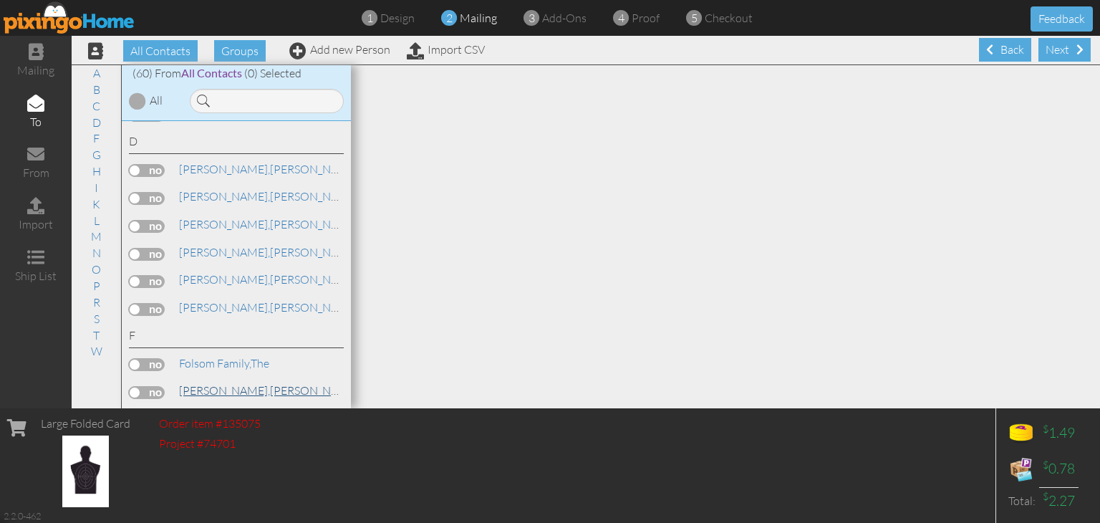
scroll to position [573, 0]
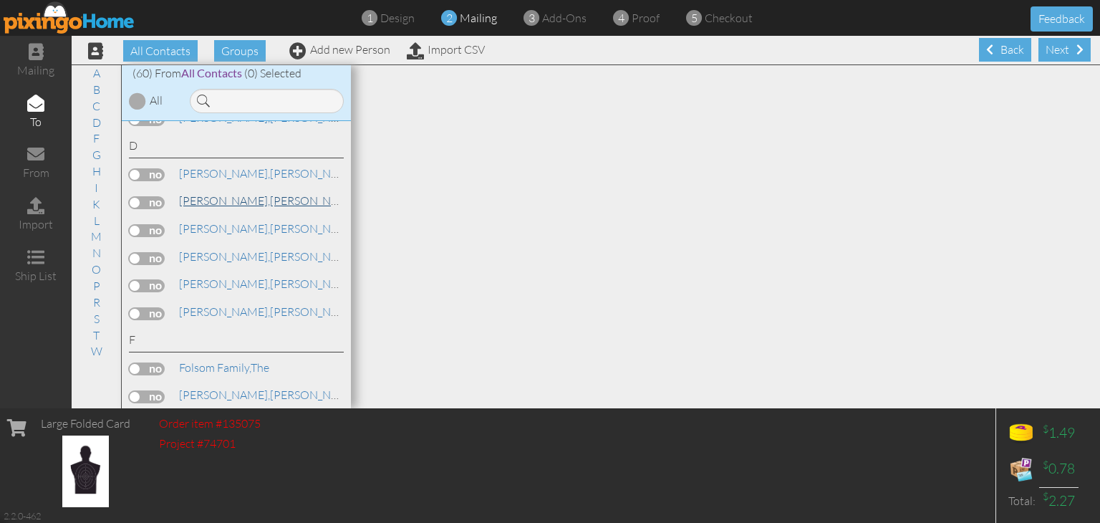
click at [213, 195] on span "[PERSON_NAME]," at bounding box center [224, 200] width 91 height 14
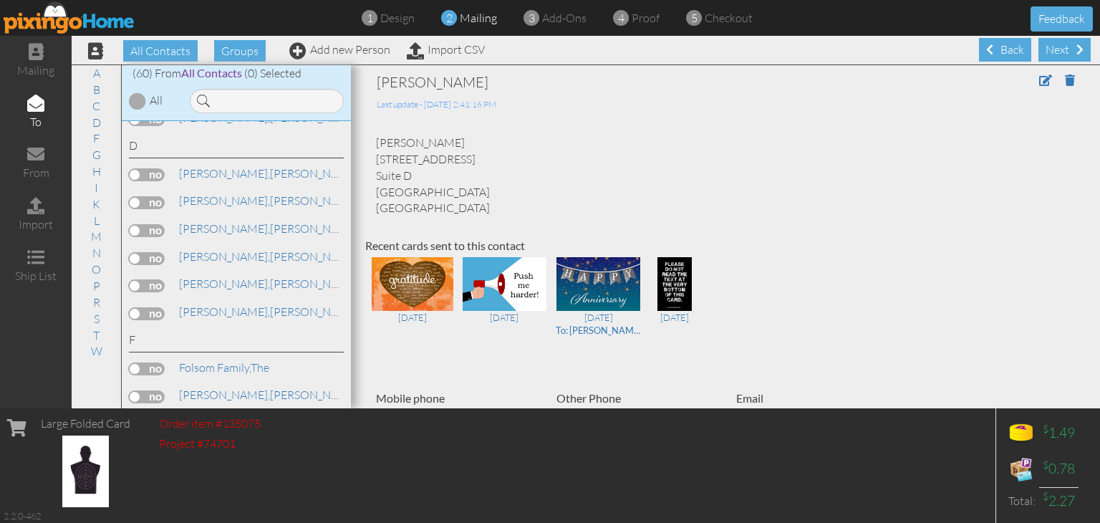
click at [147, 196] on label at bounding box center [147, 202] width 36 height 13
click at [0, 0] on input "checkbox" at bounding box center [0, 0] width 0 height 0
click at [1039, 79] on span at bounding box center [1045, 79] width 13 height 11
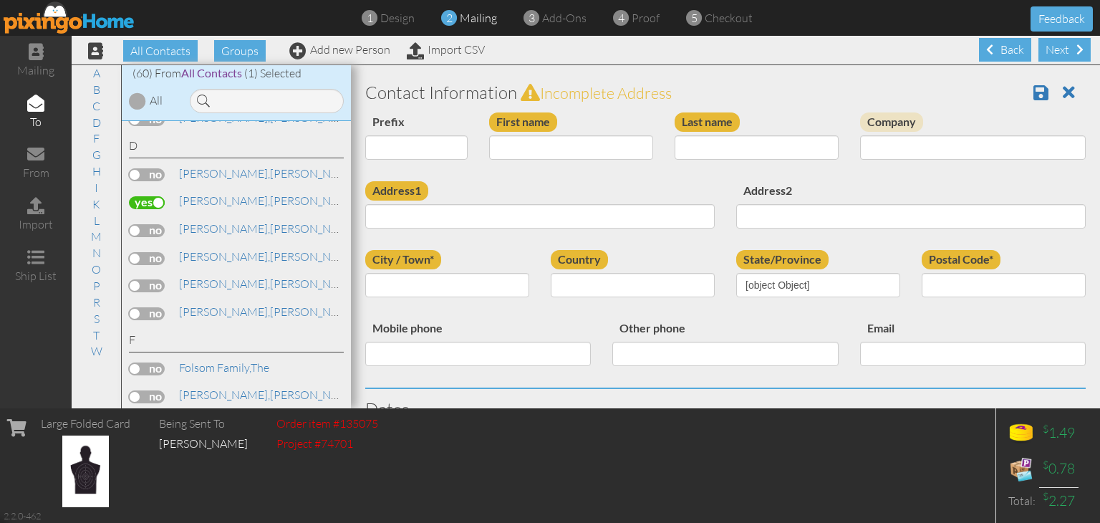
type input "[PERSON_NAME]"
type input "Dearden"
type input "1124 W. South Jordan Parkway"
type input "Suite D"
type input "South Jordan"
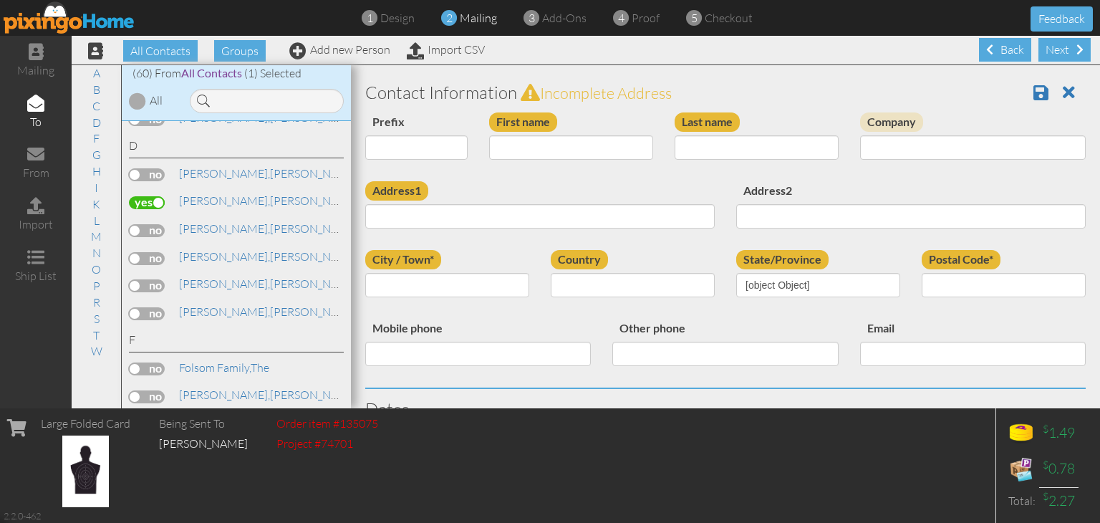
type input "84095"
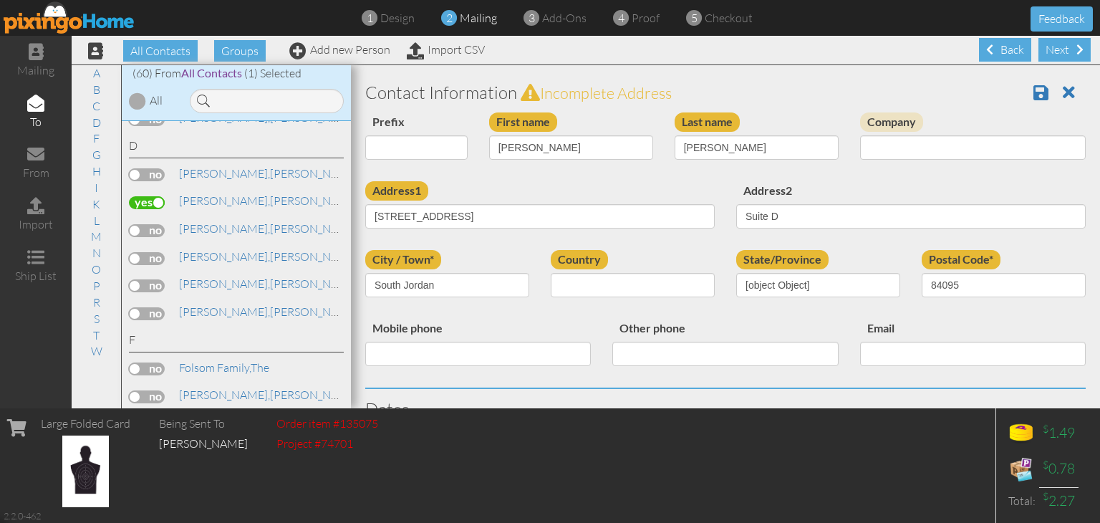
select select "object:2305"
select select "object:2550"
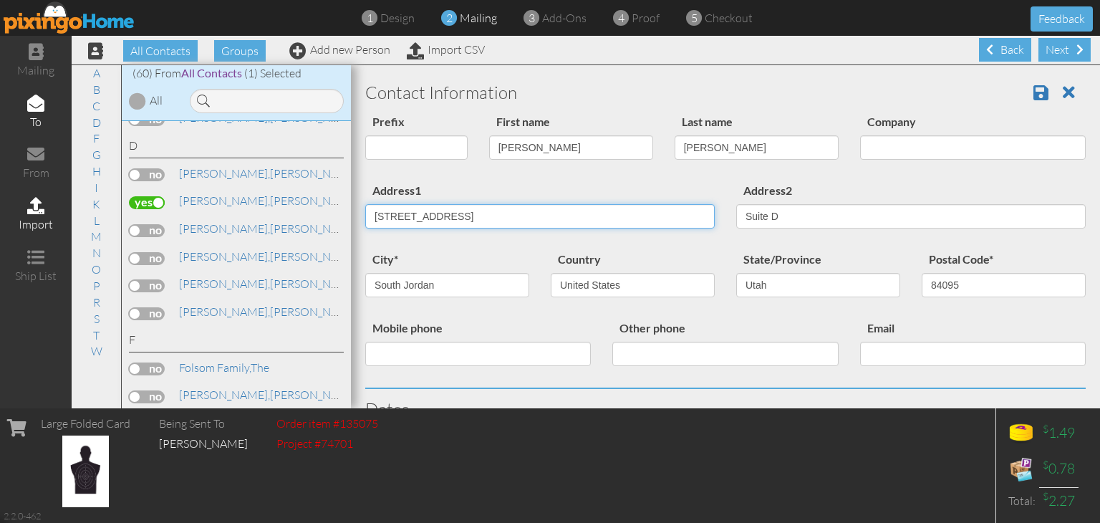
drag, startPoint x: 524, startPoint y: 211, endPoint x: 66, endPoint y: 190, distance: 458.8
click at [66, 190] on div "mailing to from import ship list All Contacts Groups Add new Person Import CSV …" at bounding box center [550, 222] width 1100 height 372
type input "2660 Ranch Dr"
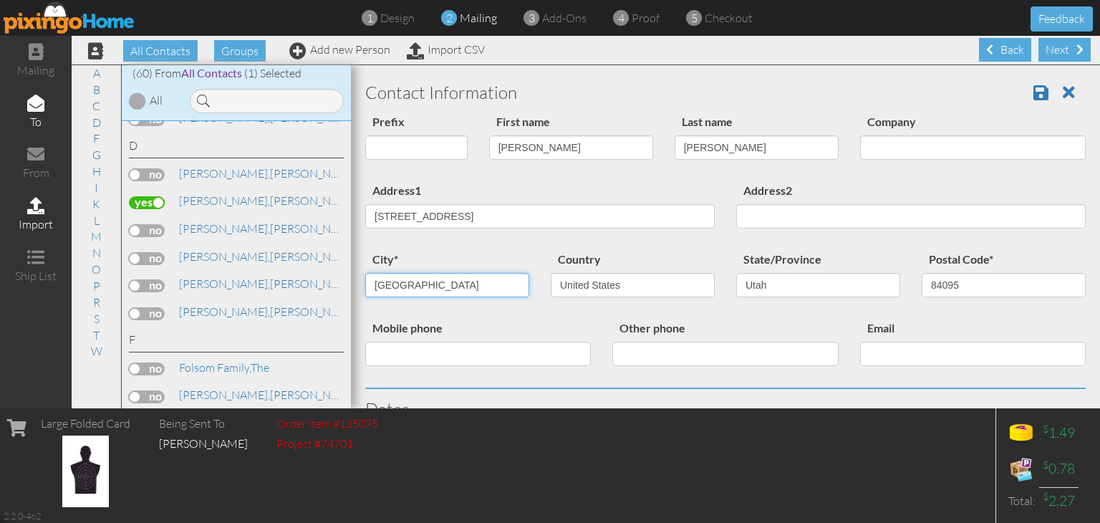
type input "Heber City"
type input "84032"
click at [663, 366] on div "Other phone" at bounding box center [725, 348] width 247 height 58
click at [1036, 86] on span at bounding box center [1040, 92] width 15 height 17
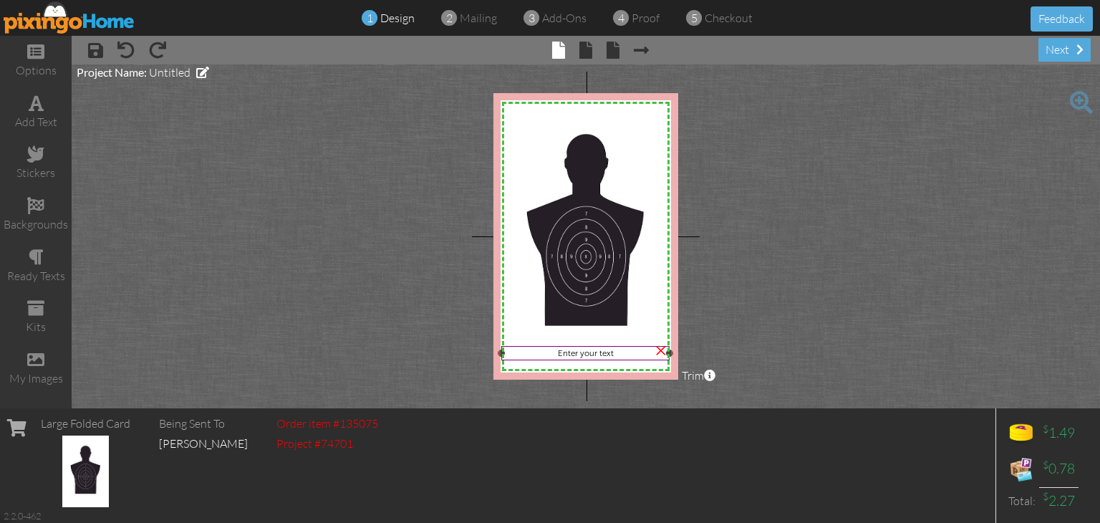
click at [579, 353] on span "Enter your text" at bounding box center [586, 353] width 56 height 10
click at [593, 353] on span "Enter your text" at bounding box center [586, 353] width 56 height 10
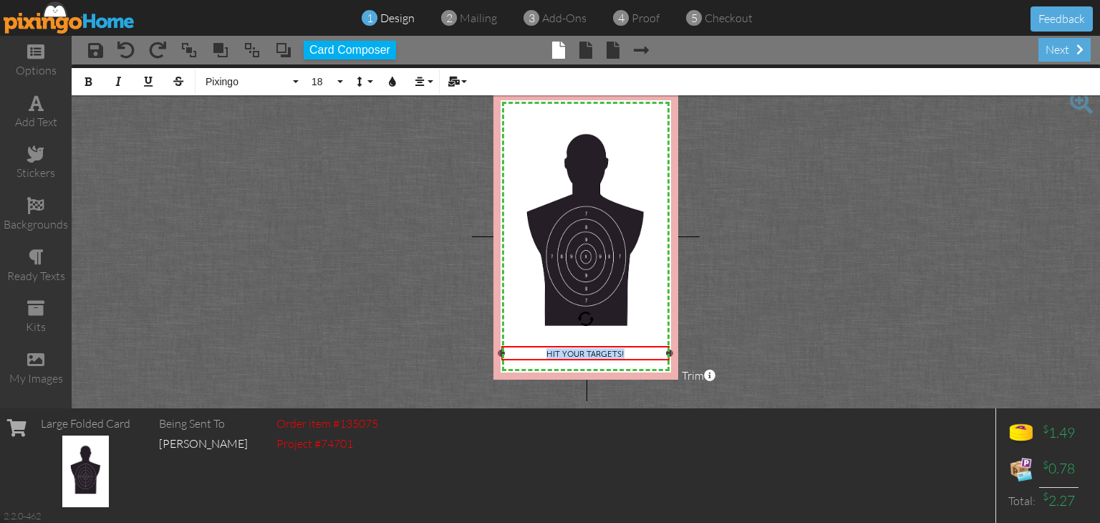
drag, startPoint x: 629, startPoint y: 354, endPoint x: 539, endPoint y: 352, distance: 90.3
click at [539, 352] on div "HIT YOUR TARGETS!" at bounding box center [584, 353] width 163 height 11
click at [321, 85] on span "18" at bounding box center [322, 82] width 24 height 12
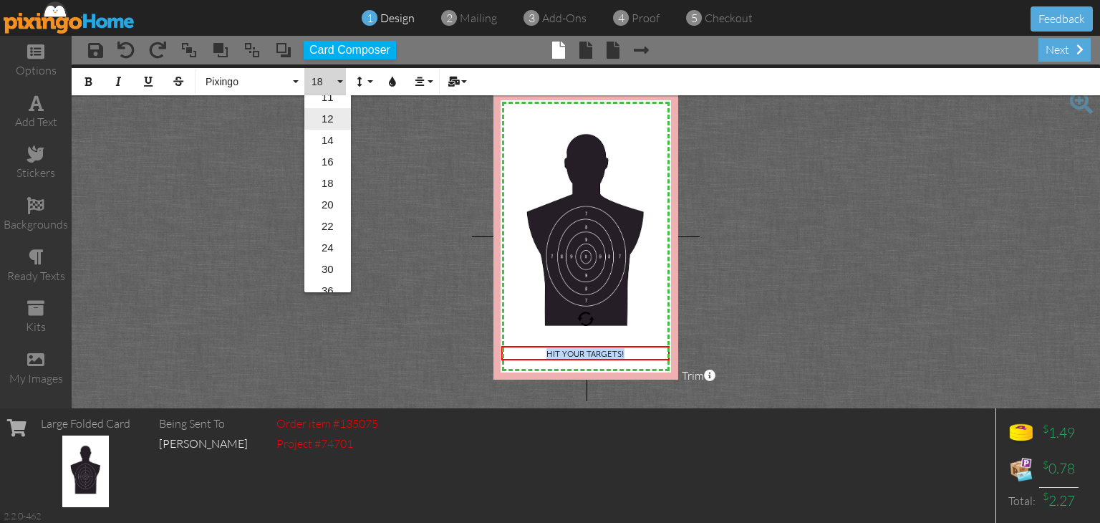
scroll to position [143, 0]
click at [327, 196] on link "20" at bounding box center [327, 198] width 47 height 21
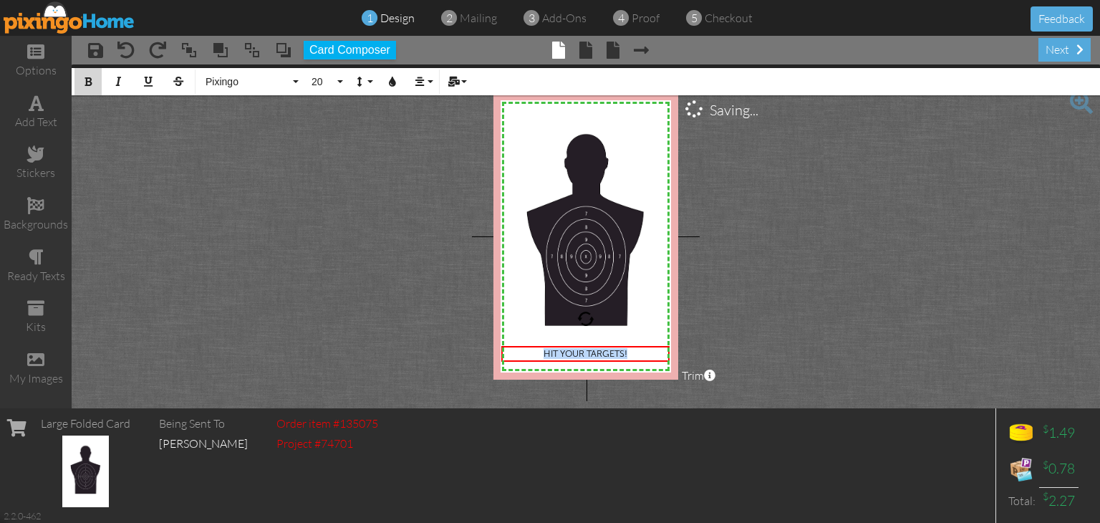
click at [89, 77] on icon "button" at bounding box center [88, 82] width 10 height 10
click at [292, 80] on button "Pixingo" at bounding box center [249, 81] width 103 height 27
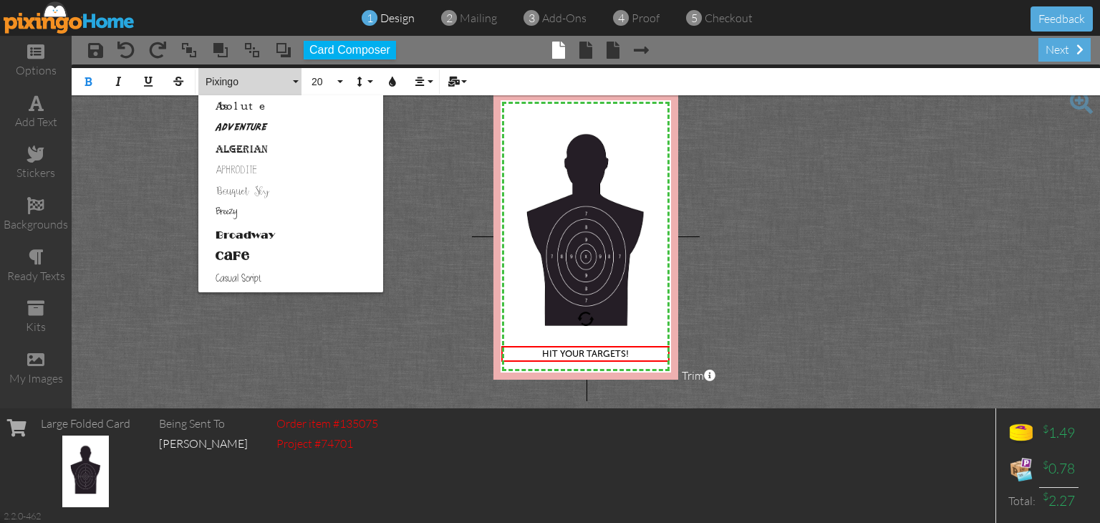
scroll to position [664, 0]
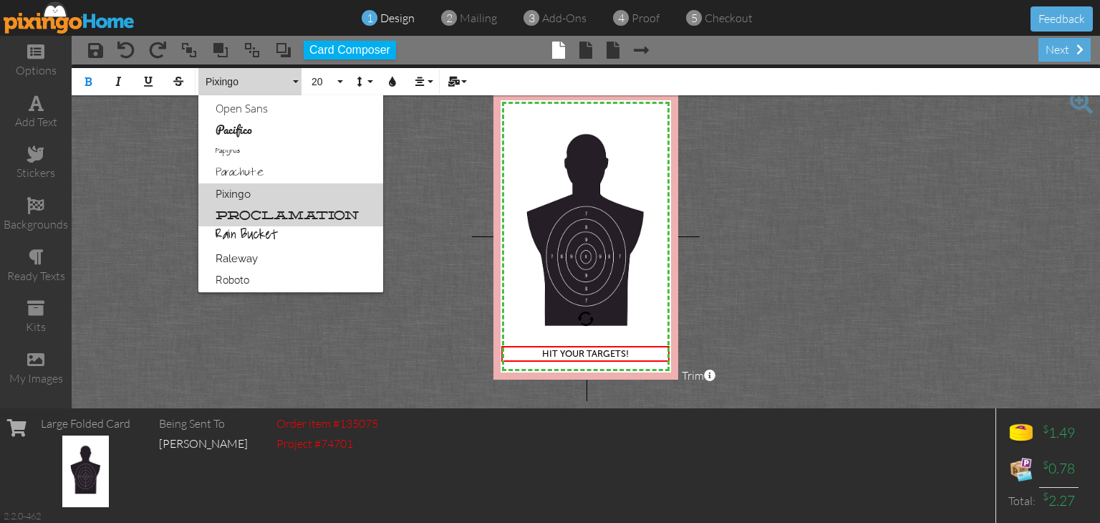
click at [276, 218] on link "Proclamation" at bounding box center [290, 215] width 185 height 21
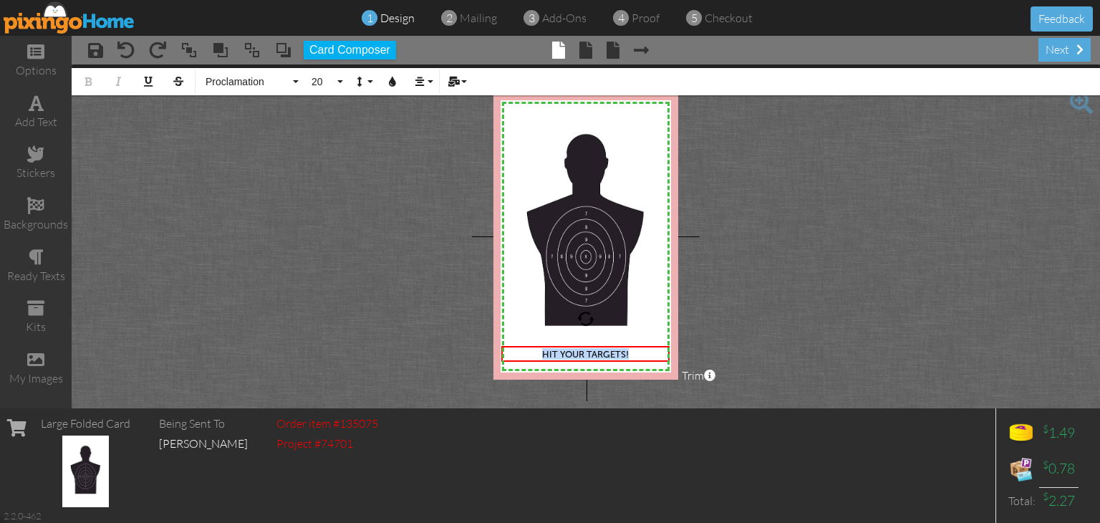
drag, startPoint x: 651, startPoint y: 352, endPoint x: 492, endPoint y: 342, distance: 159.3
click at [492, 342] on project-studio-wrapper "X X X X X X X X X X X X X X X X X X X X X X X X X X X X X X X X X X X X X X X X…" at bounding box center [586, 236] width 1028 height 344
click at [275, 81] on span "Proclamation" at bounding box center [247, 82] width 86 height 12
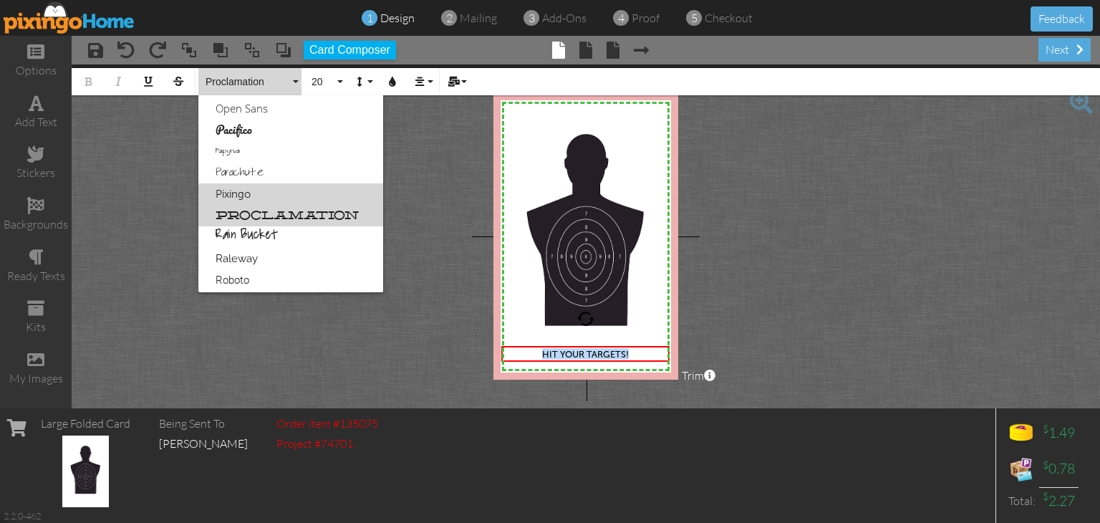
click at [280, 209] on link "Proclamation" at bounding box center [290, 215] width 185 height 21
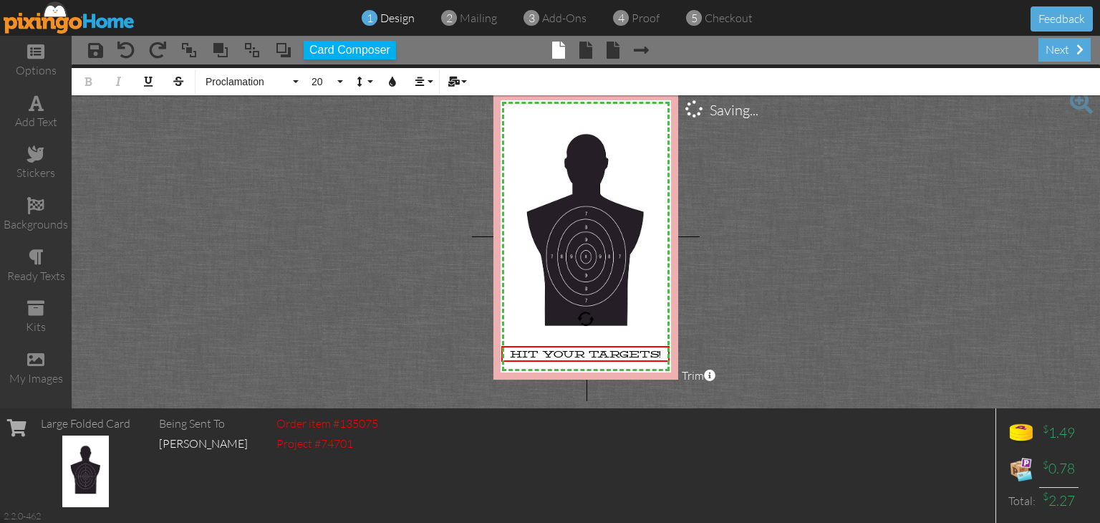
click at [263, 54] on span "× send behind" at bounding box center [277, 50] width 32 height 24
drag, startPoint x: 510, startPoint y: 352, endPoint x: 670, endPoint y: 347, distance: 160.5
click at [670, 347] on div "HIT YOUR TARGETS! ​ ​​​​ ×" at bounding box center [585, 354] width 168 height 16
click at [306, 79] on button "20" at bounding box center [325, 81] width 42 height 27
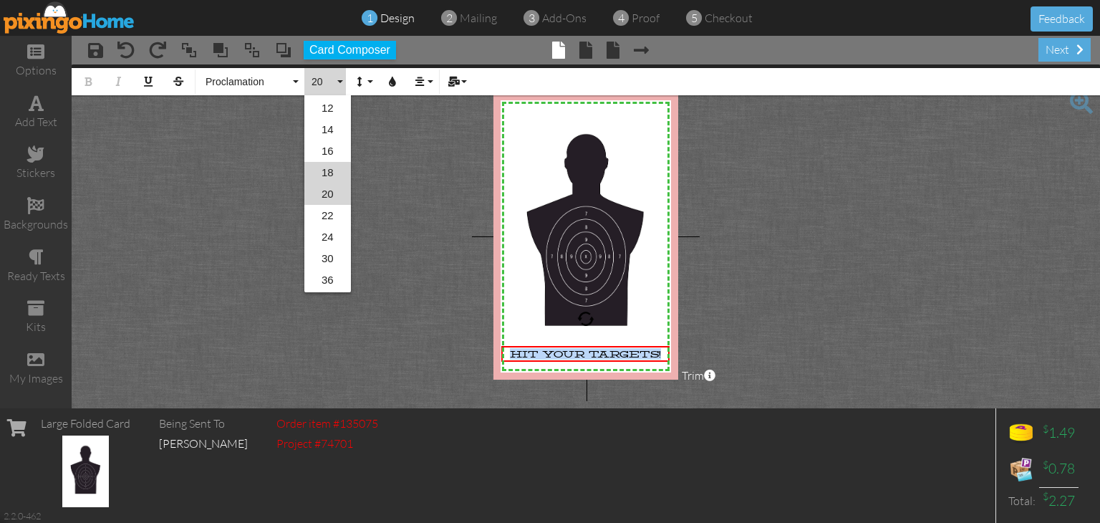
click at [322, 170] on link "18" at bounding box center [327, 172] width 47 height 21
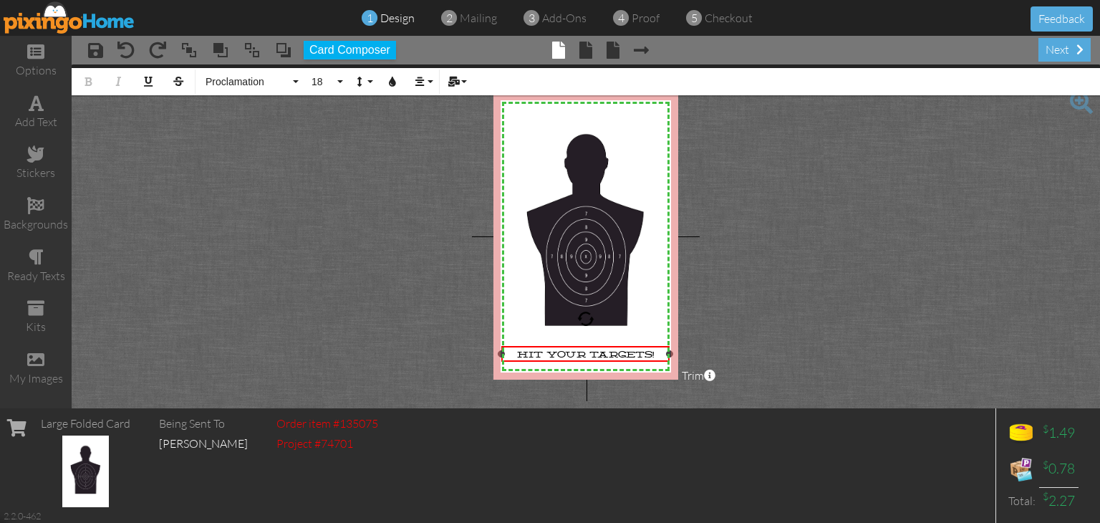
click at [616, 353] on span "HIT YOUR TARGETS!" at bounding box center [585, 354] width 137 height 10
click at [650, 351] on span "HIT YOUR TARGETS!" at bounding box center [585, 354] width 137 height 10
click at [339, 196] on project-studio-wrapper "X X X X X X X X X X X X X X X X X X X X X X X X X X X X X X X X X X X X X X X X…" at bounding box center [586, 236] width 1028 height 344
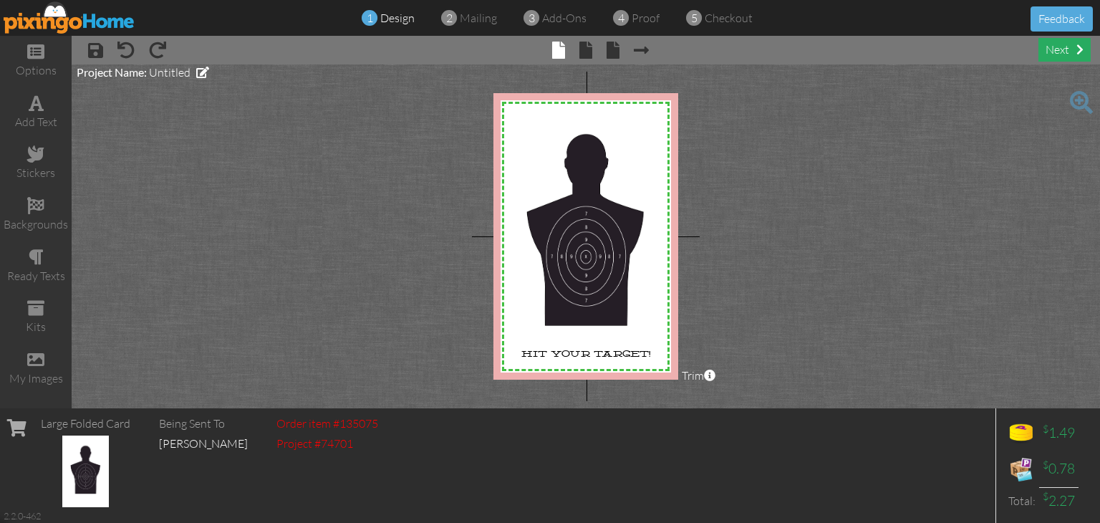
click at [1063, 52] on div "next" at bounding box center [1064, 50] width 52 height 24
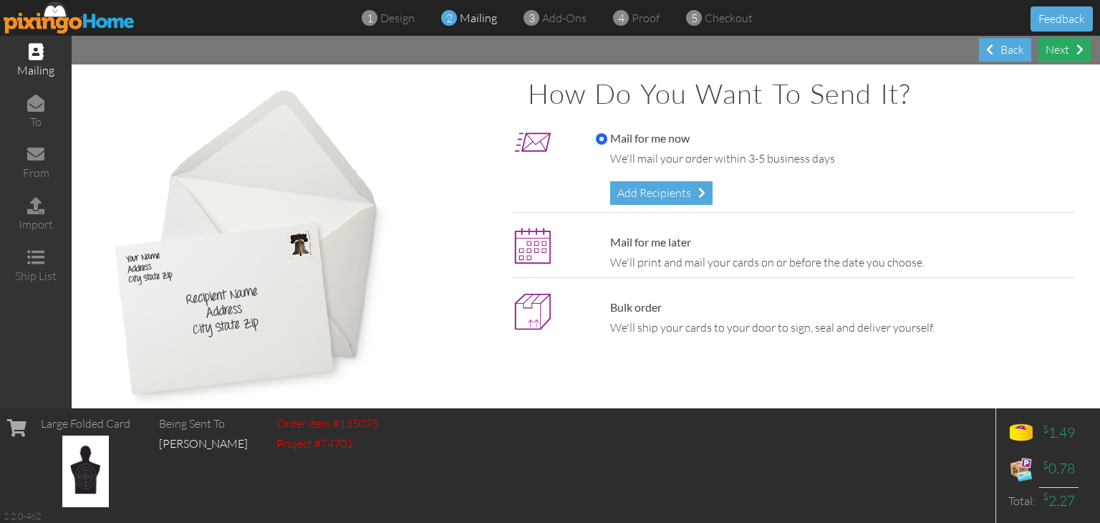
click at [1063, 52] on div "Next" at bounding box center [1064, 50] width 52 height 24
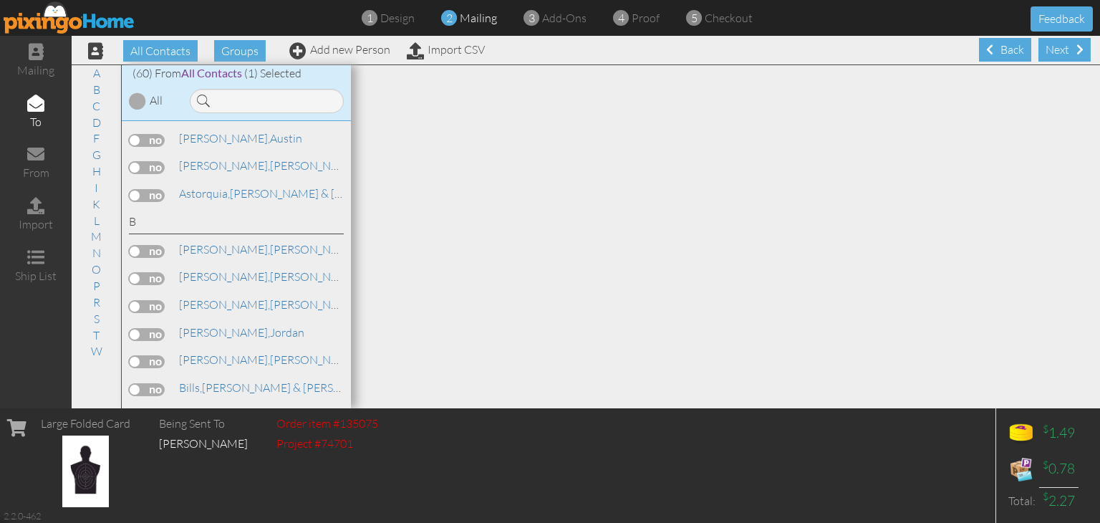
scroll to position [501, 0]
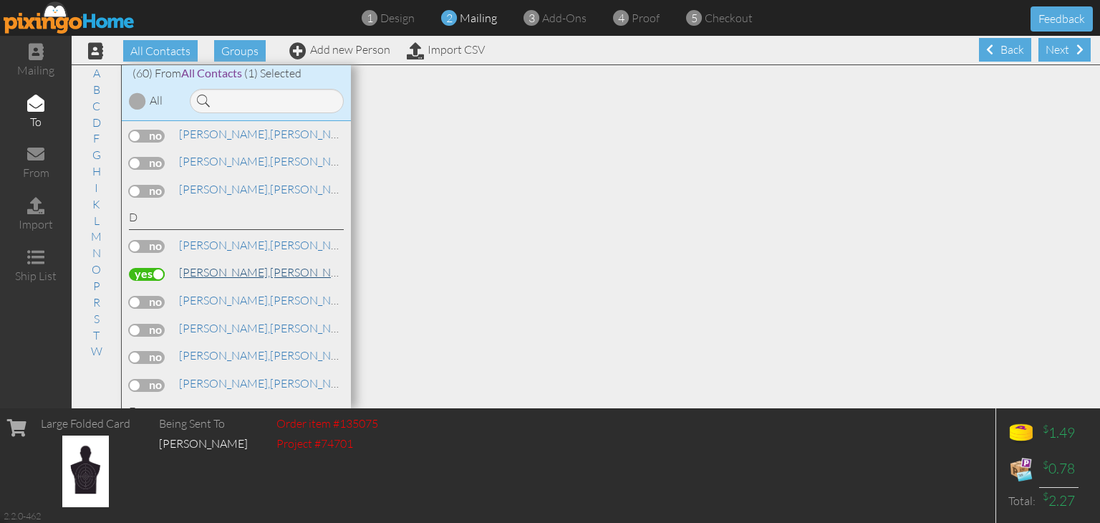
click at [236, 264] on link "Dearden, Dan" at bounding box center [269, 272] width 183 height 17
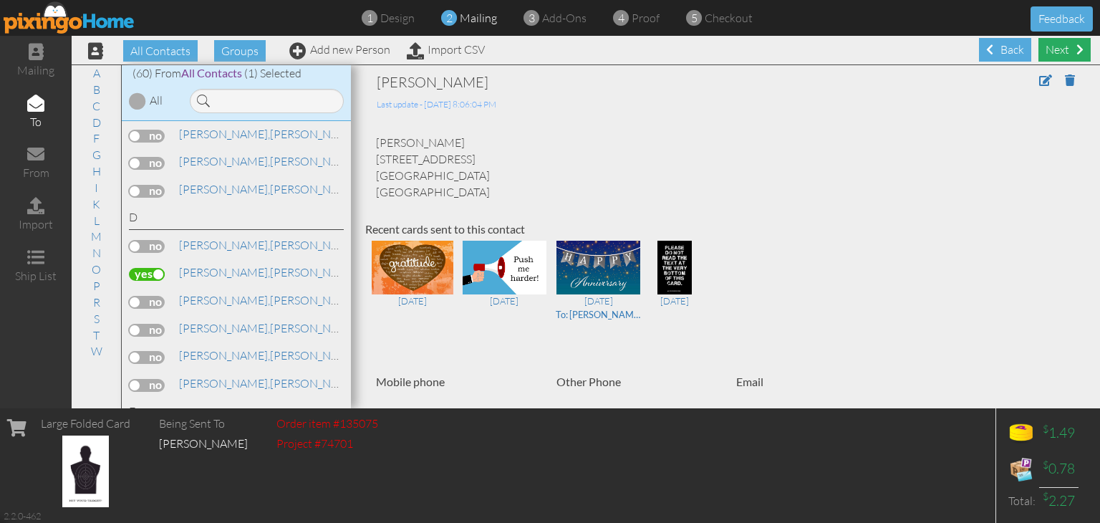
click at [1061, 49] on div "Next" at bounding box center [1064, 50] width 52 height 24
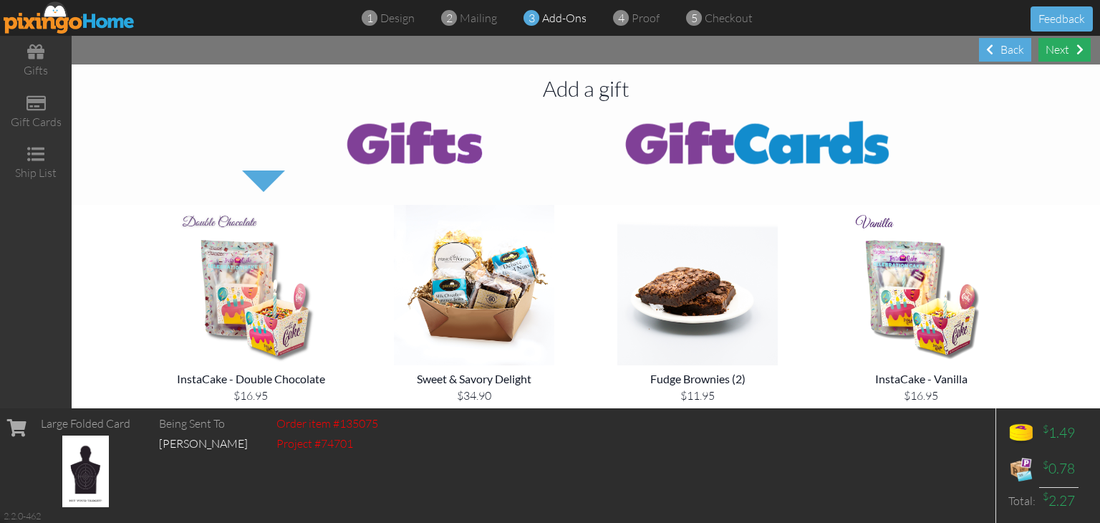
click at [1069, 55] on div "Next" at bounding box center [1064, 50] width 52 height 24
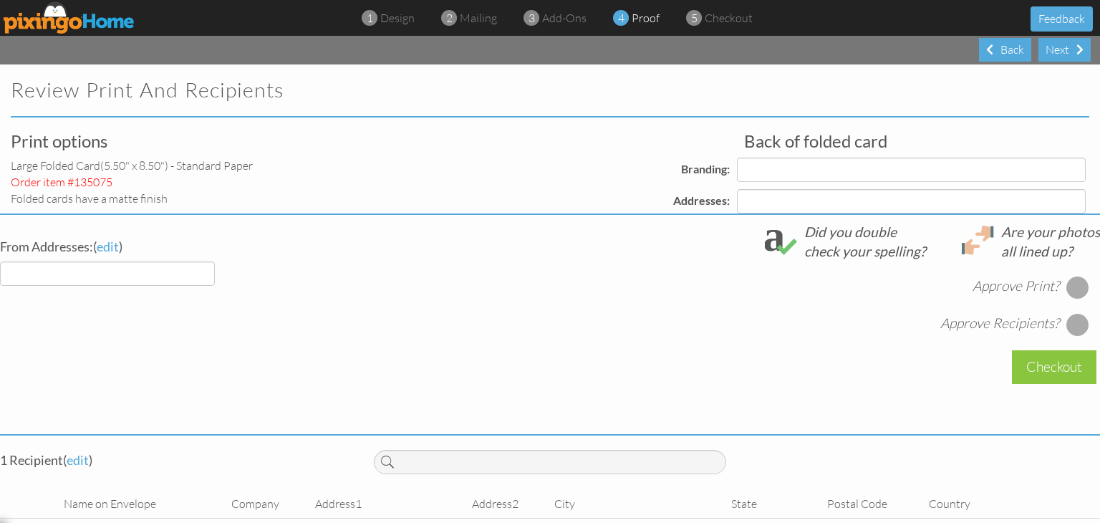
select select "object:551"
select select "object:556"
select select "object:554"
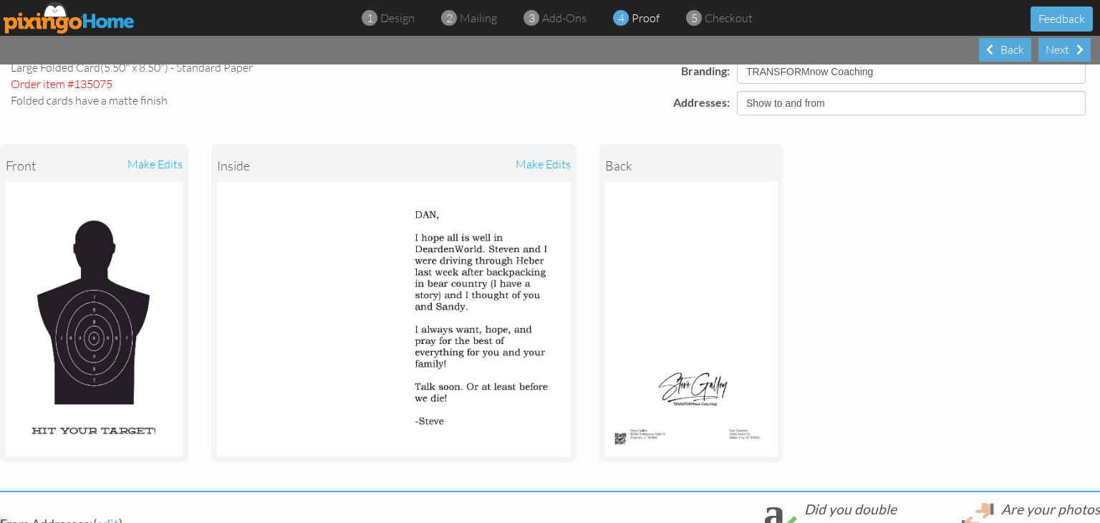
scroll to position [143, 0]
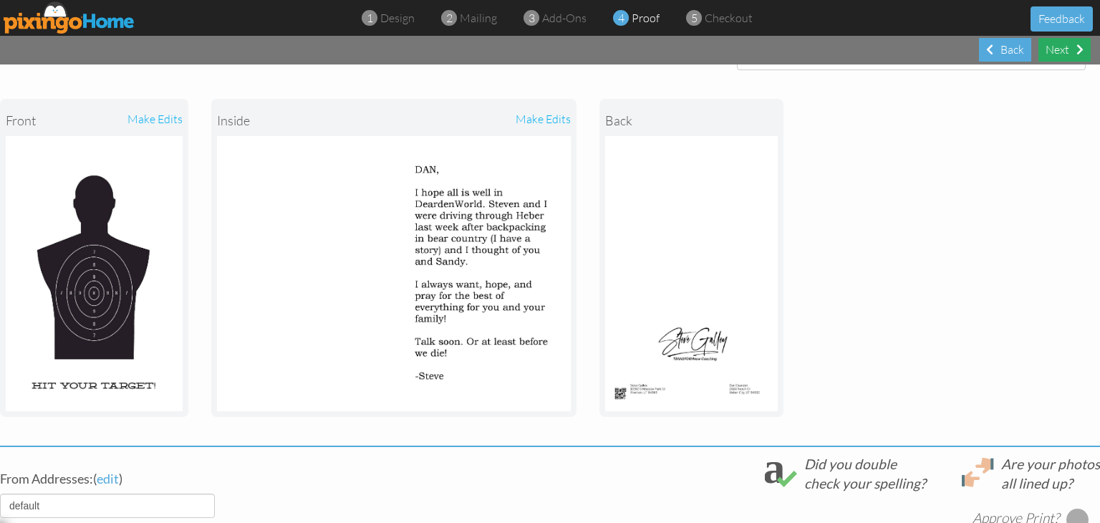
click at [1068, 53] on div "Next" at bounding box center [1064, 50] width 52 height 24
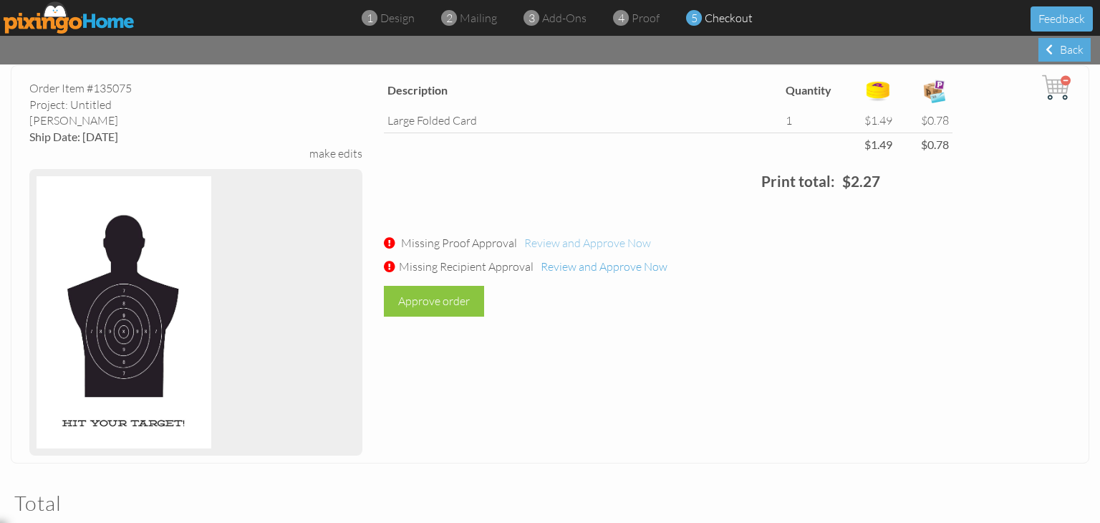
scroll to position [72, 0]
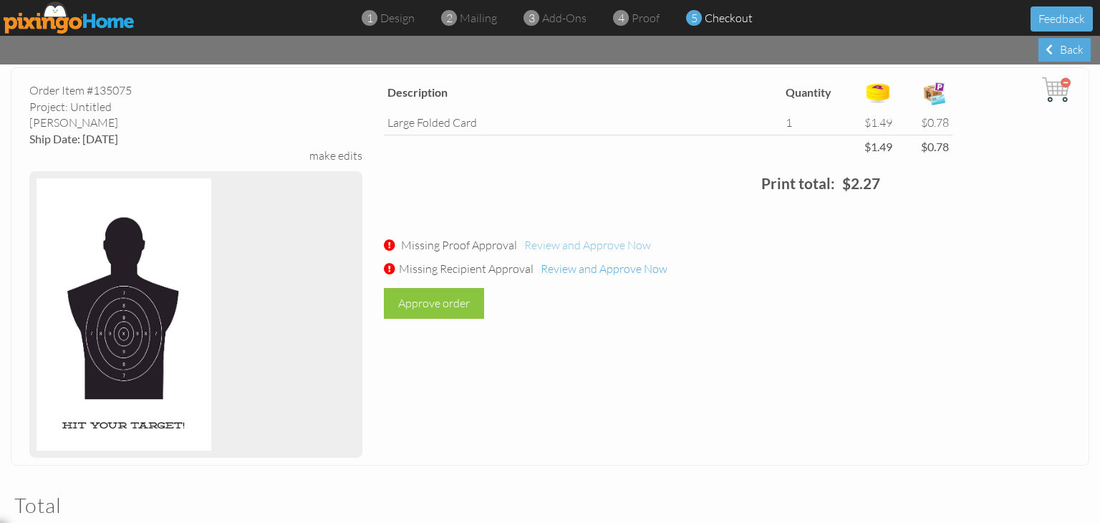
click at [608, 246] on span "Review and Approve Now" at bounding box center [587, 245] width 127 height 14
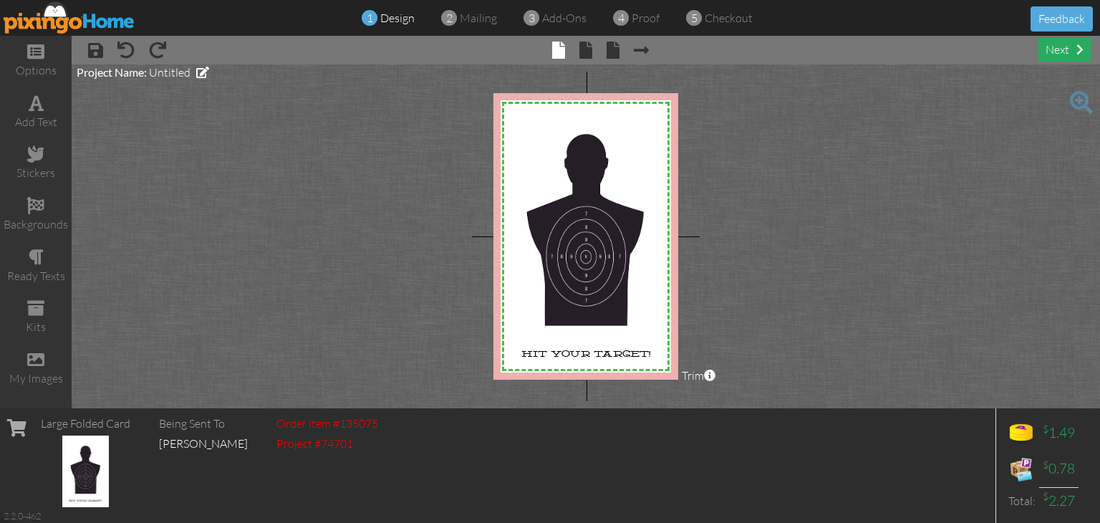
click at [1056, 52] on div "next" at bounding box center [1064, 50] width 52 height 24
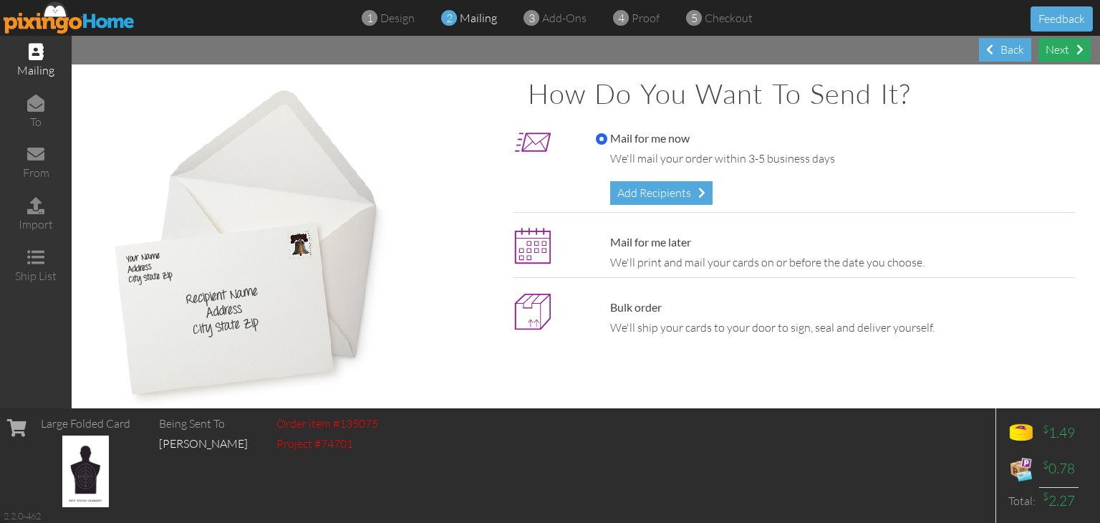
click at [1058, 57] on div "Next" at bounding box center [1064, 50] width 52 height 24
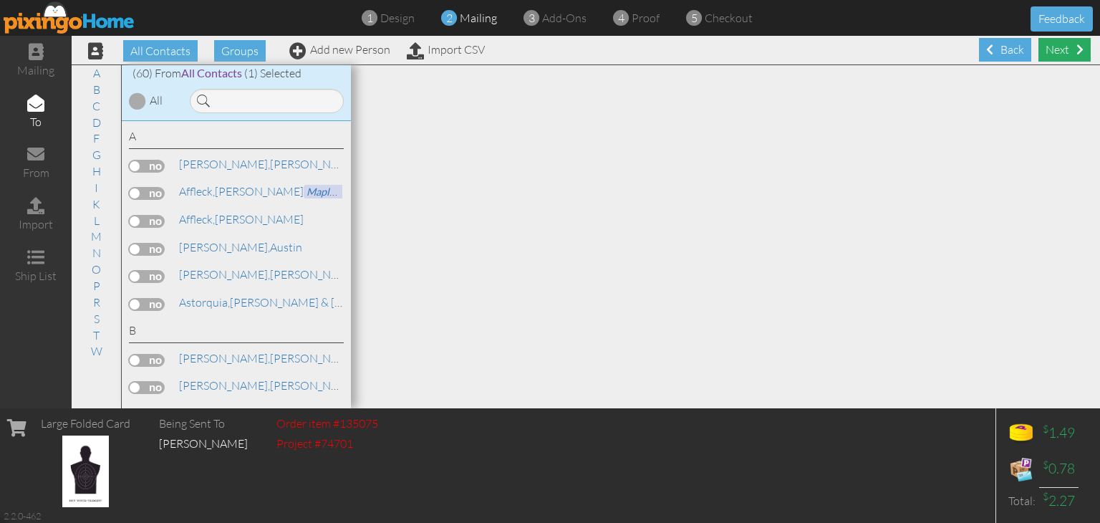
click at [1058, 55] on div "Next" at bounding box center [1064, 50] width 52 height 24
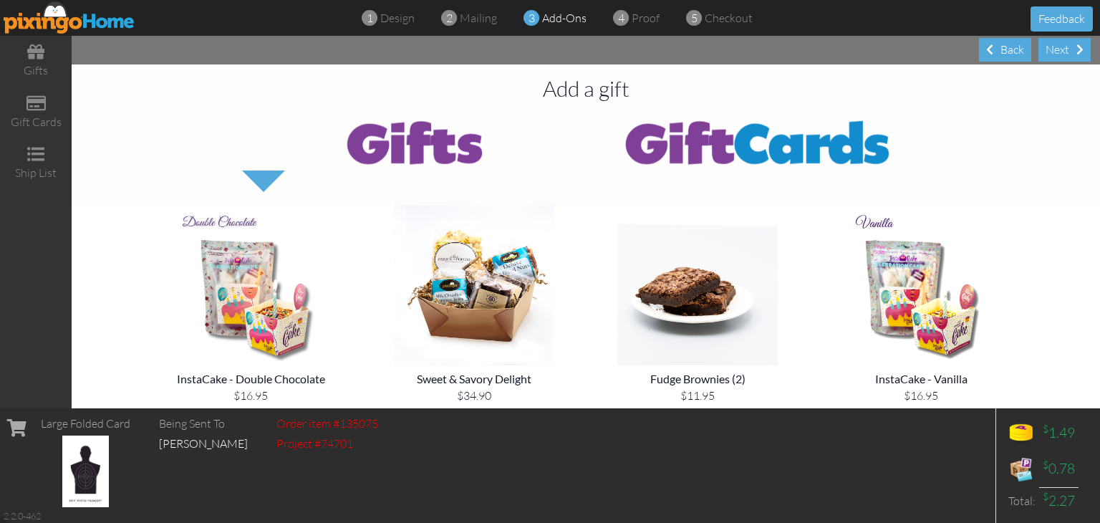
click at [1058, 55] on div "Next" at bounding box center [1064, 50] width 52 height 24
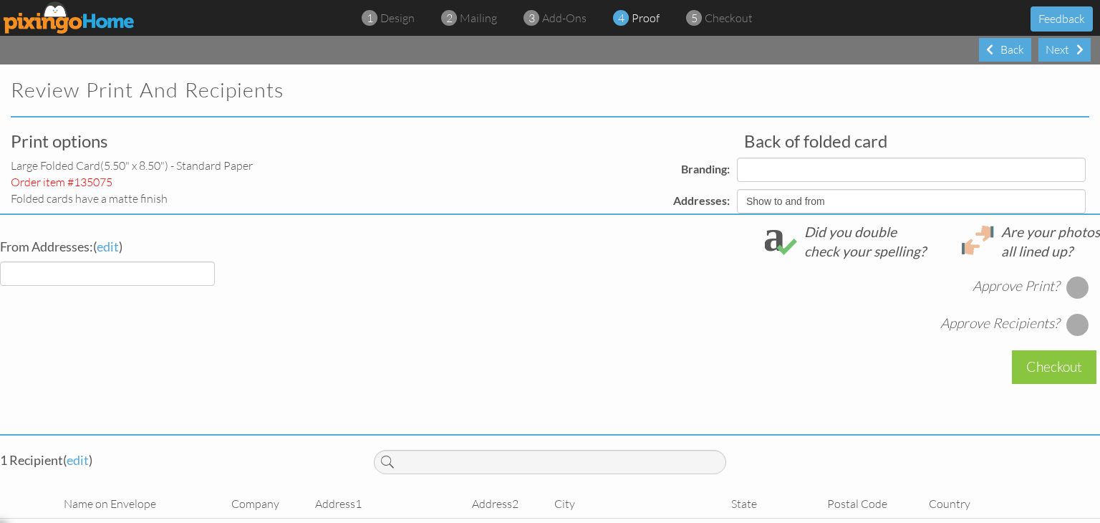
select select "object:1011"
select select "object:1012"
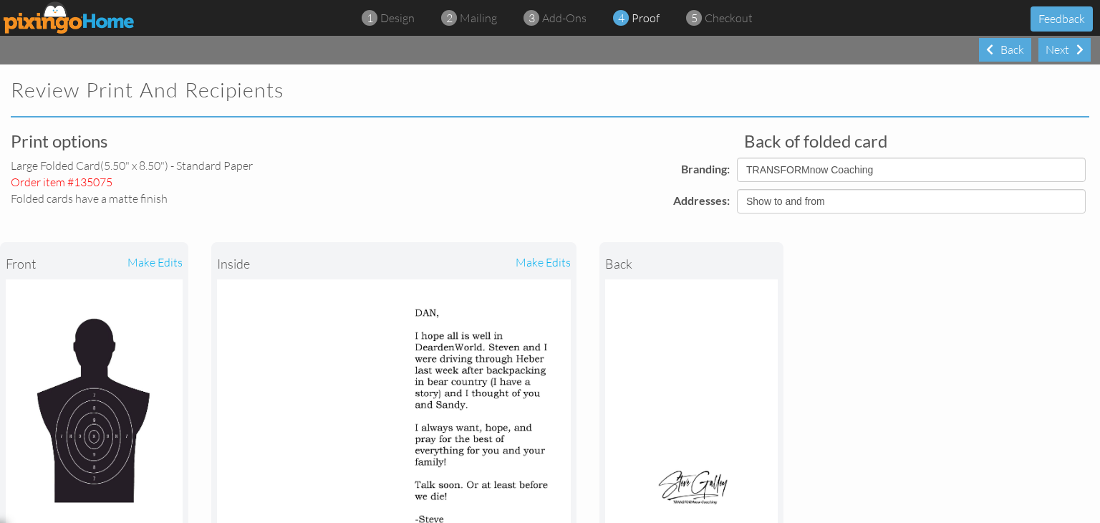
click at [1076, 287] on div "front make edits inside make edits back" at bounding box center [550, 400] width 1100 height 375
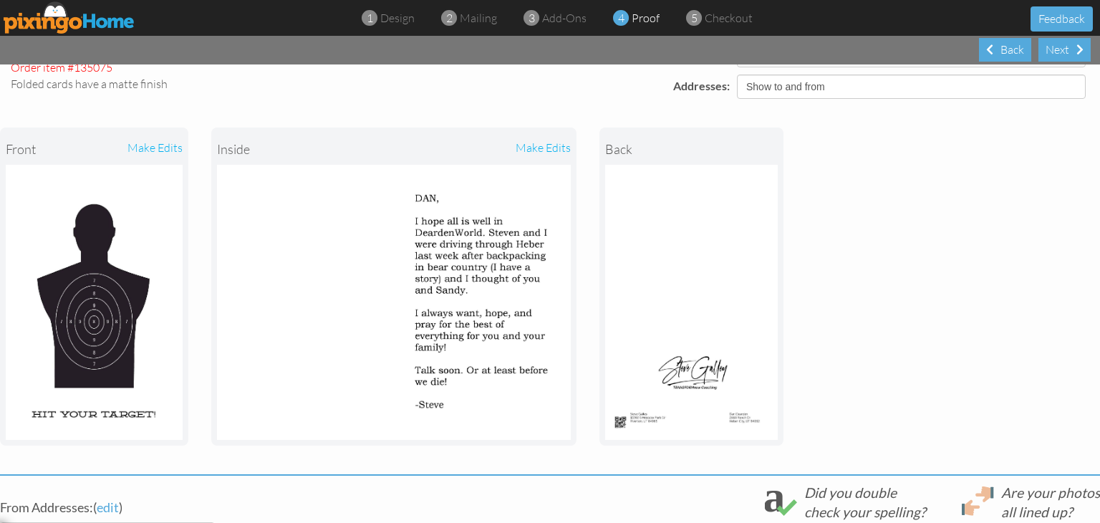
scroll to position [286, 0]
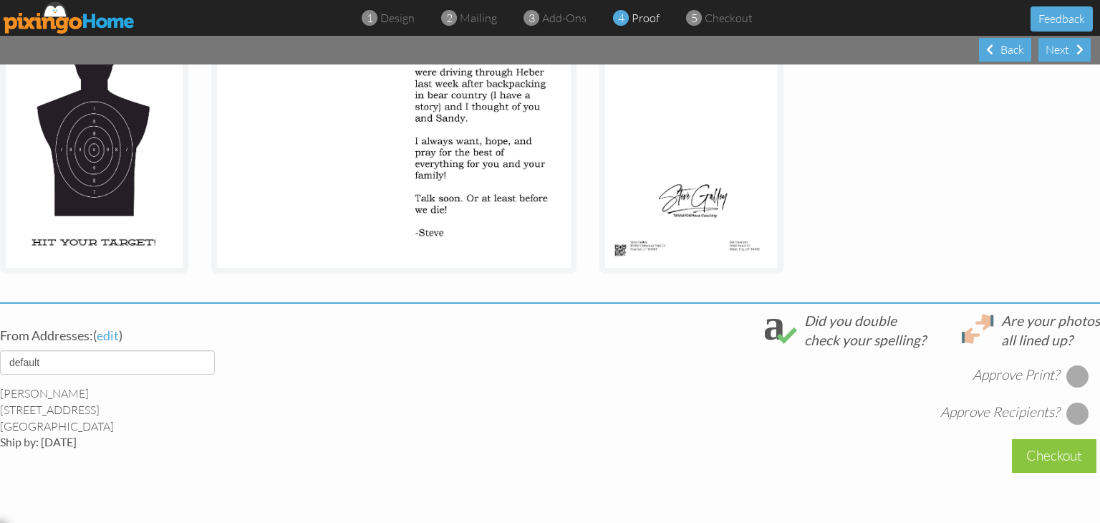
click at [1069, 377] on div at bounding box center [1077, 376] width 23 height 23
click at [1076, 413] on div at bounding box center [1077, 413] width 23 height 23
click at [1048, 448] on div "Checkout" at bounding box center [1054, 456] width 85 height 34
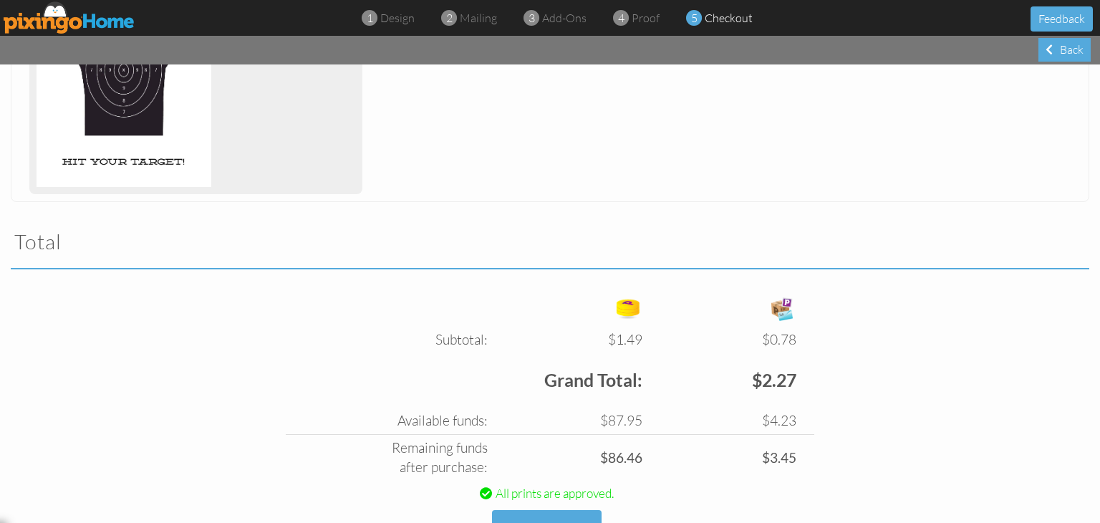
scroll to position [399, 0]
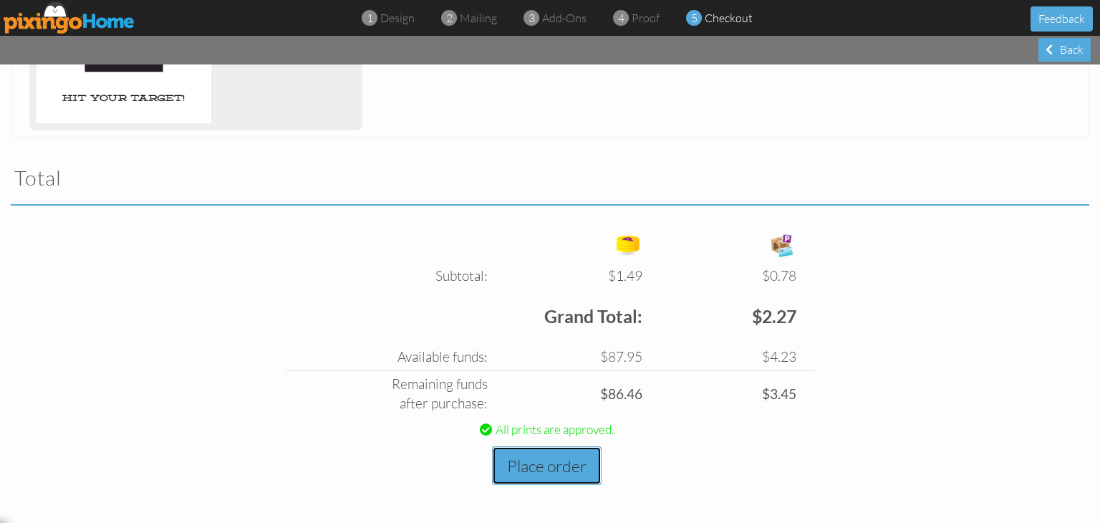
drag, startPoint x: 548, startPoint y: 457, endPoint x: 602, endPoint y: 418, distance: 66.2
click at [555, 450] on button "Place order" at bounding box center [547, 465] width 110 height 39
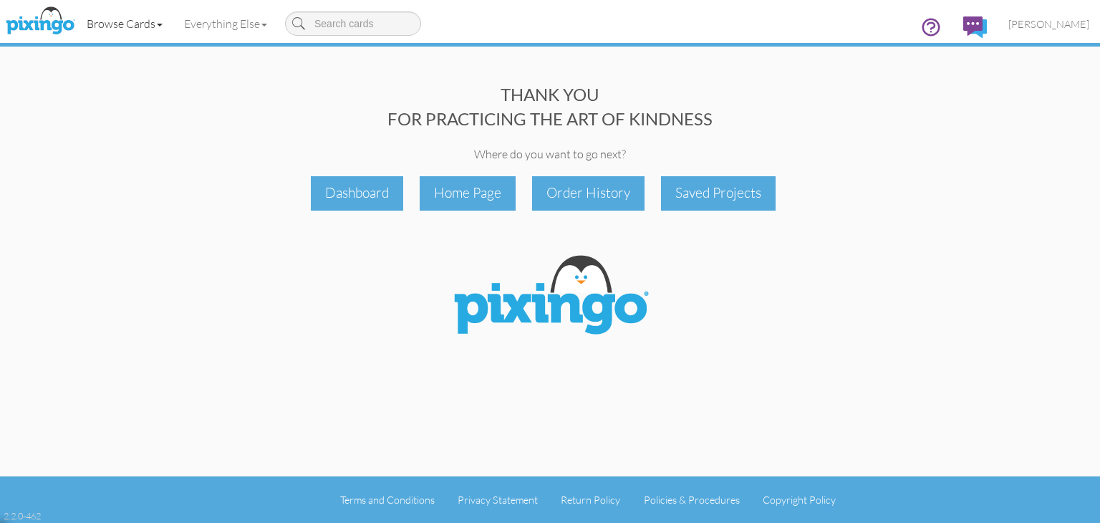
click at [126, 20] on link "Browse Cards" at bounding box center [124, 24] width 97 height 36
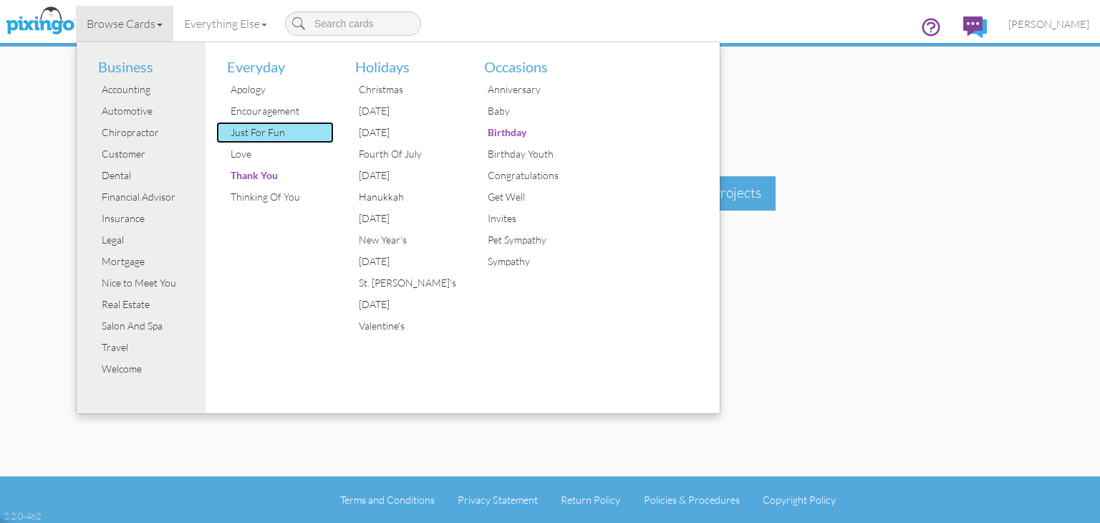
click at [266, 138] on div "Just For Fun" at bounding box center [280, 132] width 107 height 21
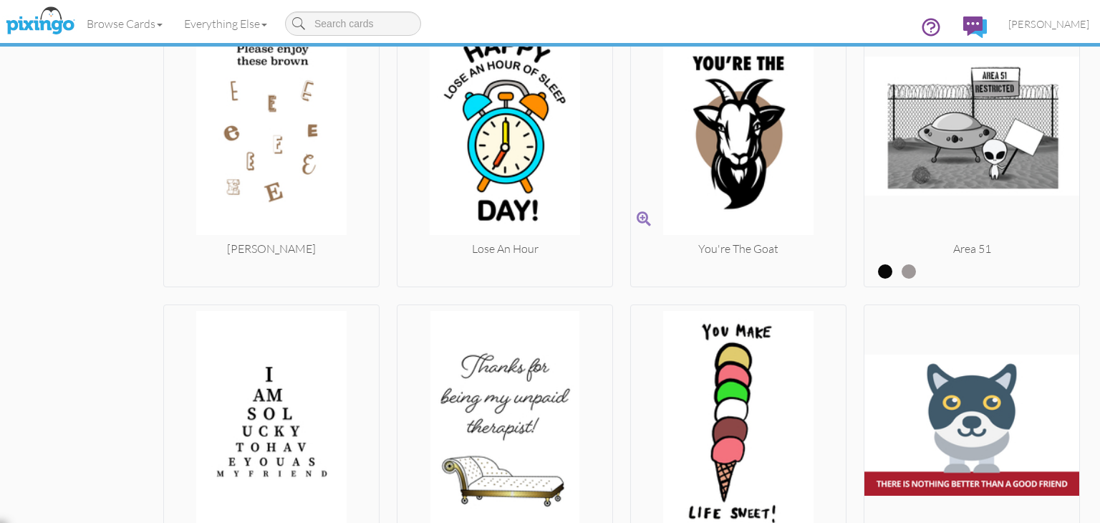
scroll to position [5011, 0]
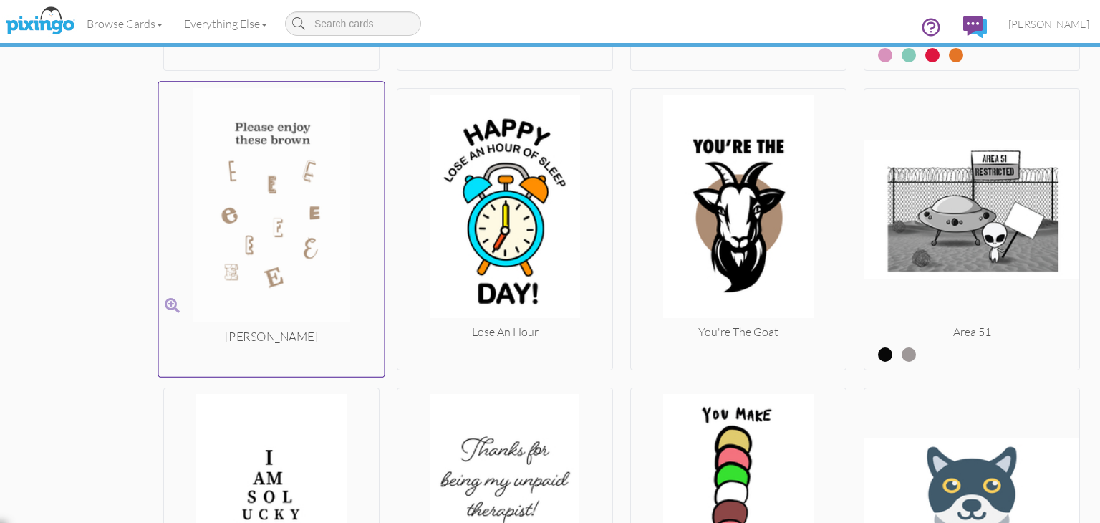
click at [279, 201] on img at bounding box center [272, 208] width 226 height 241
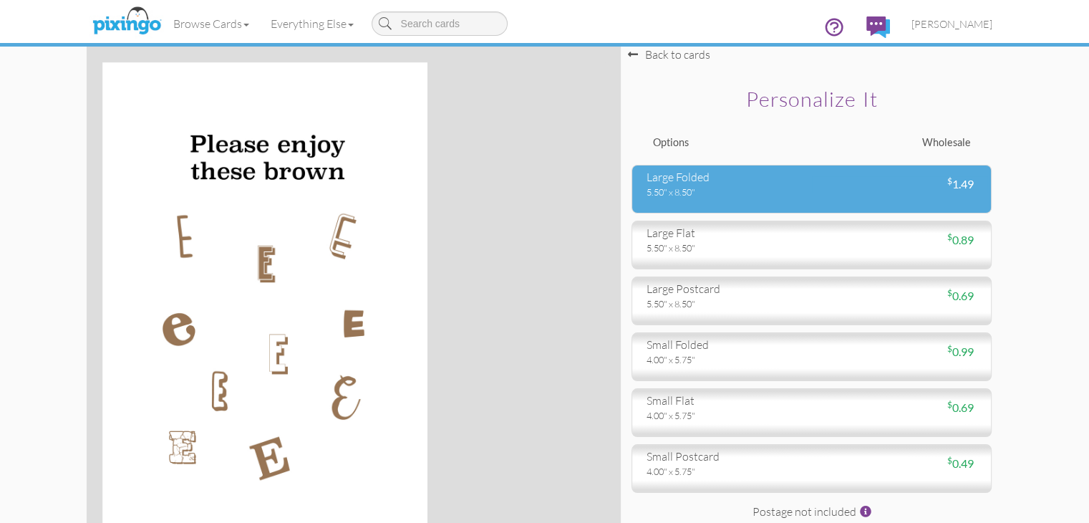
click at [992, 203] on div "large folded 5.50" x 8.50" $ 1.49" at bounding box center [812, 189] width 360 height 49
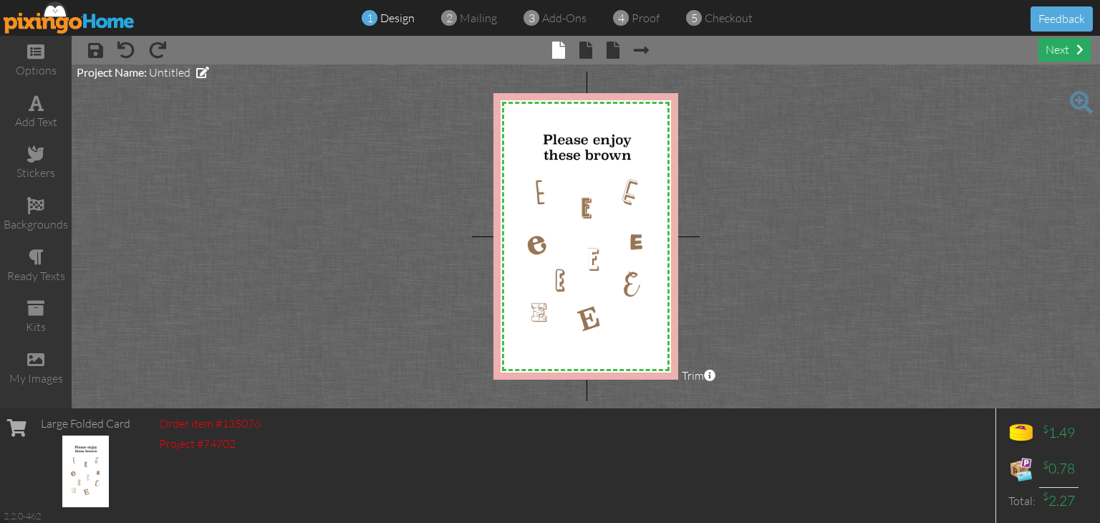
click at [1058, 47] on div "next" at bounding box center [1064, 50] width 52 height 24
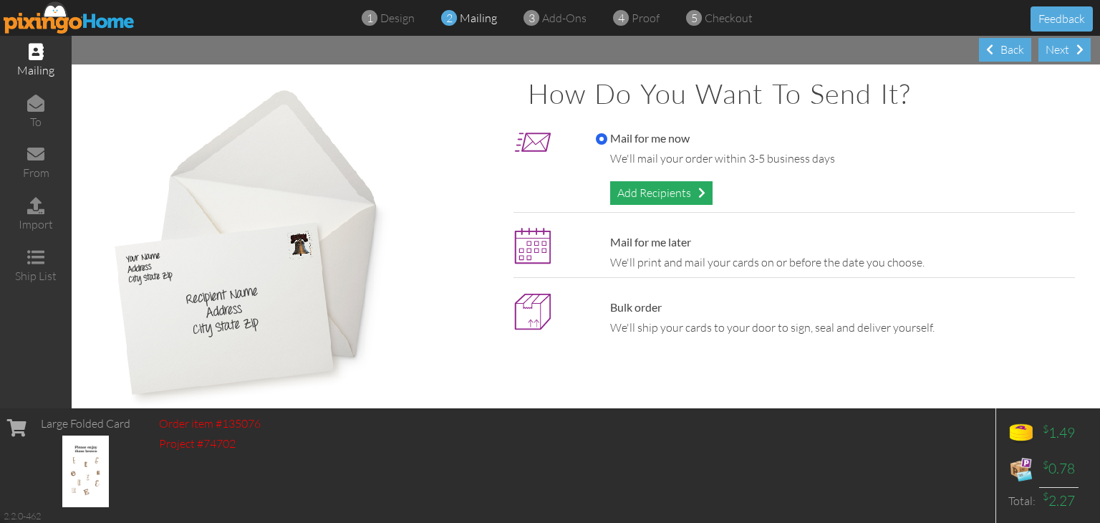
click at [684, 185] on div "Add Recipients" at bounding box center [661, 193] width 102 height 24
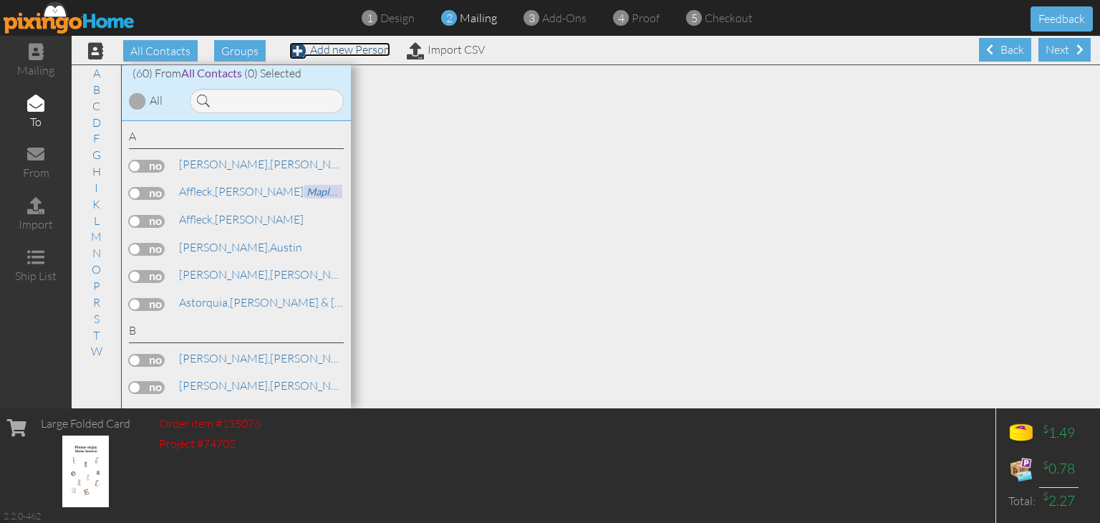
click at [352, 52] on link "Add new Person" at bounding box center [339, 49] width 101 height 14
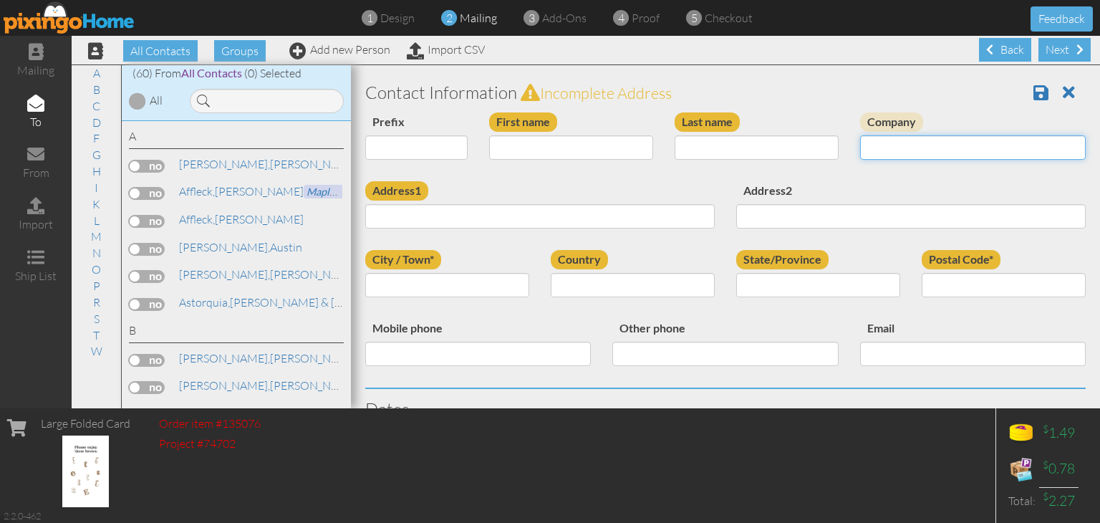
click at [879, 153] on input "Company" at bounding box center [973, 147] width 226 height 24
click at [867, 153] on input "Company" at bounding box center [973, 147] width 226 height 24
type input "Lemonade Stand"
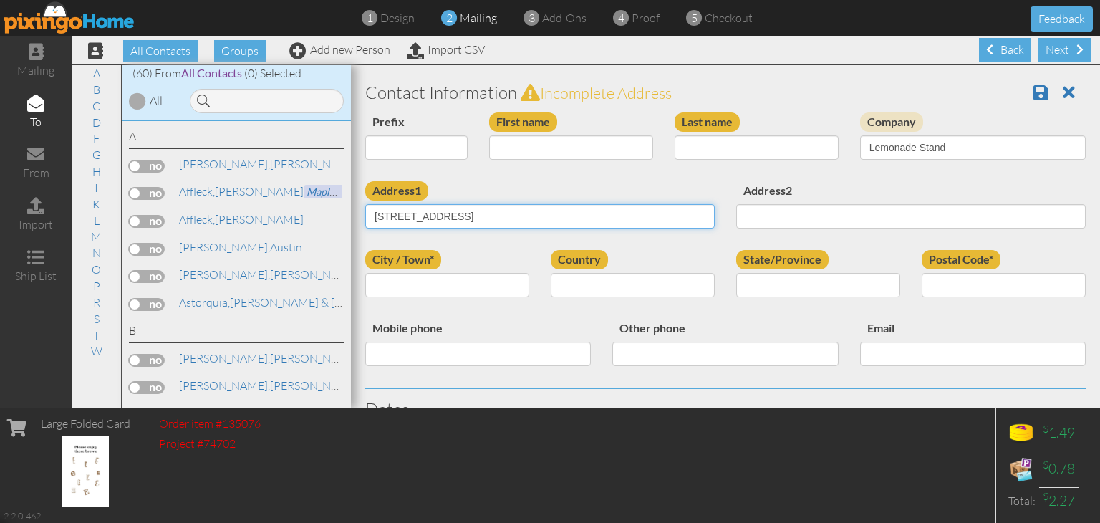
type input "[STREET_ADDRESS]"
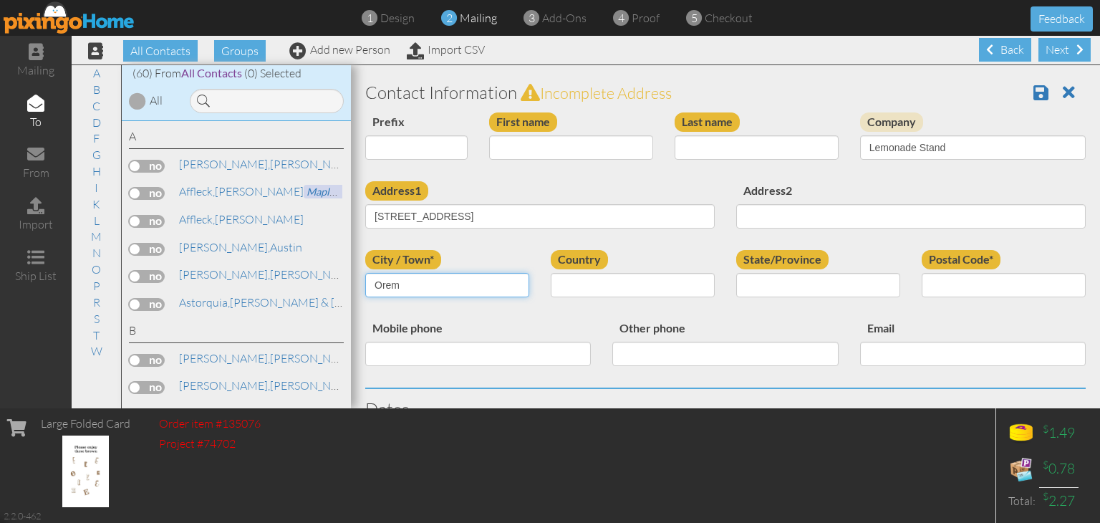
type input "Orem"
select select "object:2509"
select select "object:2808"
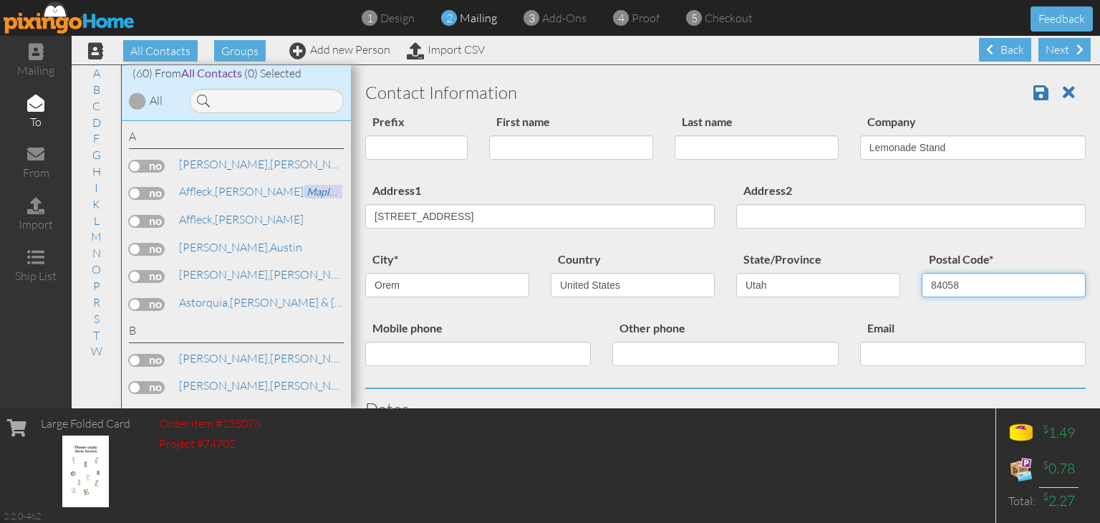
type input "84058"
click at [542, 143] on input "First name" at bounding box center [571, 147] width 164 height 24
type input "The"
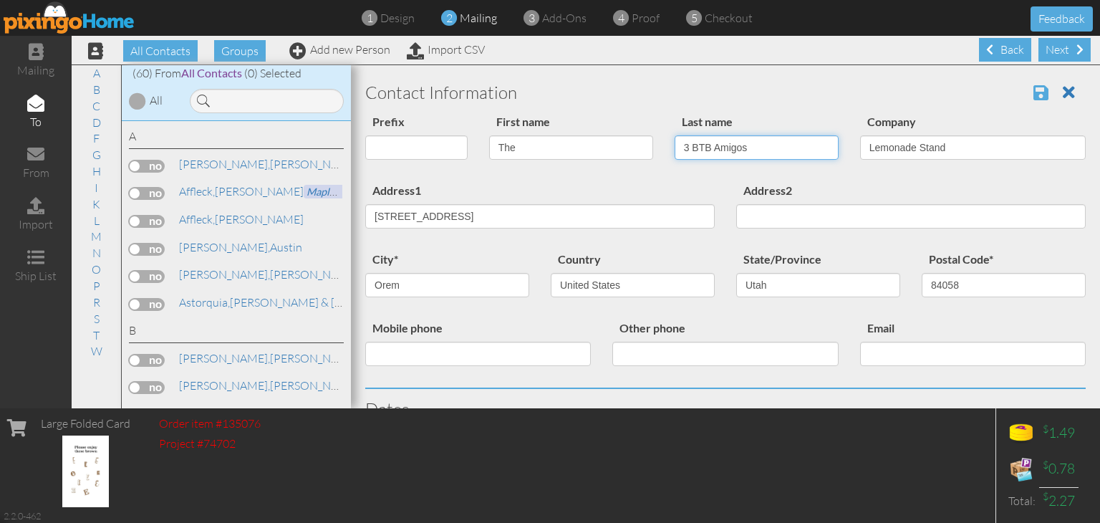
type input "3 BTB Amigos"
click at [1033, 87] on span at bounding box center [1040, 92] width 15 height 17
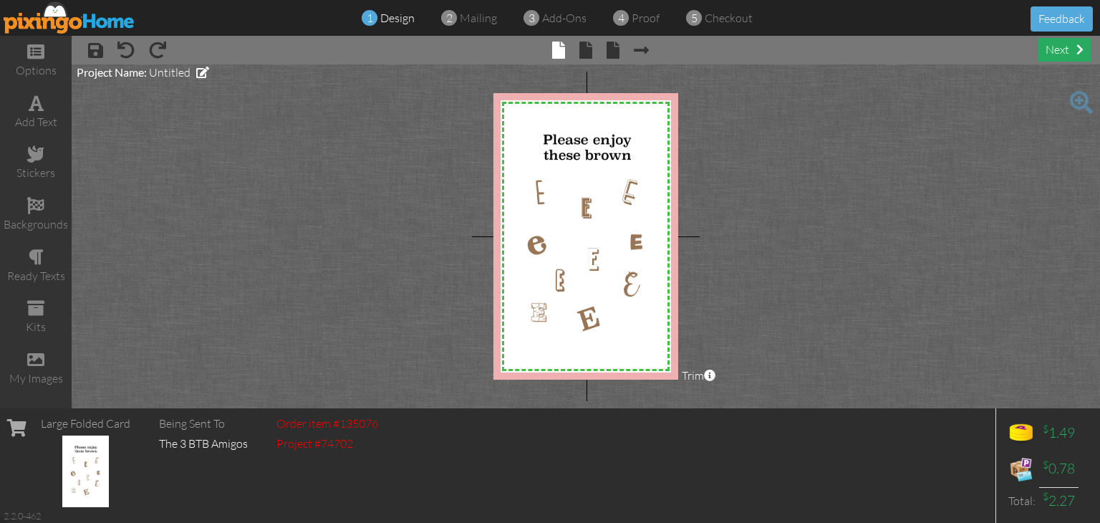
click at [1057, 43] on div "next" at bounding box center [1064, 50] width 52 height 24
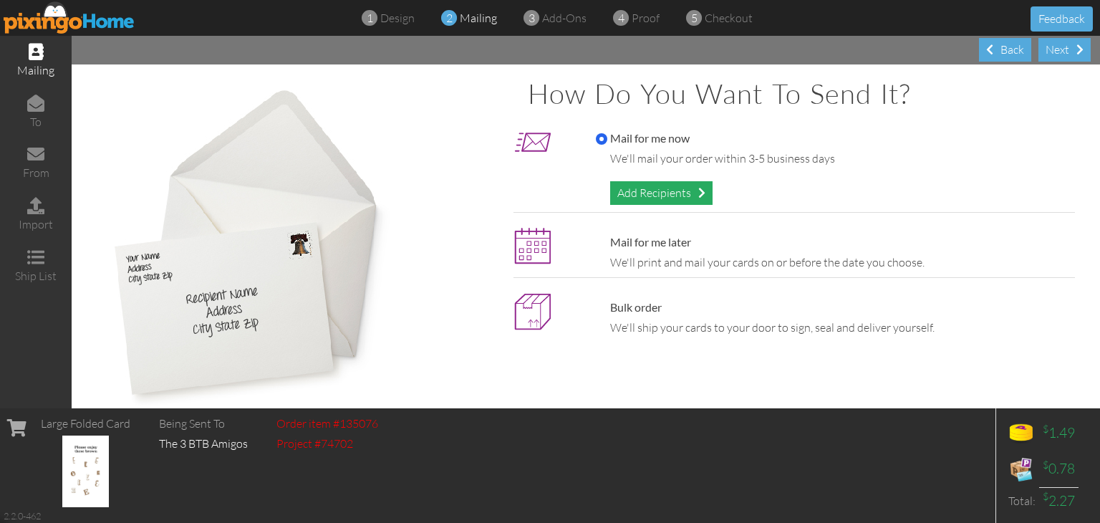
click at [671, 185] on div "Add Recipients" at bounding box center [661, 193] width 102 height 24
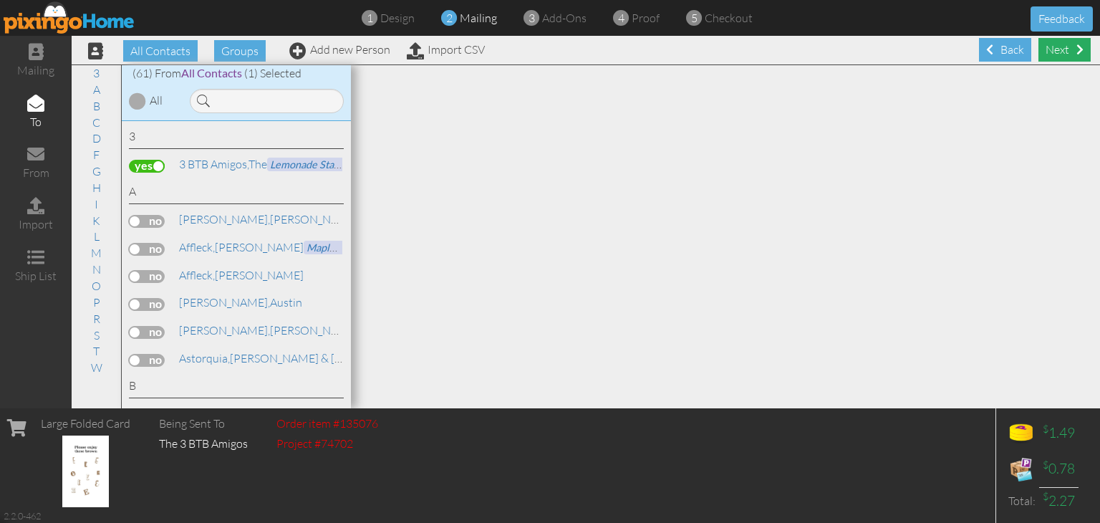
click at [1068, 59] on div "Next" at bounding box center [1064, 50] width 52 height 24
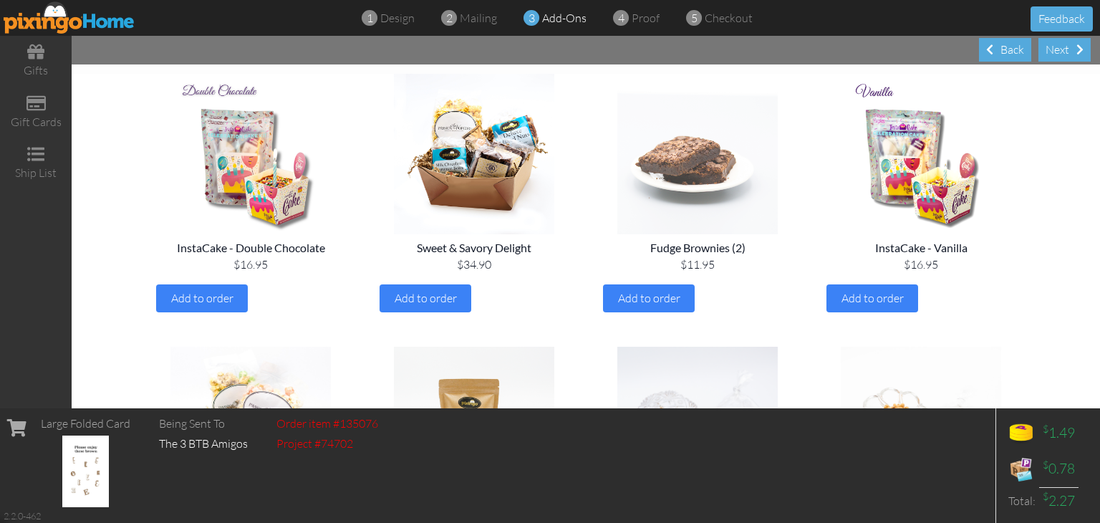
scroll to position [143, 0]
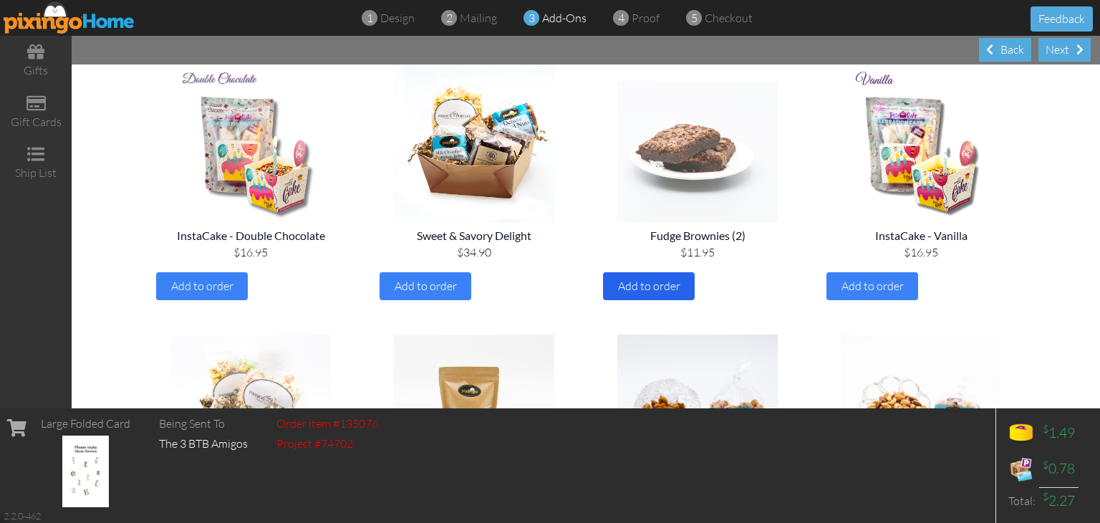
click at [636, 284] on span "Add to order" at bounding box center [649, 286] width 62 height 14
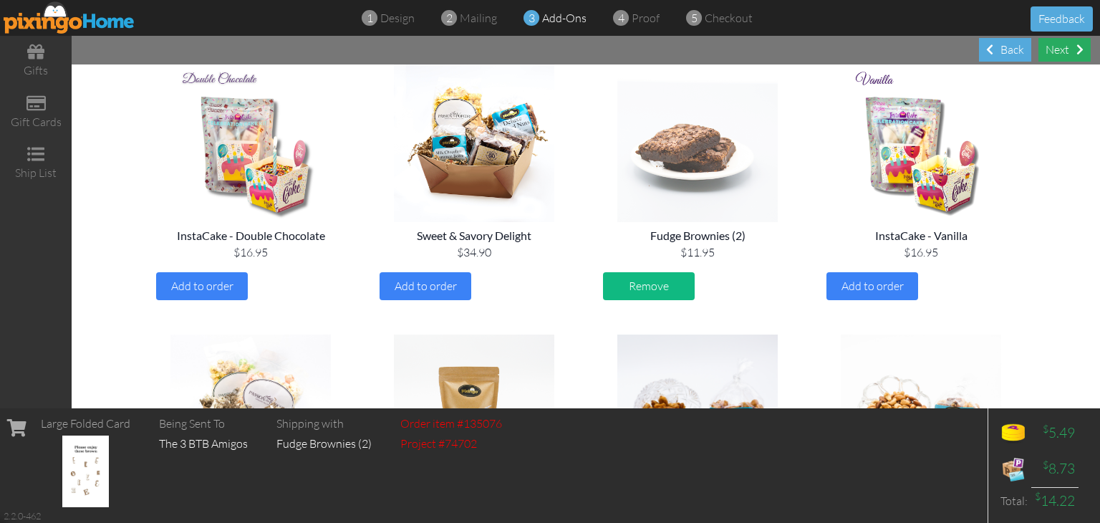
click at [1057, 48] on div "Next" at bounding box center [1064, 50] width 52 height 24
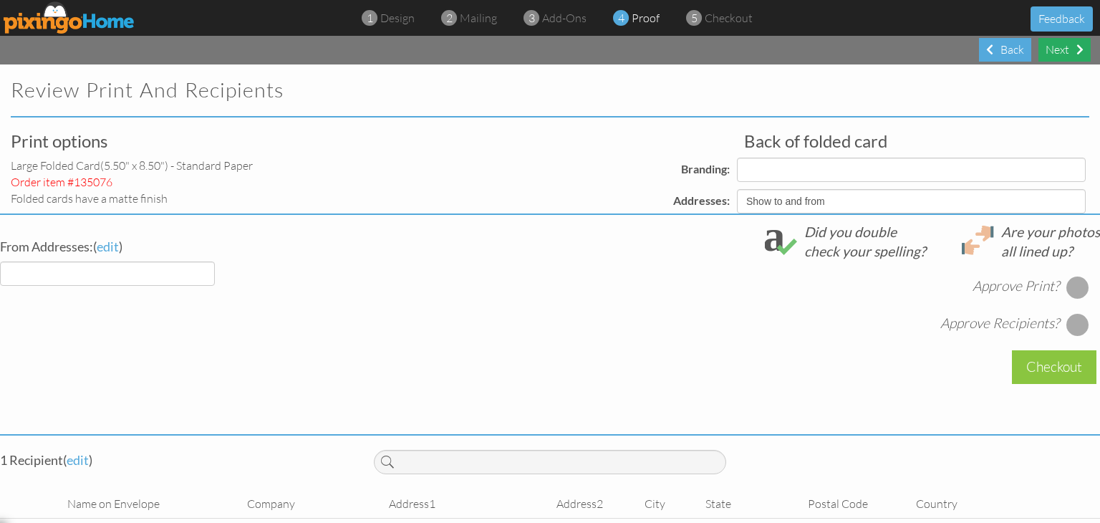
select select "object:543"
select select "object:533"
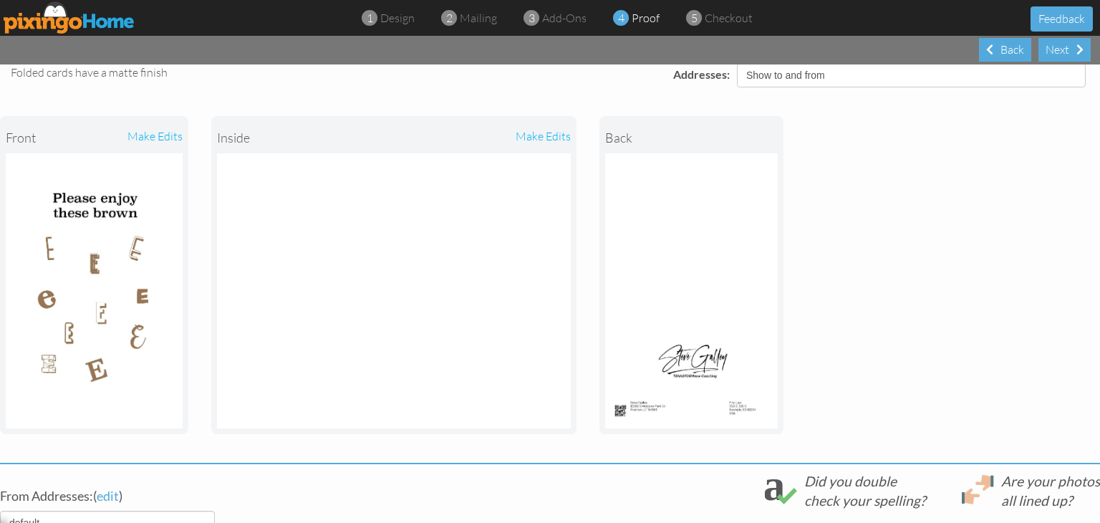
scroll to position [143, 0]
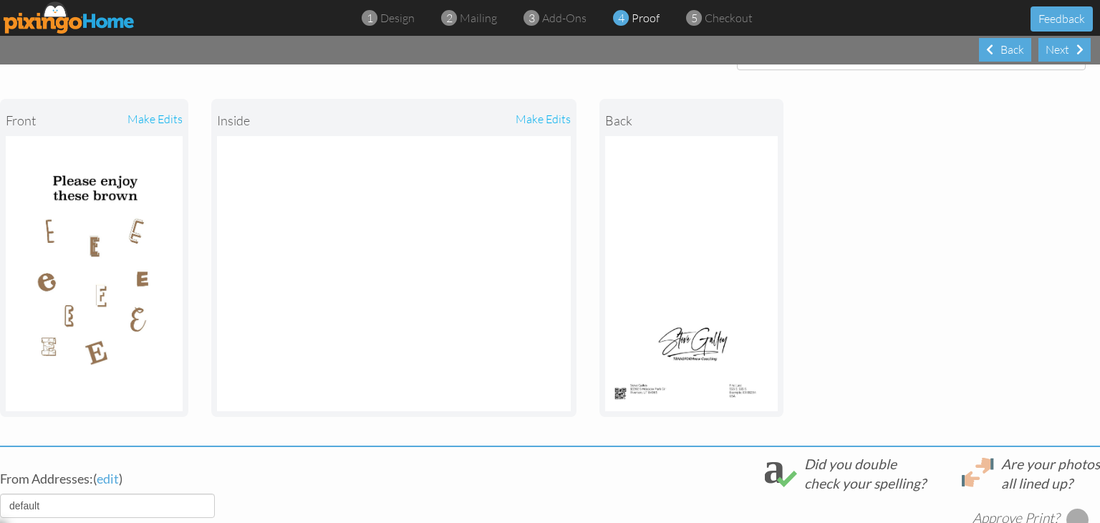
click at [536, 115] on div "make edits" at bounding box center [482, 121] width 177 height 32
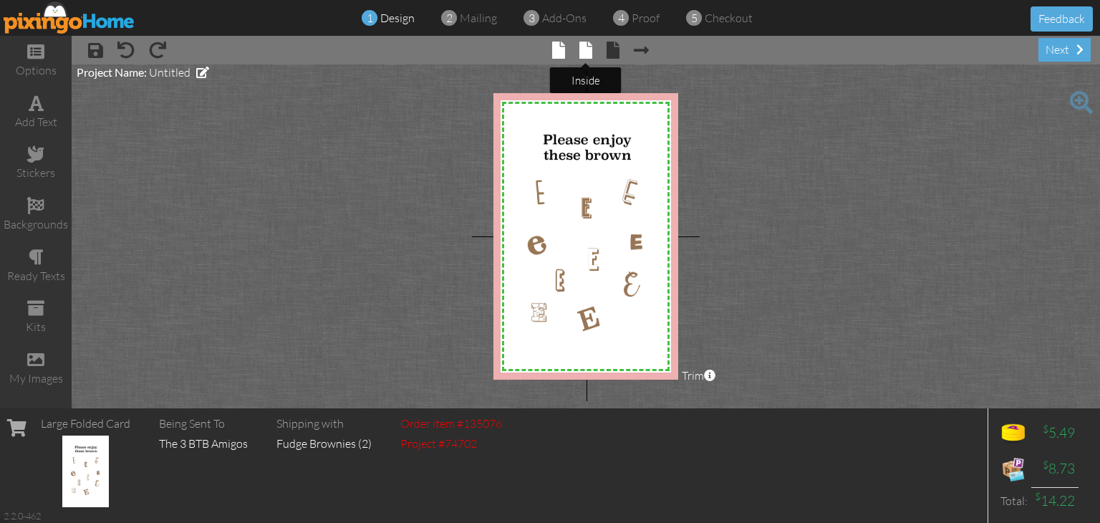
click at [579, 49] on span at bounding box center [585, 50] width 13 height 17
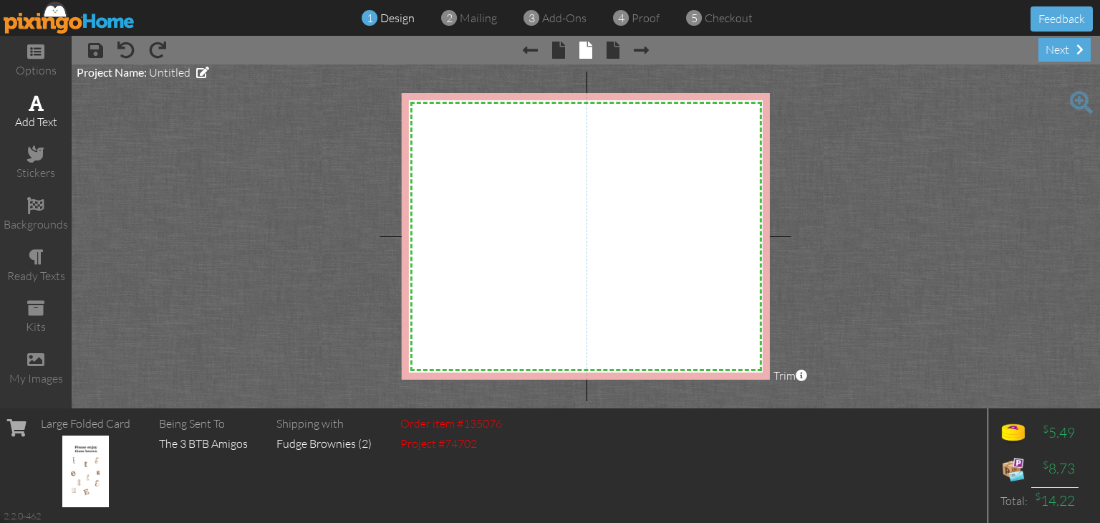
click at [46, 121] on div "add text" at bounding box center [36, 122] width 72 height 16
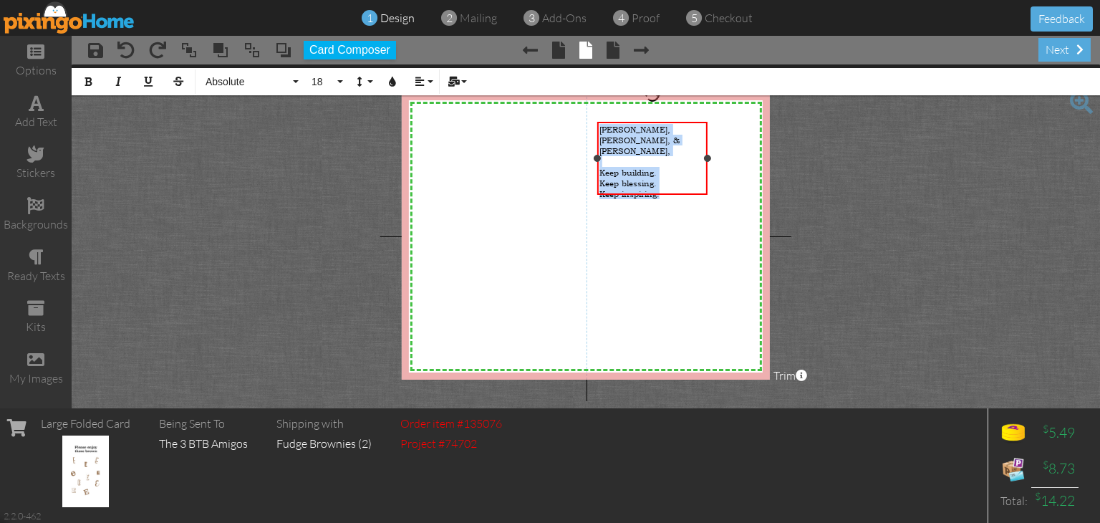
drag, startPoint x: 676, startPoint y: 171, endPoint x: 594, endPoint y: 129, distance: 92.6
click at [597, 129] on div "[PERSON_NAME], [PERSON_NAME], & [PERSON_NAME], ​ Keep building. Keep blessing. …" at bounding box center [652, 158] width 110 height 73
click at [334, 84] on button "18" at bounding box center [325, 81] width 42 height 27
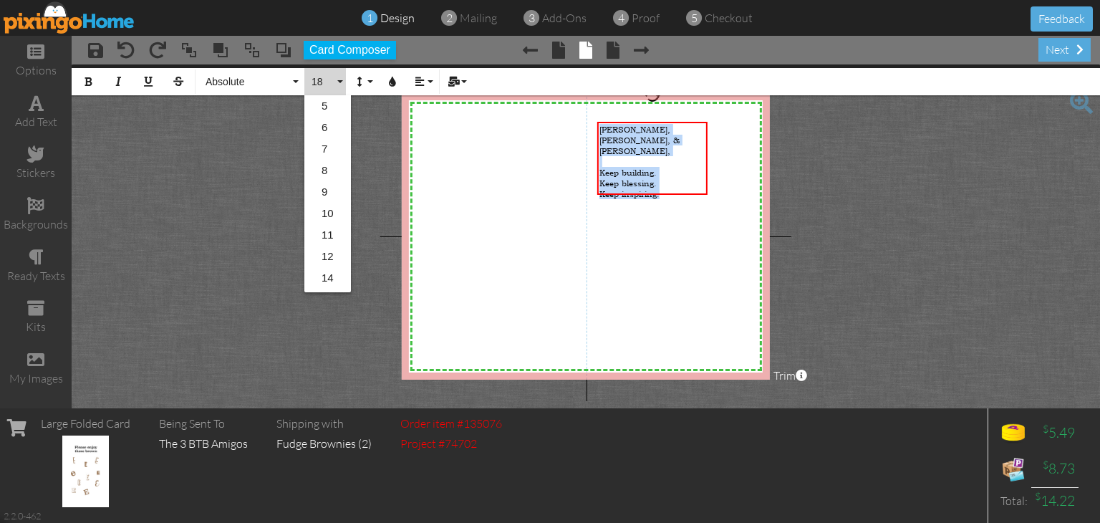
scroll to position [127, 0]
click at [331, 254] on link "24" at bounding box center [327, 258] width 47 height 21
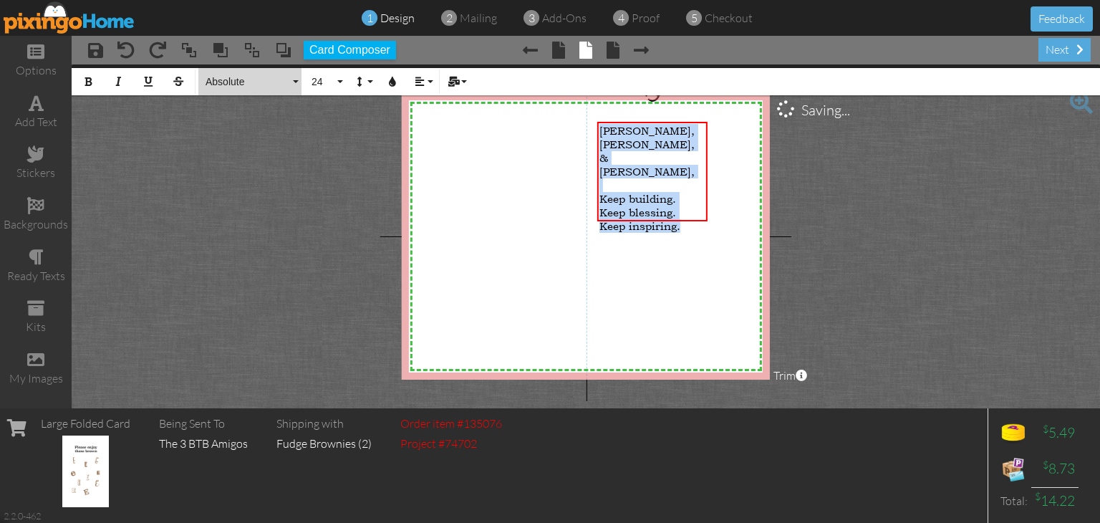
click at [297, 84] on button "Absolute" at bounding box center [249, 81] width 103 height 27
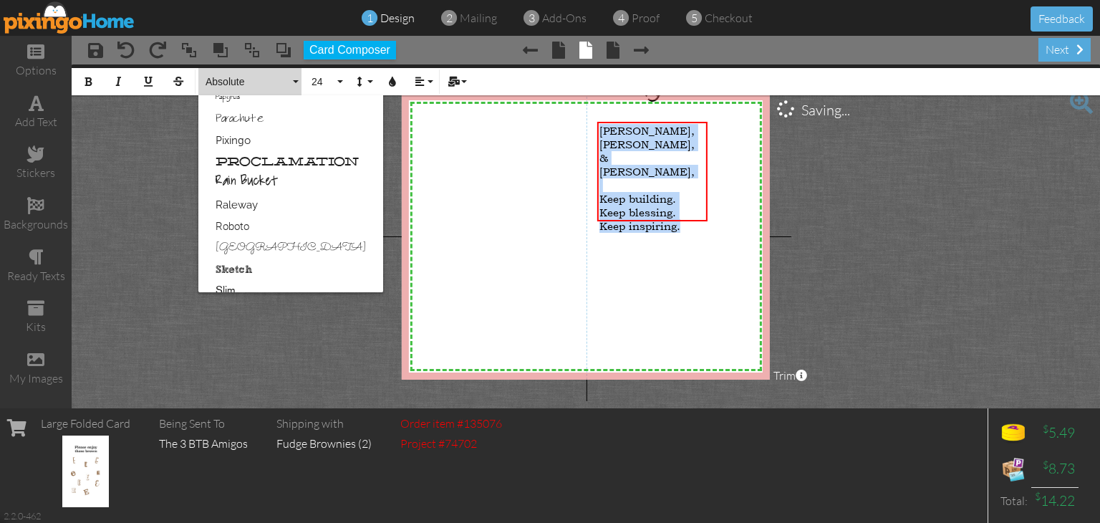
scroll to position [919, 0]
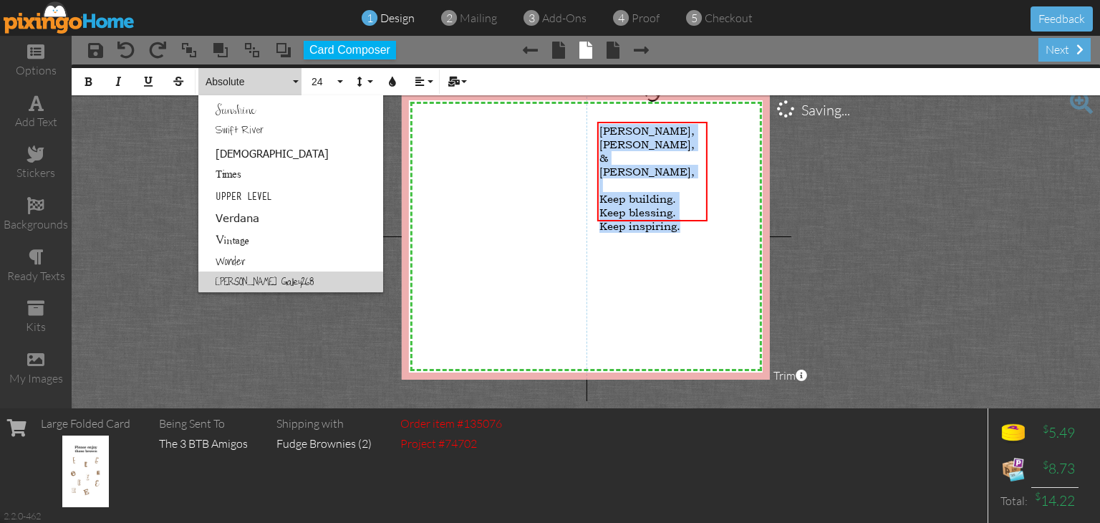
click at [254, 275] on link "[PERSON_NAME] Galley268" at bounding box center [290, 281] width 185 height 21
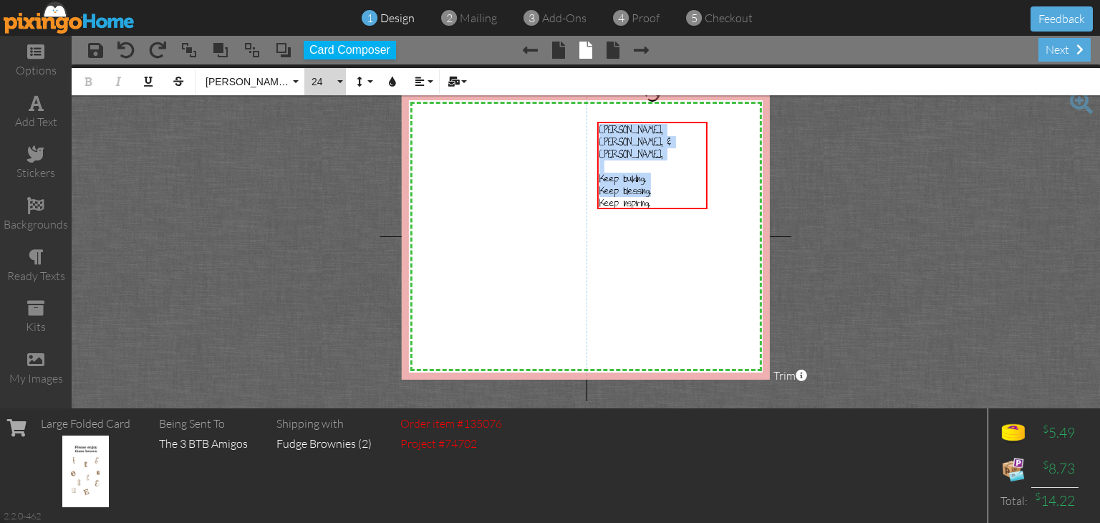
click at [337, 78] on button "24" at bounding box center [325, 81] width 42 height 27
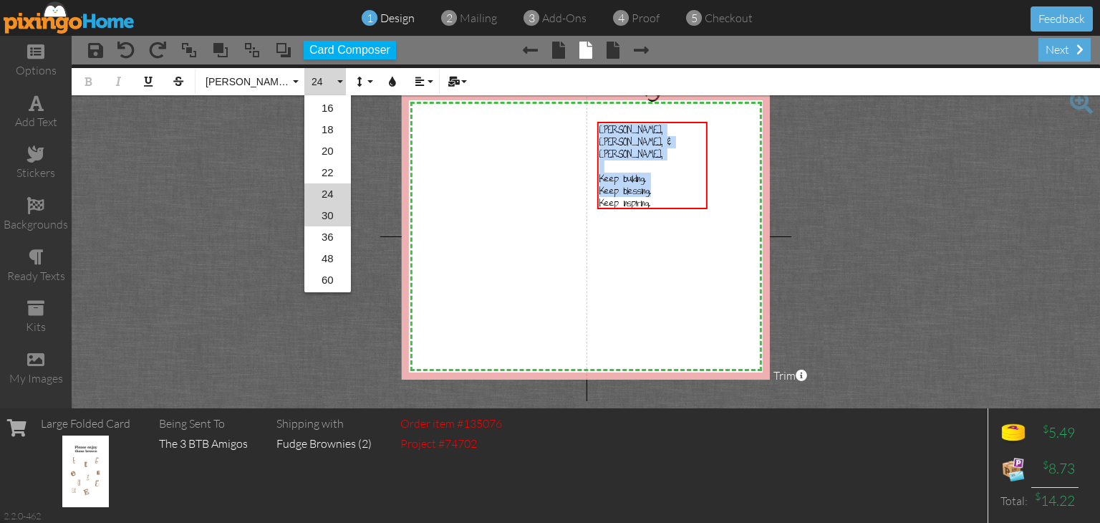
drag, startPoint x: 337, startPoint y: 207, endPoint x: 324, endPoint y: 209, distance: 12.4
click at [337, 206] on link "30" at bounding box center [327, 215] width 47 height 21
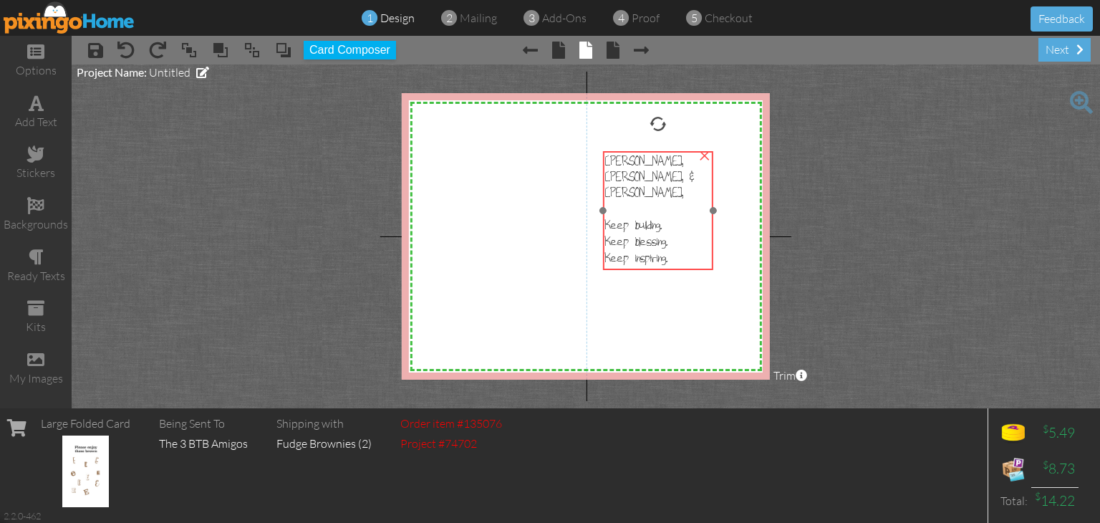
drag, startPoint x: 650, startPoint y: 203, endPoint x: 656, endPoint y: 232, distance: 29.9
click at [656, 232] on div "[PERSON_NAME], [PERSON_NAME], & [PERSON_NAME], Keep building. Keep blessing. Ke…" at bounding box center [657, 220] width 110 height 138
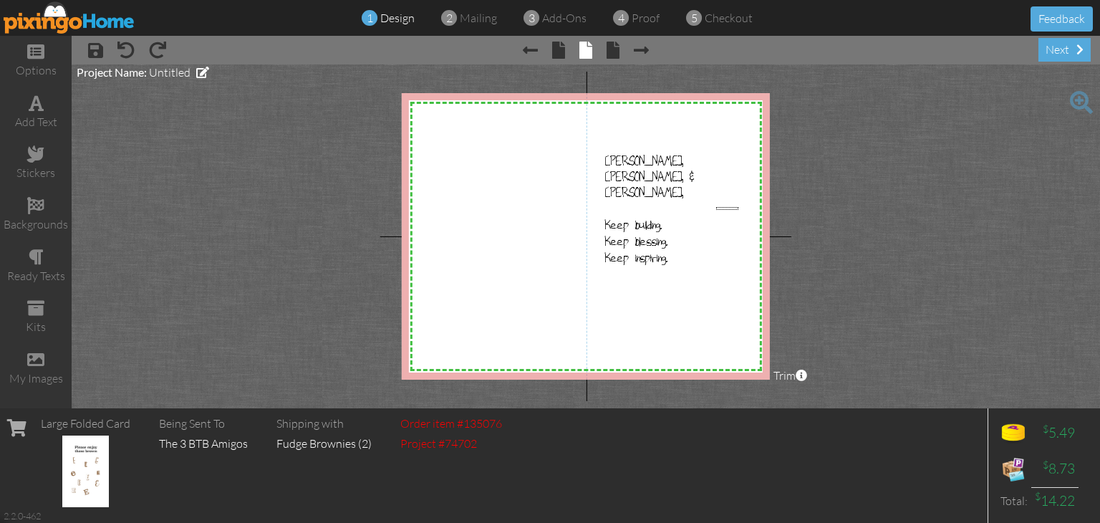
drag, startPoint x: 716, startPoint y: 210, endPoint x: 738, endPoint y: 207, distance: 22.4
click at [738, 207] on div "X X X X X X X X X X X X X X X X X X X X X X X X X X X X X X X X X X X X X X X X…" at bounding box center [586, 236] width 368 height 286
click at [665, 250] on span "Keep inspiring." at bounding box center [636, 258] width 62 height 16
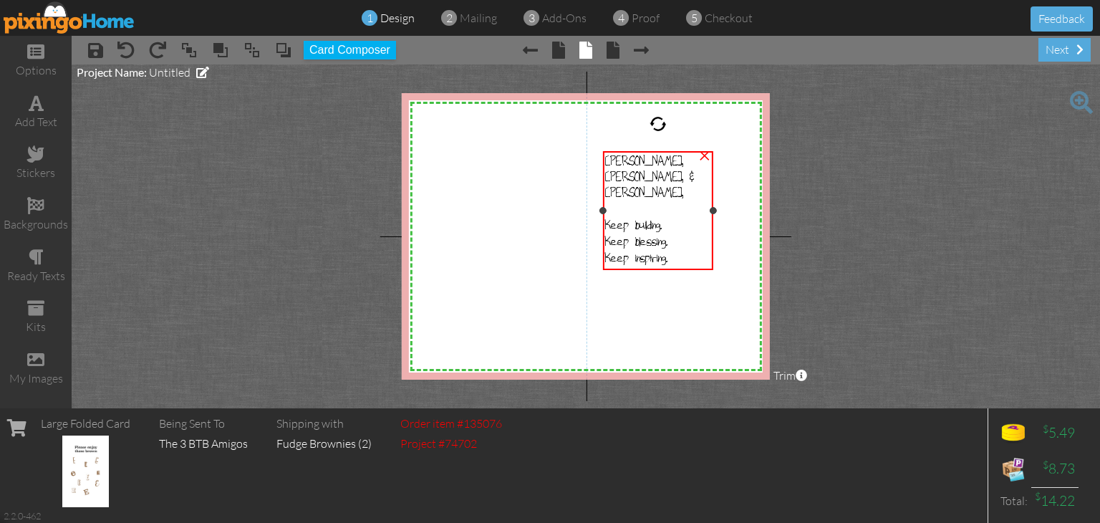
click at [665, 250] on span "Keep inspiring." at bounding box center [636, 258] width 62 height 16
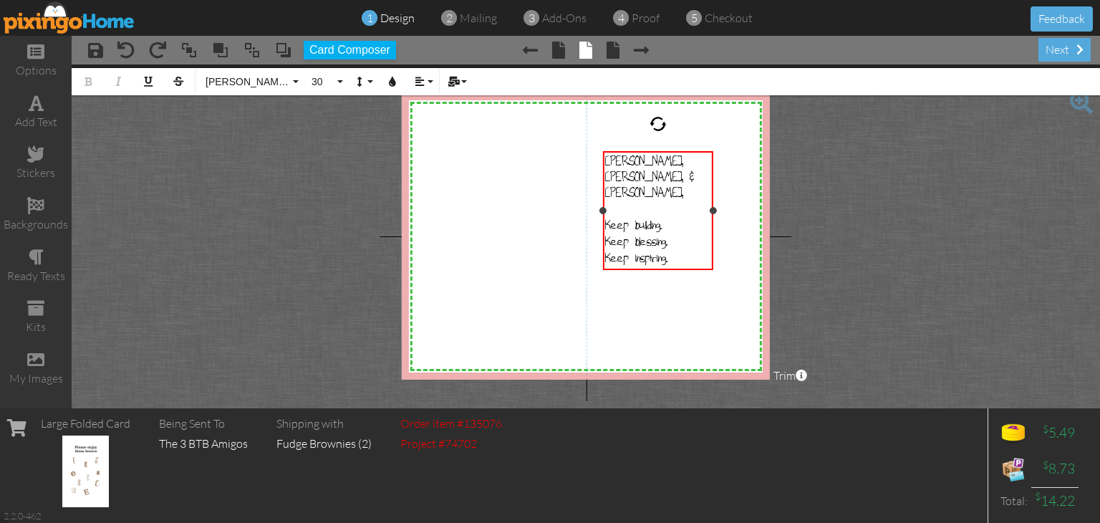
click at [690, 233] on div "Keep blessing." at bounding box center [658, 241] width 106 height 16
click at [668, 250] on div "Keep inspiring." at bounding box center [658, 258] width 106 height 16
click at [679, 249] on div "Keep blessing." at bounding box center [658, 257] width 106 height 16
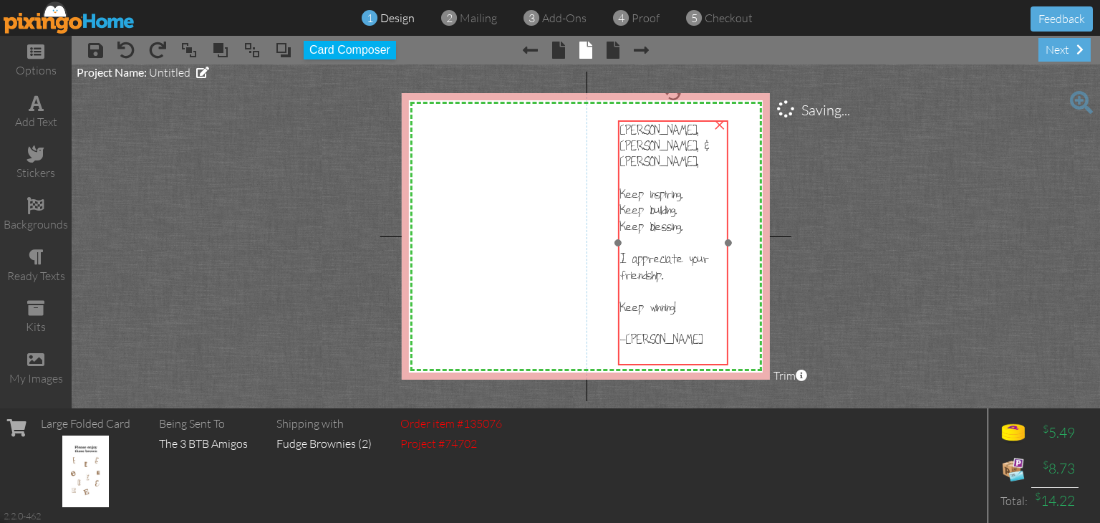
drag, startPoint x: 636, startPoint y: 274, endPoint x: 651, endPoint y: 243, distance: 34.3
click at [651, 251] on span "I appreciate your friendship." at bounding box center [664, 267] width 89 height 32
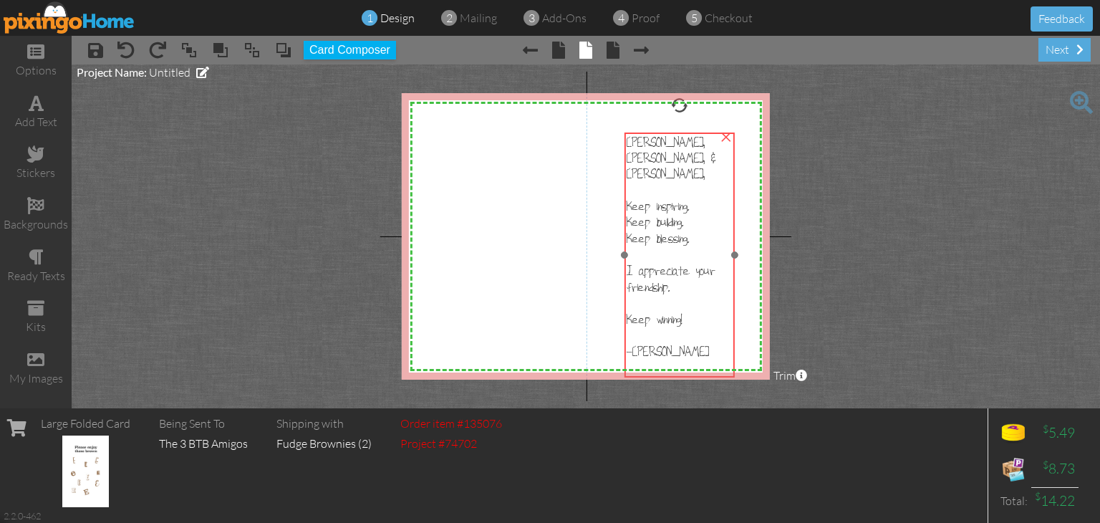
drag, startPoint x: 715, startPoint y: 241, endPoint x: 722, endPoint y: 254, distance: 13.8
click at [722, 263] on div "I appreciate your friendship." at bounding box center [680, 279] width 106 height 33
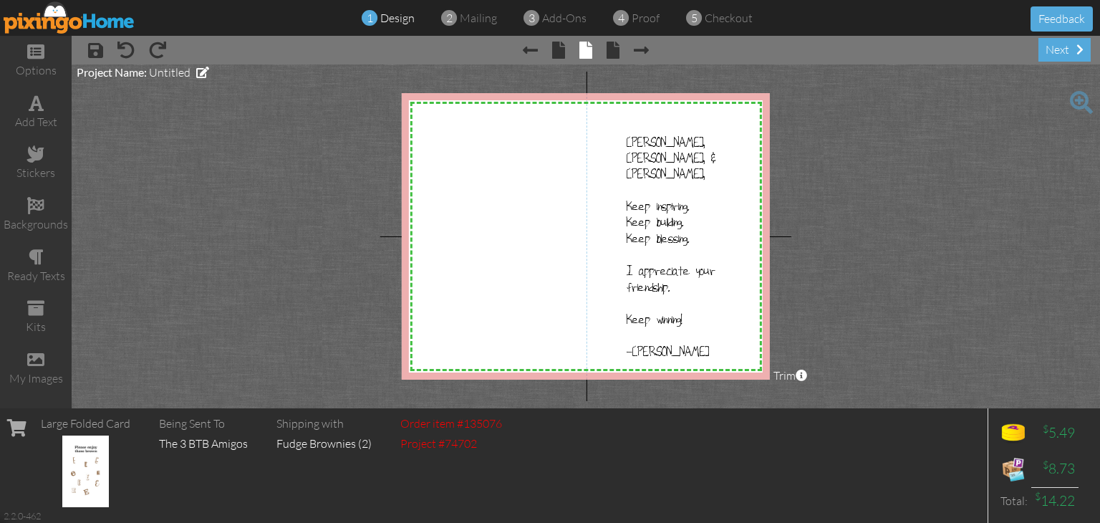
click at [151, 164] on project-studio-wrapper "X X X X X X X X X X X X X X X X X X X X X X X X X X X X X X X X X X X X X X X X…" at bounding box center [586, 236] width 1028 height 344
click at [26, 268] on div "ready texts" at bounding box center [36, 276] width 72 height 16
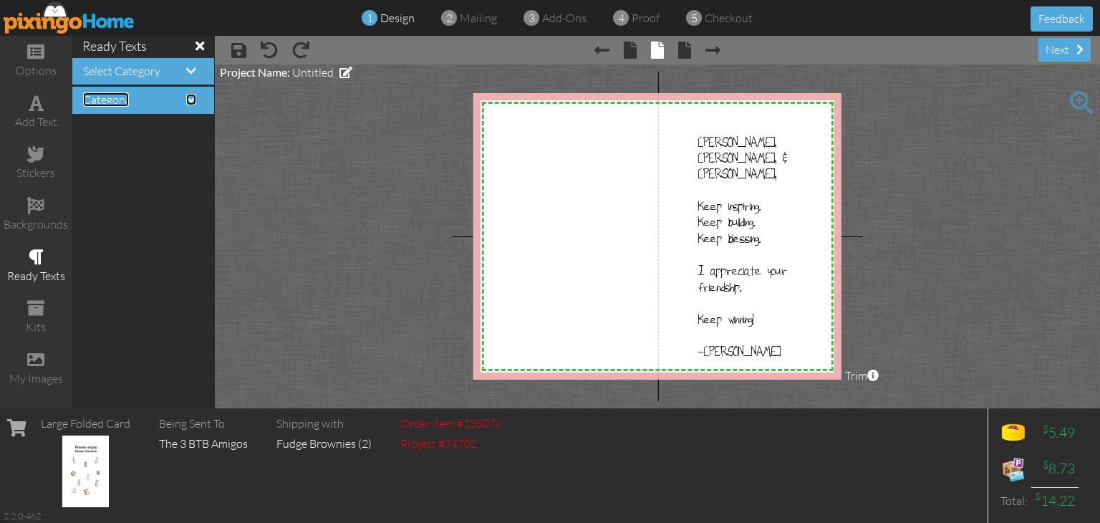
click at [189, 100] on span at bounding box center [191, 99] width 10 height 11
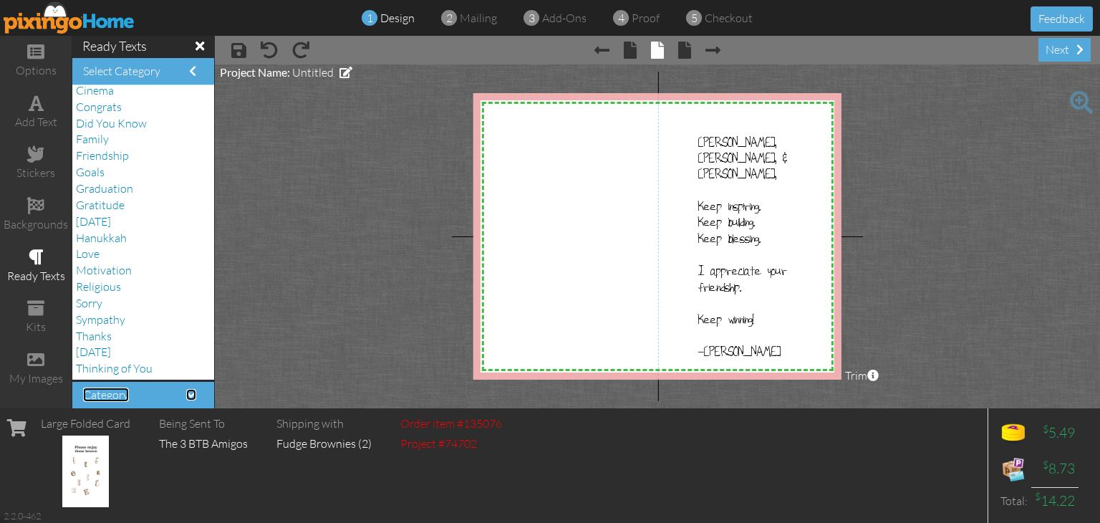
scroll to position [0, 0]
click at [106, 155] on span "Friendship" at bounding box center [102, 155] width 53 height 14
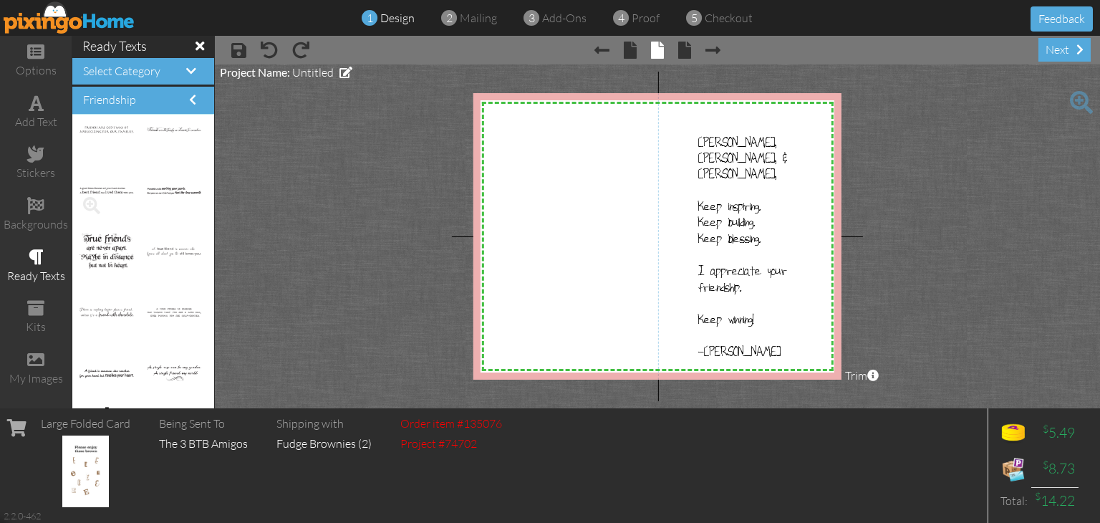
scroll to position [143, 0]
click at [176, 96] on h4 "Friendship" at bounding box center [143, 100] width 120 height 13
click at [189, 101] on span at bounding box center [192, 99] width 7 height 11
click at [186, 67] on span at bounding box center [191, 70] width 10 height 11
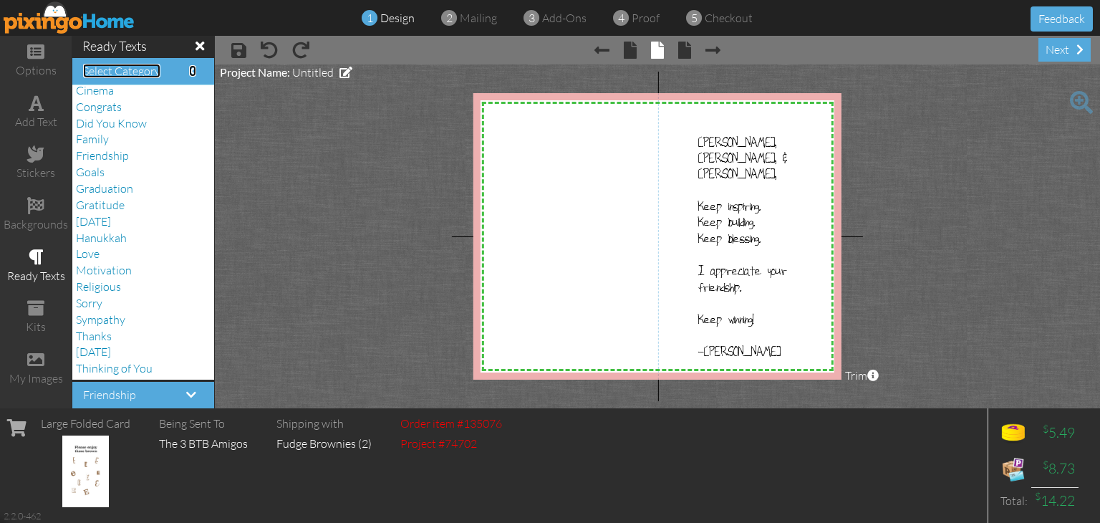
scroll to position [0, 0]
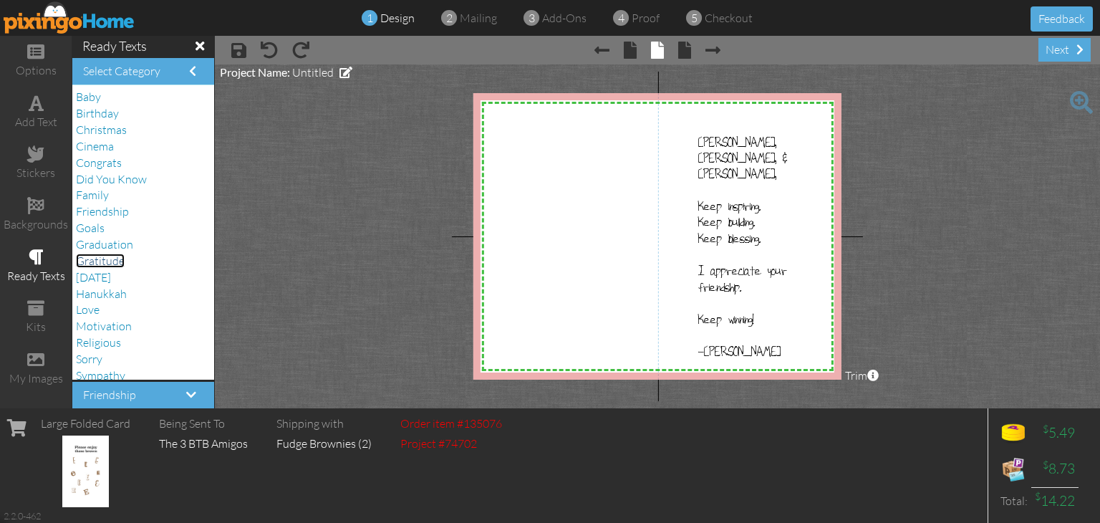
click at [105, 258] on span "Gratitude" at bounding box center [100, 261] width 49 height 14
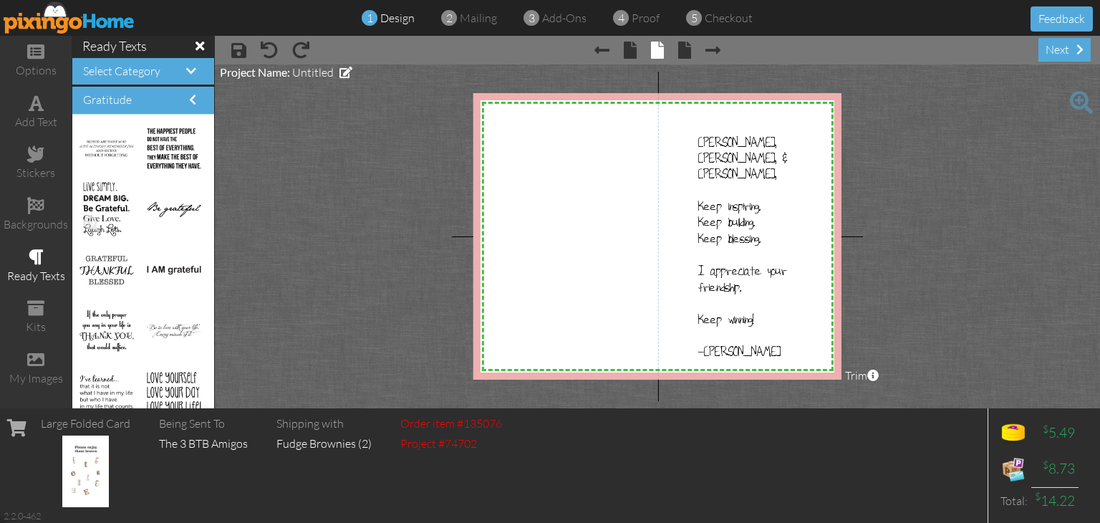
click at [107, 203] on img at bounding box center [106, 210] width 47 height 54
drag, startPoint x: 107, startPoint y: 203, endPoint x: 559, endPoint y: 213, distance: 451.3
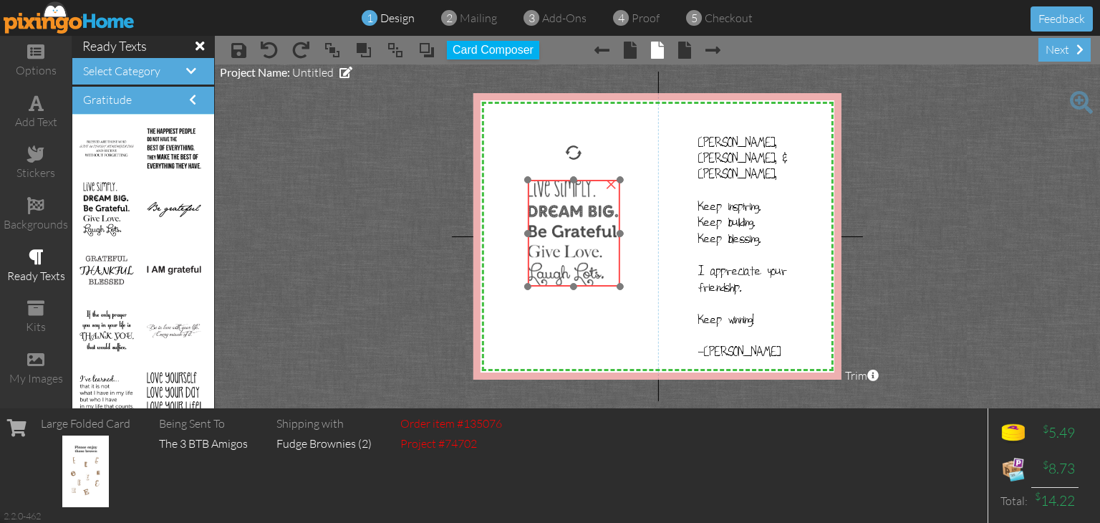
drag, startPoint x: 571, startPoint y: 264, endPoint x: 569, endPoint y: 251, distance: 13.2
click at [569, 251] on img at bounding box center [574, 233] width 92 height 107
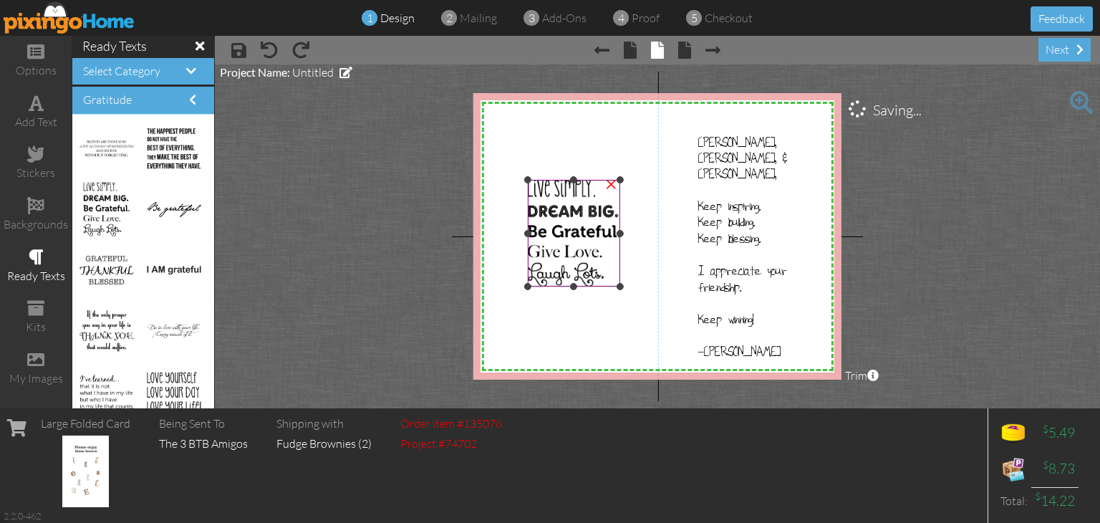
click at [581, 199] on img at bounding box center [574, 233] width 92 height 107
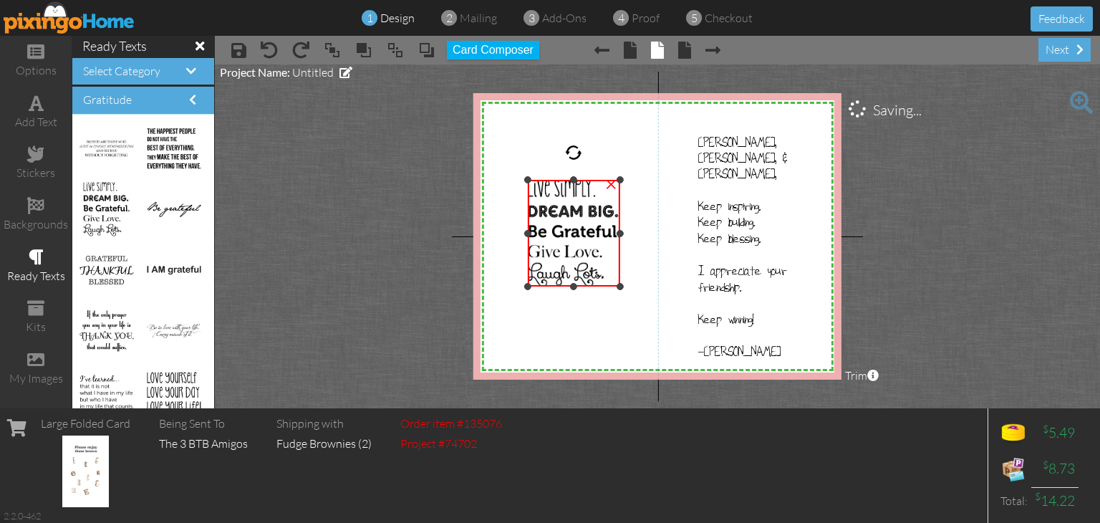
click at [617, 281] on img at bounding box center [574, 233] width 92 height 107
click at [602, 281] on img at bounding box center [574, 233] width 92 height 107
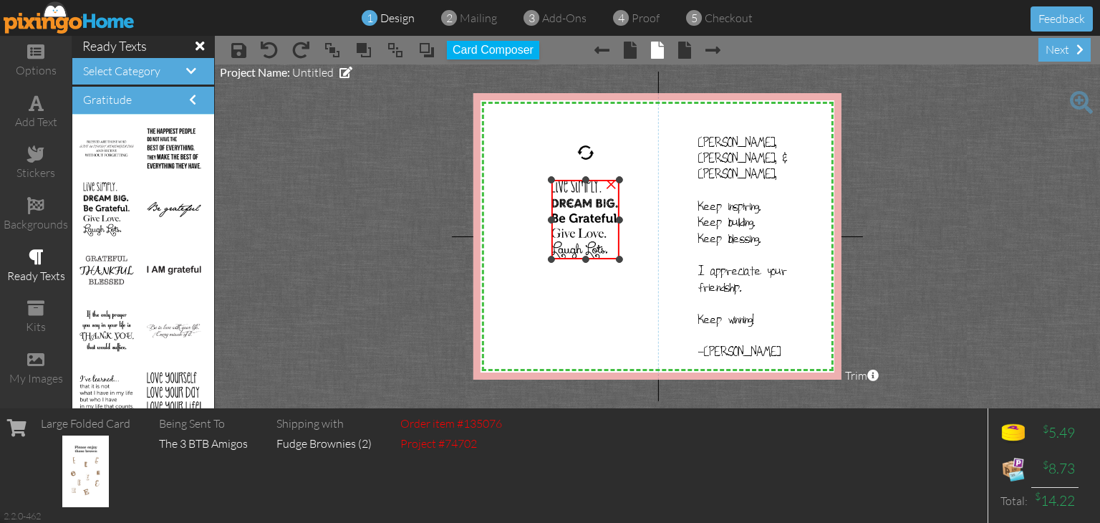
drag, startPoint x: 527, startPoint y: 286, endPoint x: 544, endPoint y: 259, distance: 32.2
click at [544, 259] on div "X X X X X X X X X X X X X X X X X X X X X X X X X X X X X X X X X X X X X X X X…" at bounding box center [657, 236] width 368 height 286
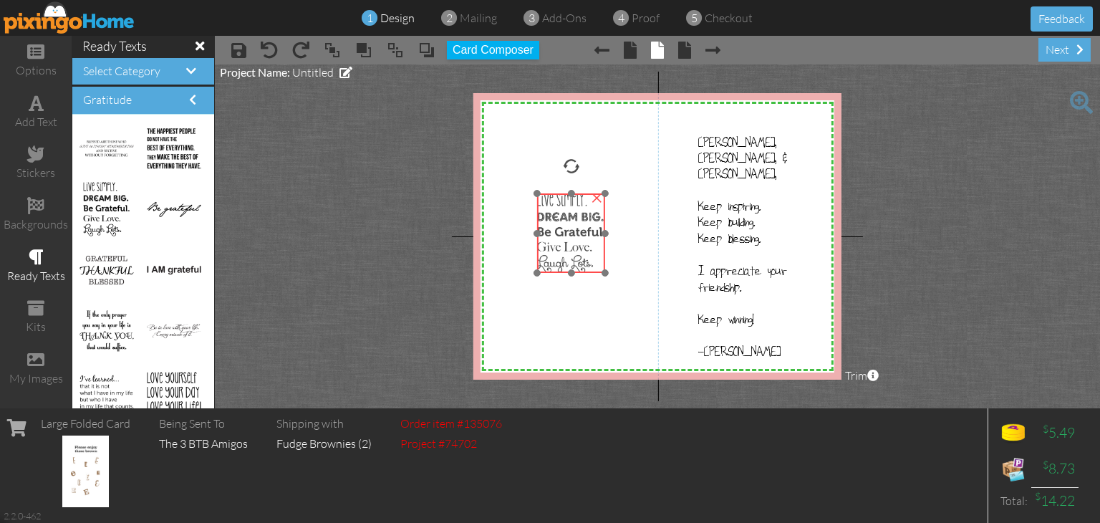
drag, startPoint x: 585, startPoint y: 253, endPoint x: 571, endPoint y: 264, distance: 18.3
click at [571, 264] on img at bounding box center [571, 232] width 69 height 79
click at [562, 253] on img at bounding box center [569, 235] width 69 height 79
click at [390, 196] on project-studio-wrapper "X X X X X X X X X X X X X X X X X X X X X X X X X X X X X X X X X X X X X X X X…" at bounding box center [657, 236] width 885 height 344
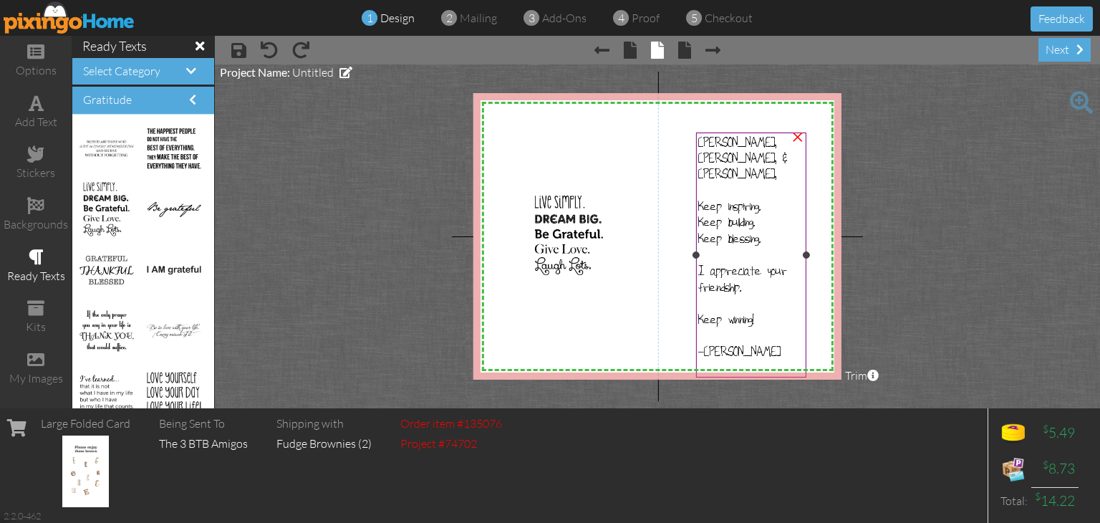
click at [753, 198] on span "Keep inspiring." at bounding box center [729, 206] width 62 height 16
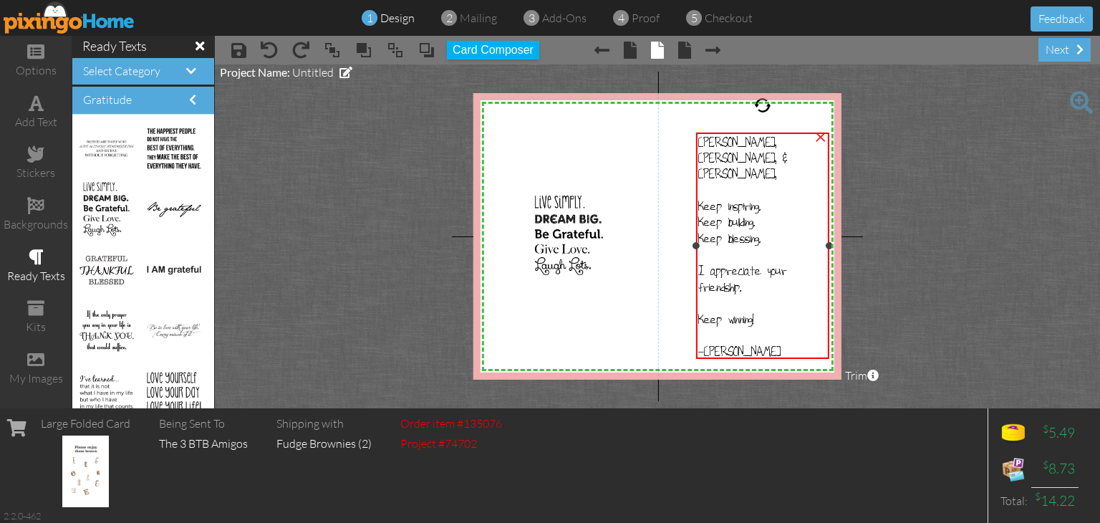
drag, startPoint x: 809, startPoint y: 256, endPoint x: 832, endPoint y: 257, distance: 23.0
click at [829, 257] on div "[PERSON_NAME], [PERSON_NAME], & [PERSON_NAME], Keep inspiring. Keep building. K…" at bounding box center [761, 245] width 133 height 226
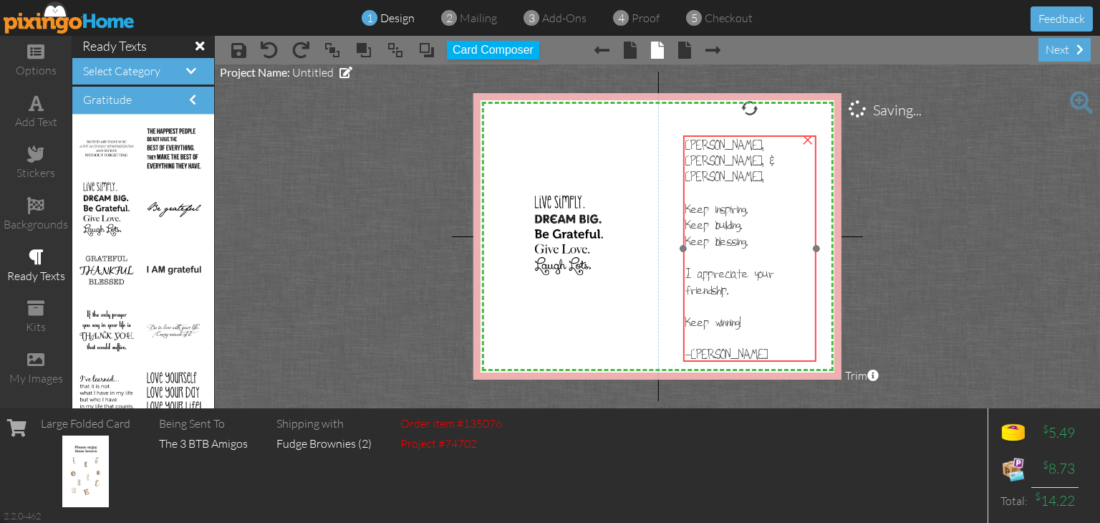
drag, startPoint x: 769, startPoint y: 284, endPoint x: 756, endPoint y: 286, distance: 13.2
click at [756, 314] on div "Keep winning!" at bounding box center [749, 322] width 129 height 16
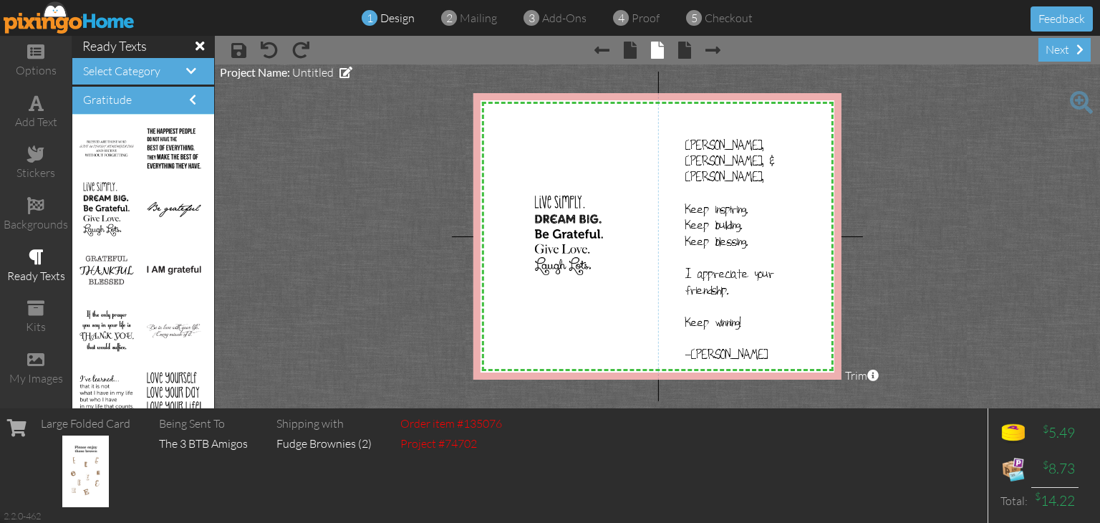
click at [876, 280] on project-studio-wrapper "X X X X X X X X X X X X X X X X X X X X X X X X X X X X X X X X X X X X X X X X…" at bounding box center [657, 236] width 885 height 344
click at [1053, 50] on div "next" at bounding box center [1064, 50] width 52 height 24
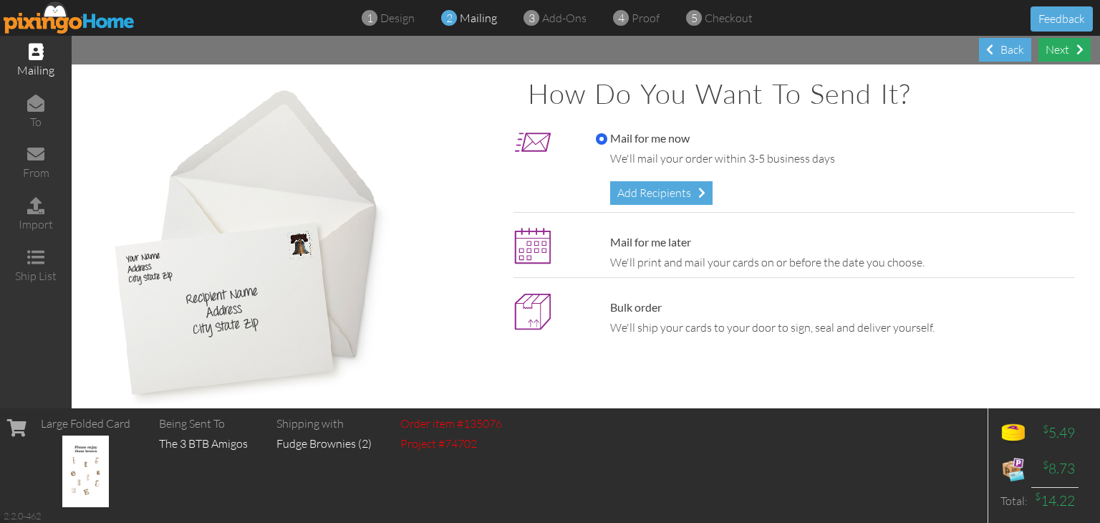
click at [1057, 47] on div "Next" at bounding box center [1064, 50] width 52 height 24
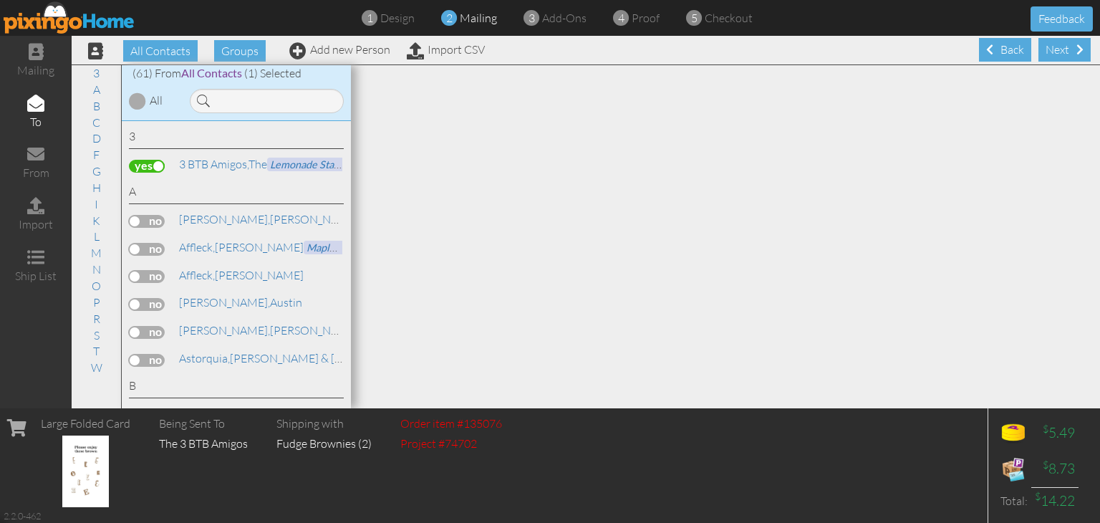
click at [1057, 47] on div "Next" at bounding box center [1064, 50] width 52 height 24
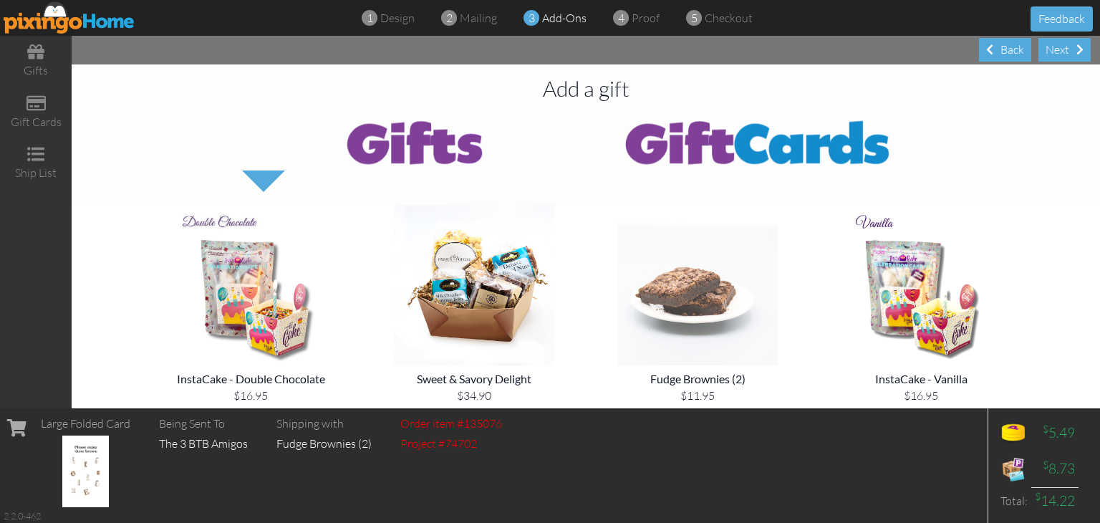
scroll to position [215, 0]
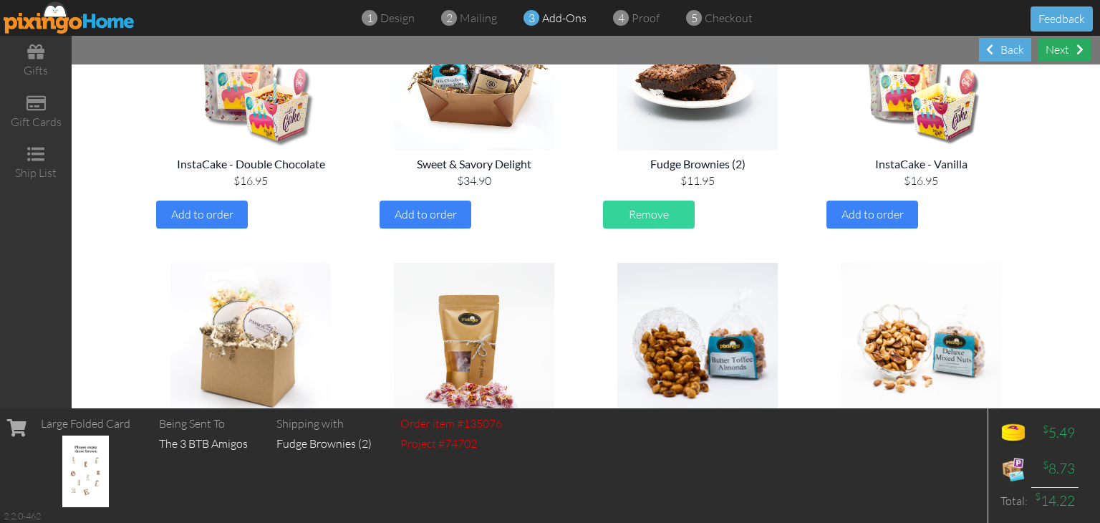
click at [1048, 49] on div "Next" at bounding box center [1064, 50] width 52 height 24
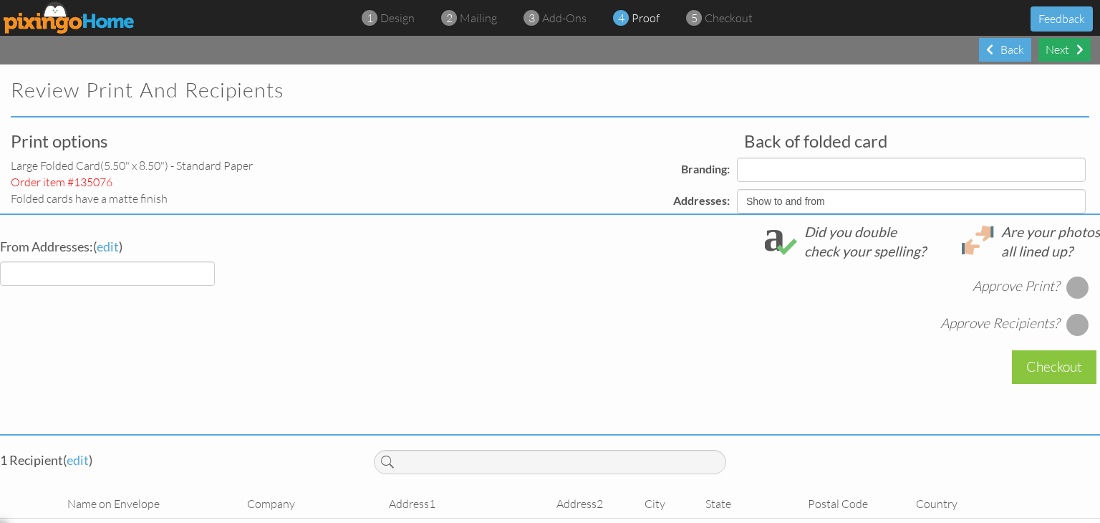
select select "object:1208"
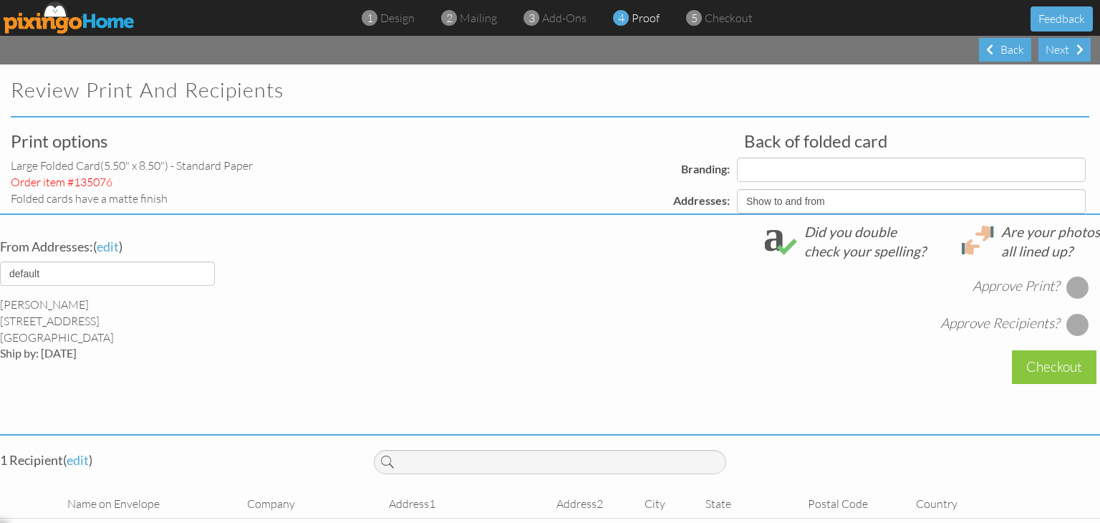
select select "object:1210"
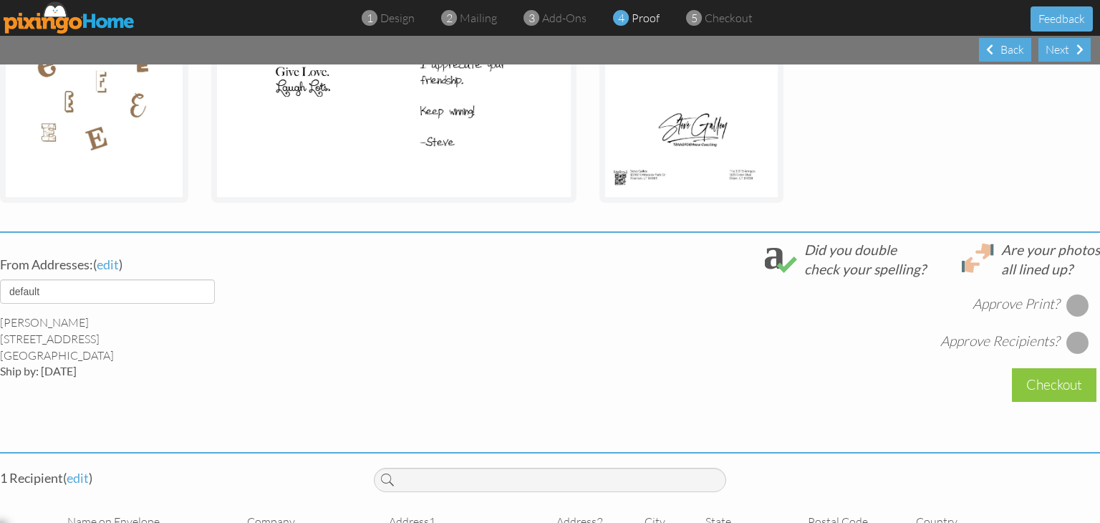
scroll to position [358, 0]
click at [1066, 308] on div at bounding box center [1077, 304] width 23 height 23
click at [1066, 339] on div at bounding box center [1077, 341] width 23 height 23
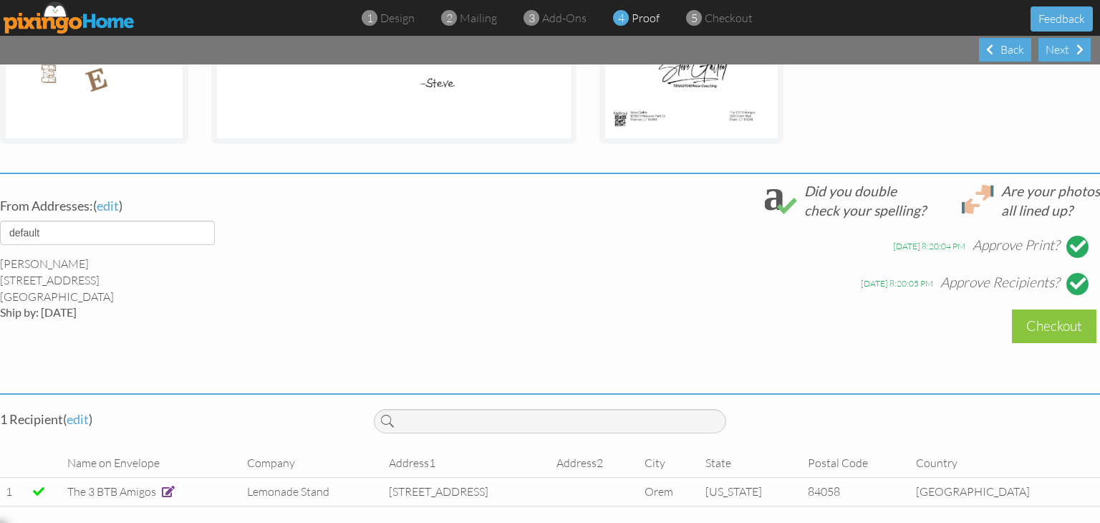
scroll to position [438, 0]
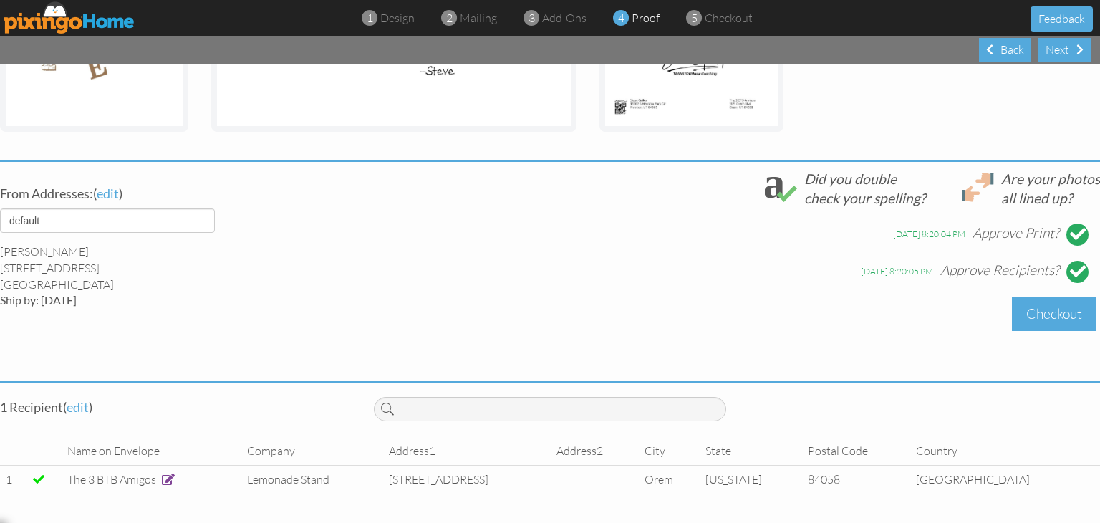
click at [1030, 304] on div "Checkout" at bounding box center [1054, 314] width 85 height 34
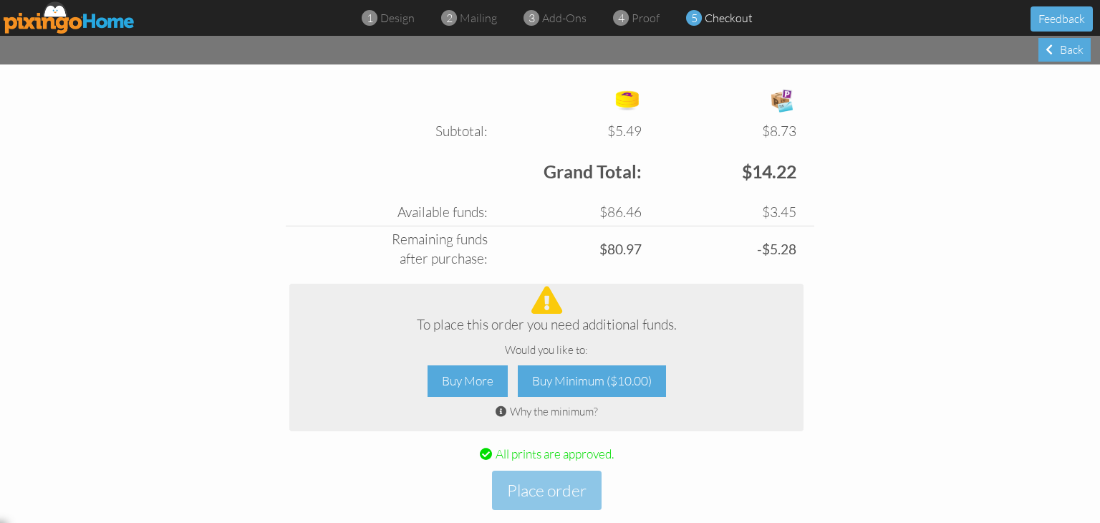
scroll to position [568, 0]
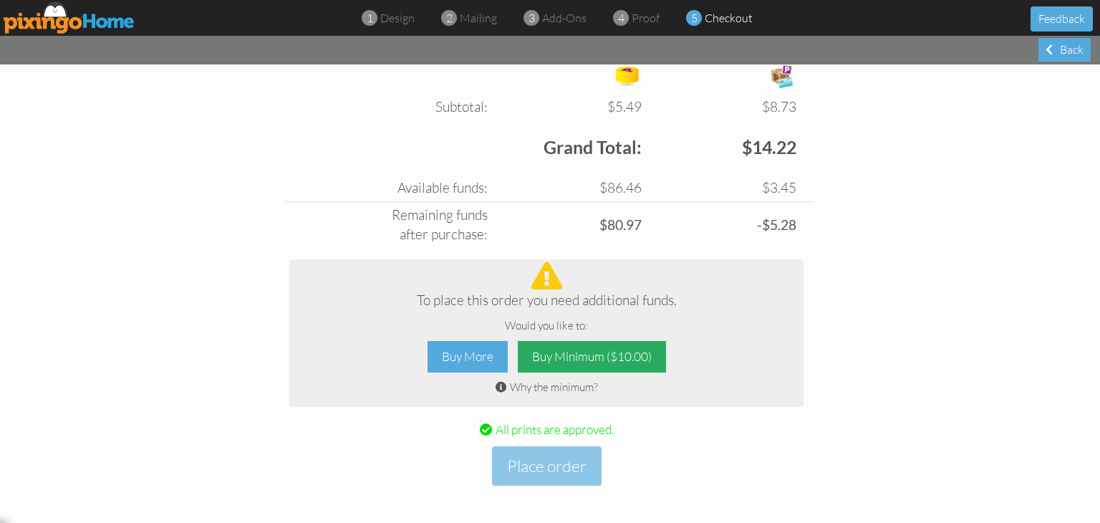
click at [581, 350] on div "Buy Minimum ($10.00)" at bounding box center [592, 357] width 148 height 32
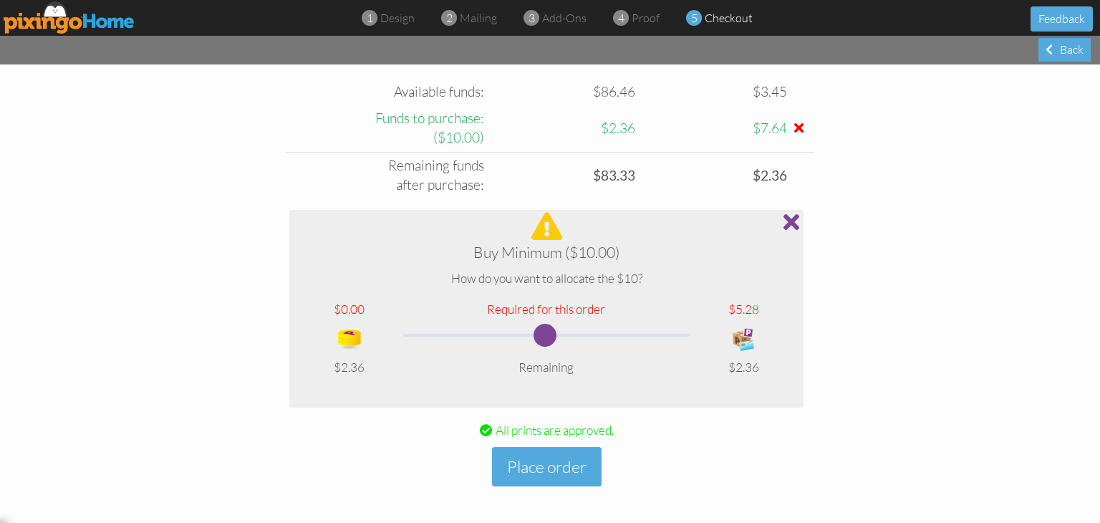
scroll to position [665, 0]
click at [569, 468] on button "Place order" at bounding box center [547, 465] width 110 height 39
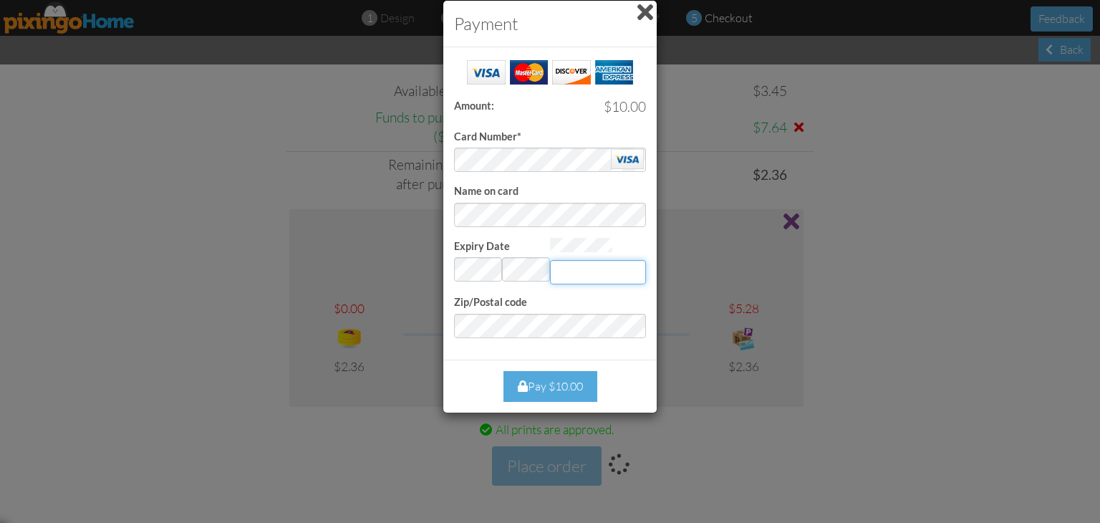
click at [587, 268] on input "Expiry Date" at bounding box center [598, 272] width 96 height 24
type input "003"
click at [552, 382] on div "Pay $10.00" at bounding box center [550, 386] width 94 height 31
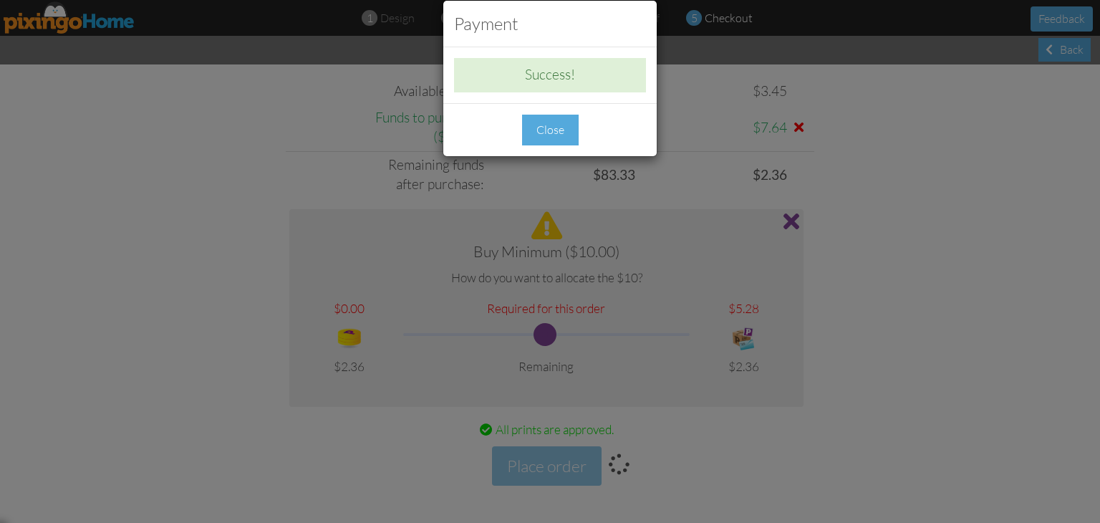
click at [553, 131] on div "Close" at bounding box center [550, 130] width 57 height 31
